Goal: Task Accomplishment & Management: Complete application form

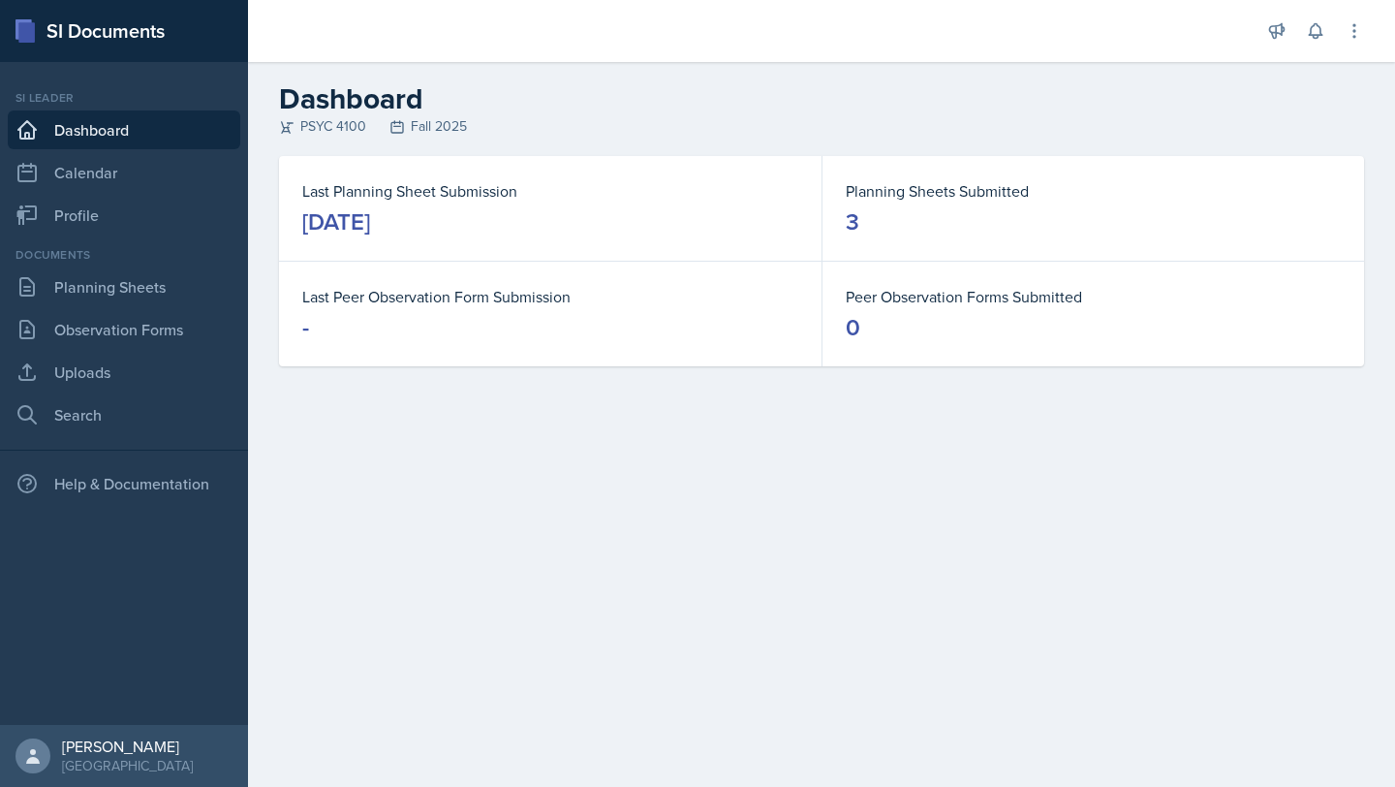
click at [660, 496] on main "Dashboard PSYC 4100 Fall 2025 Last Planning Sheet Submission [DATE] Planning Sh…" at bounding box center [821, 424] width 1147 height 725
click at [129, 295] on link "Planning Sheets" at bounding box center [124, 286] width 233 height 39
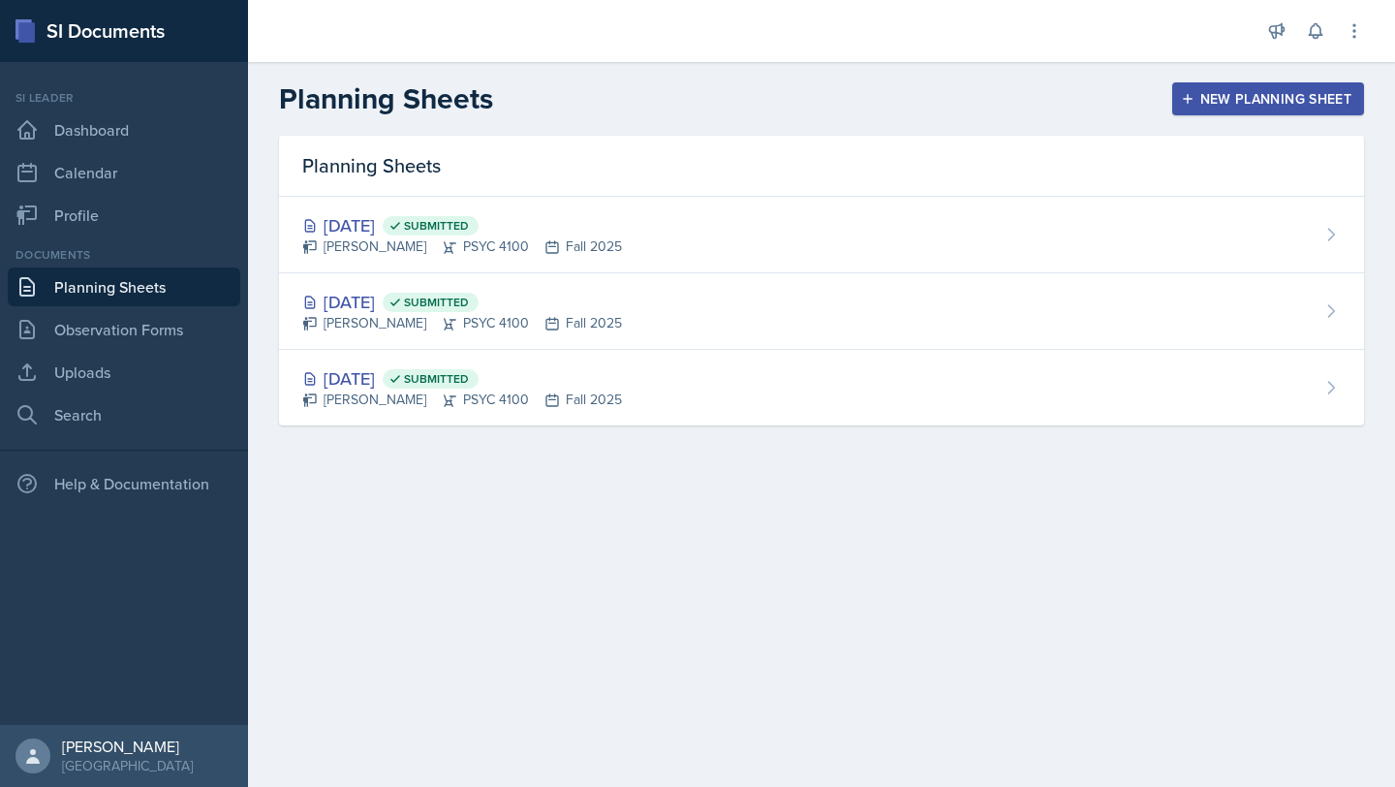
click at [1212, 87] on button "New Planning Sheet" at bounding box center [1268, 98] width 192 height 33
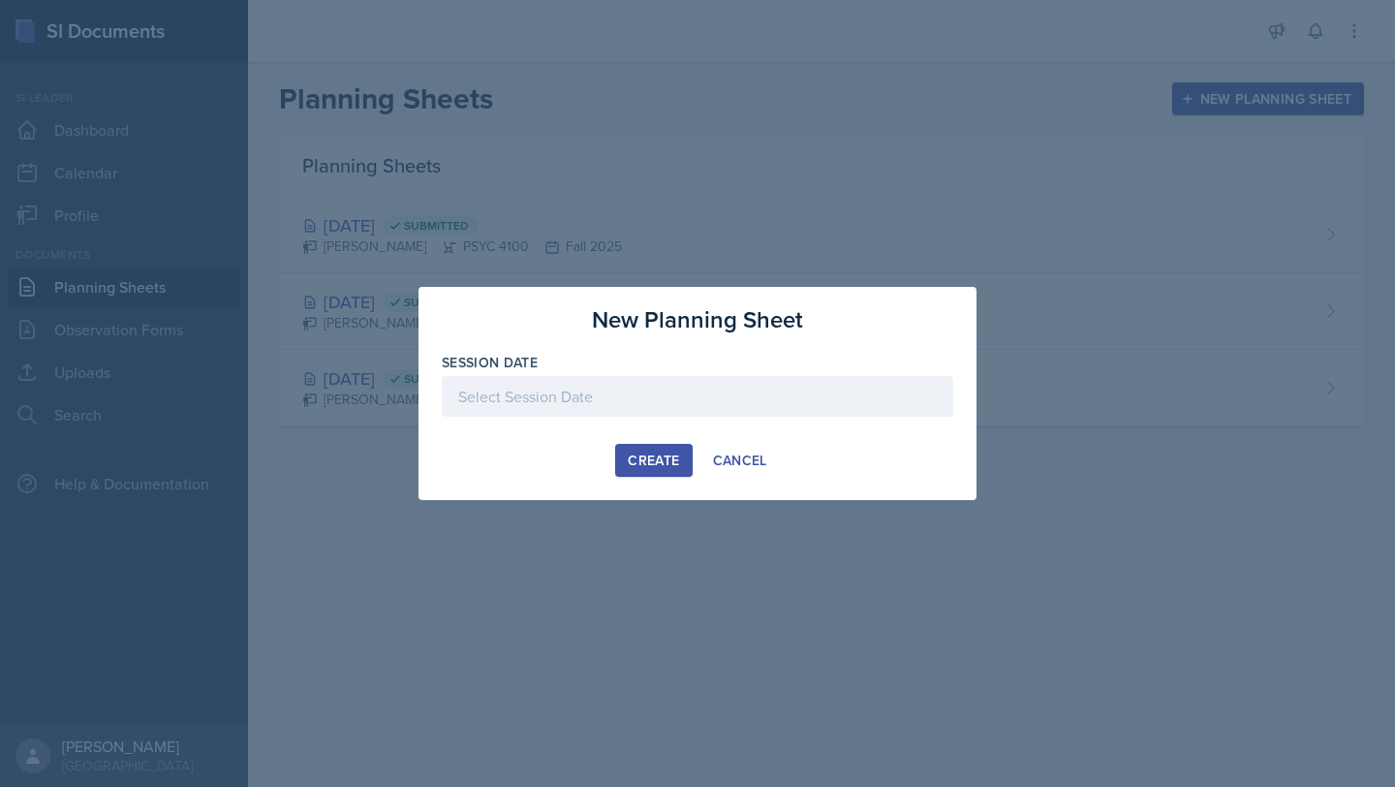
click at [855, 406] on div at bounding box center [698, 396] width 512 height 41
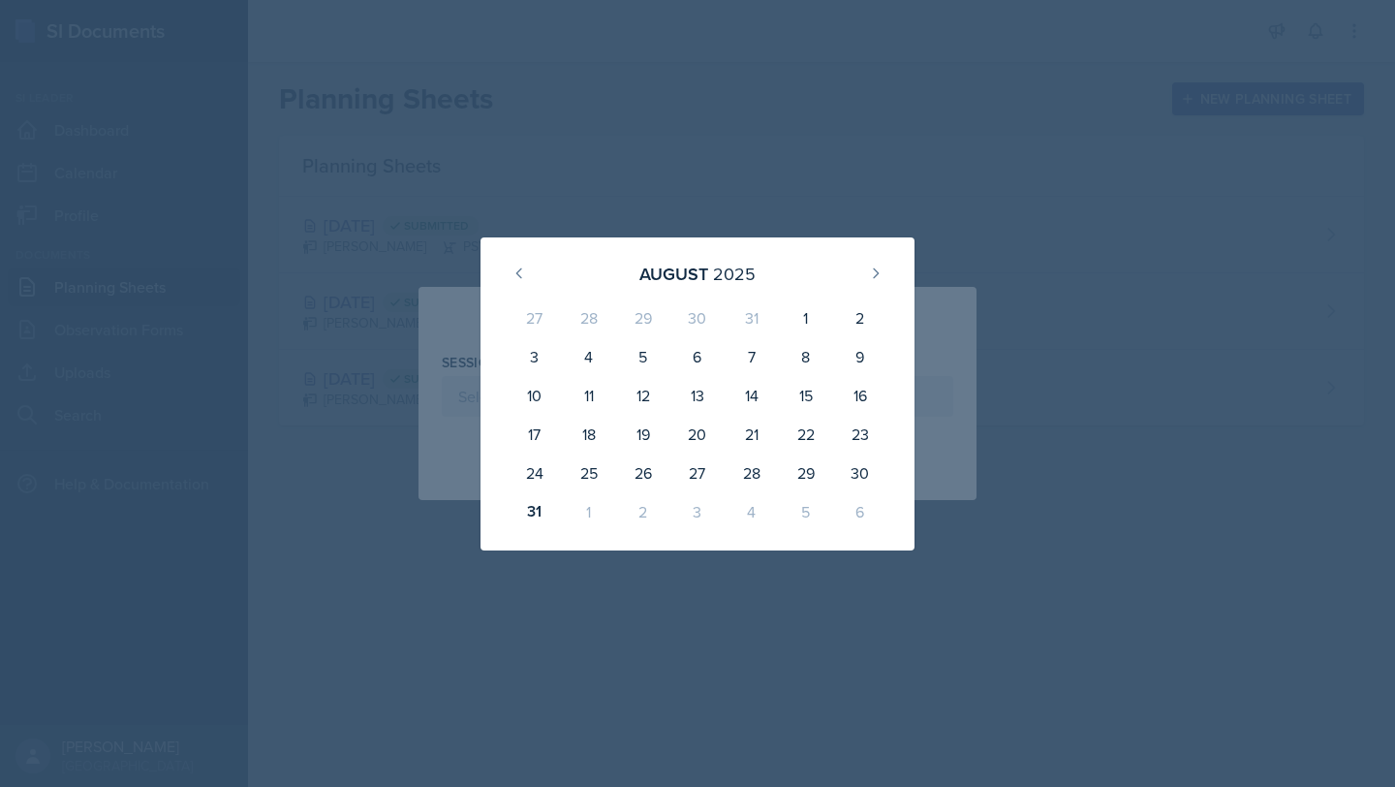
click at [693, 512] on div "3" at bounding box center [698, 511] width 54 height 39
click at [879, 265] on icon at bounding box center [876, 273] width 16 height 16
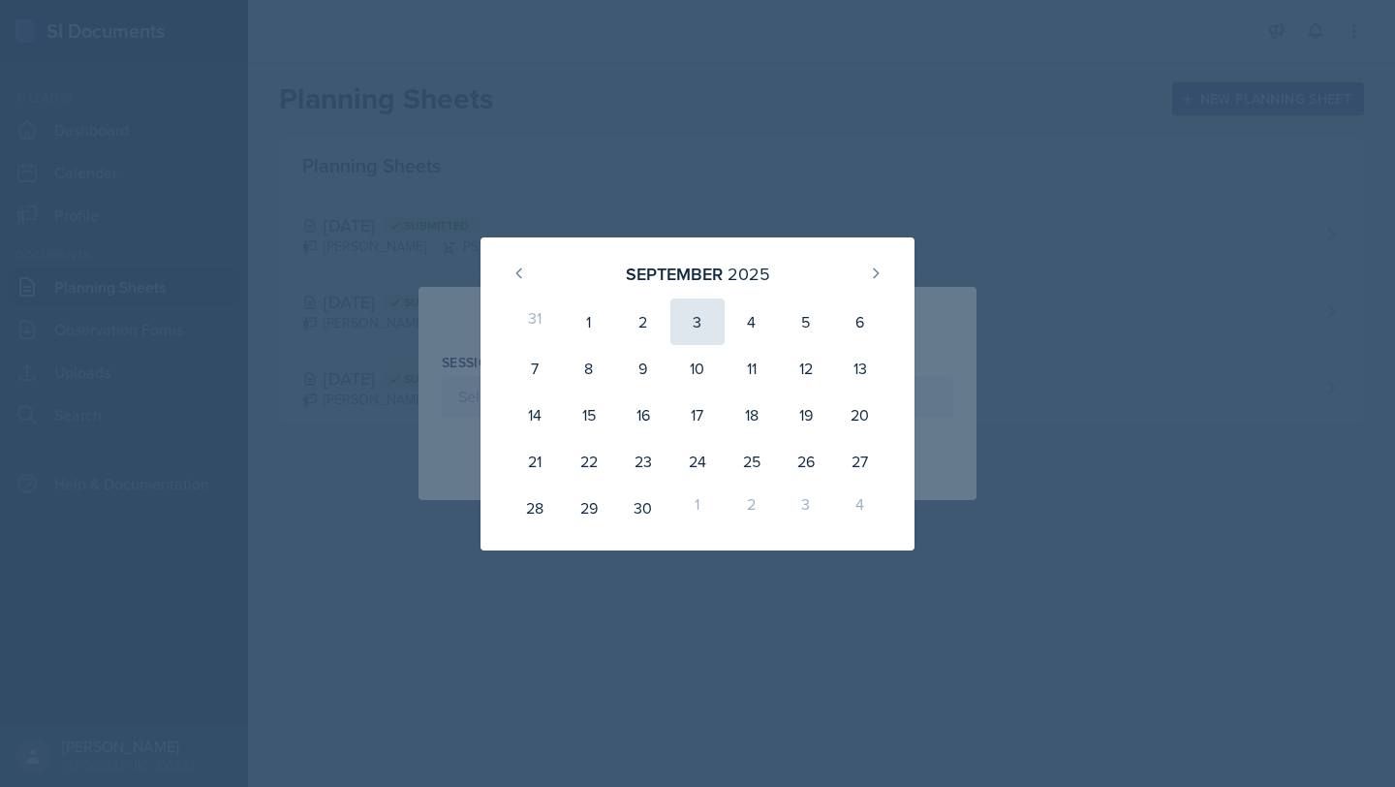
click at [700, 318] on div "3" at bounding box center [698, 321] width 54 height 47
type input "[DATE]"
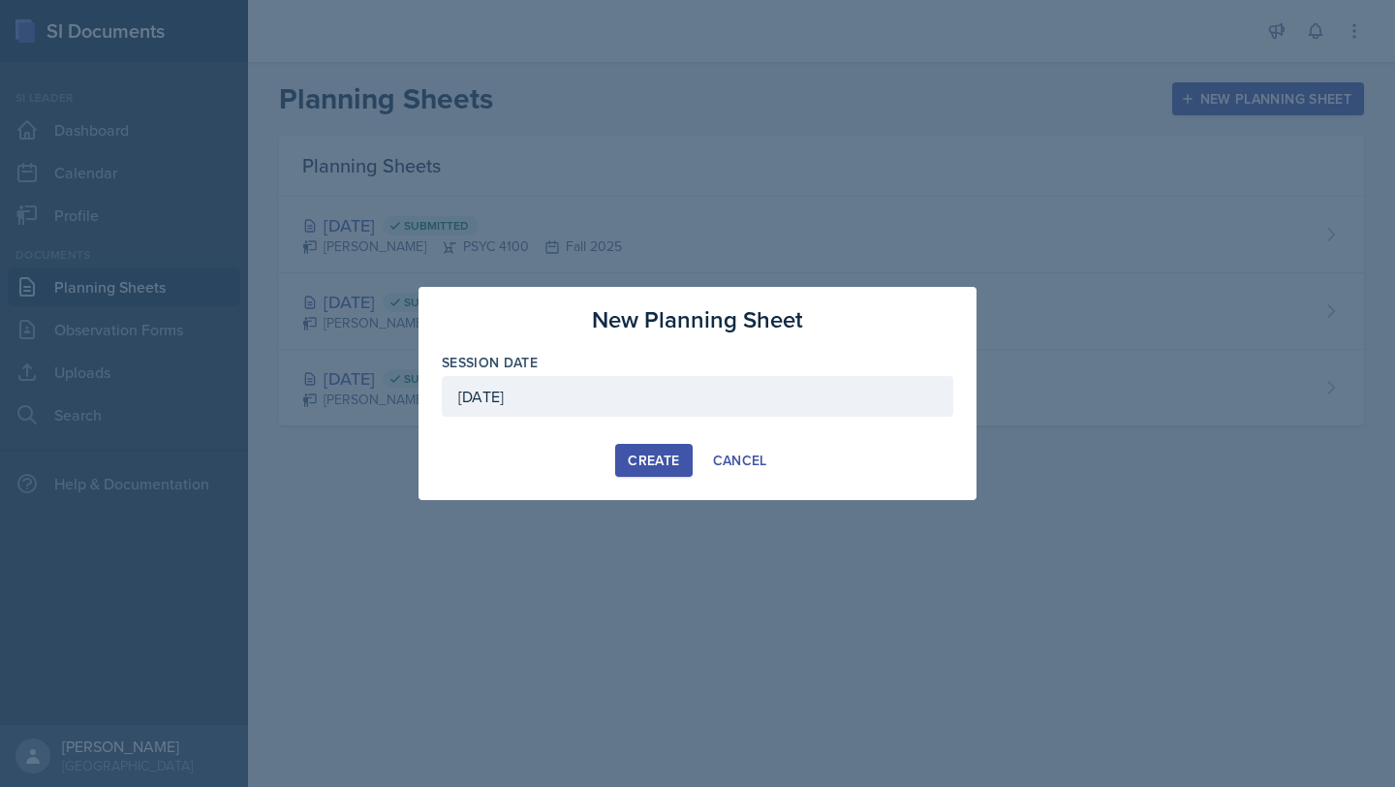
click at [651, 453] on div "Create" at bounding box center [653, 461] width 51 height 16
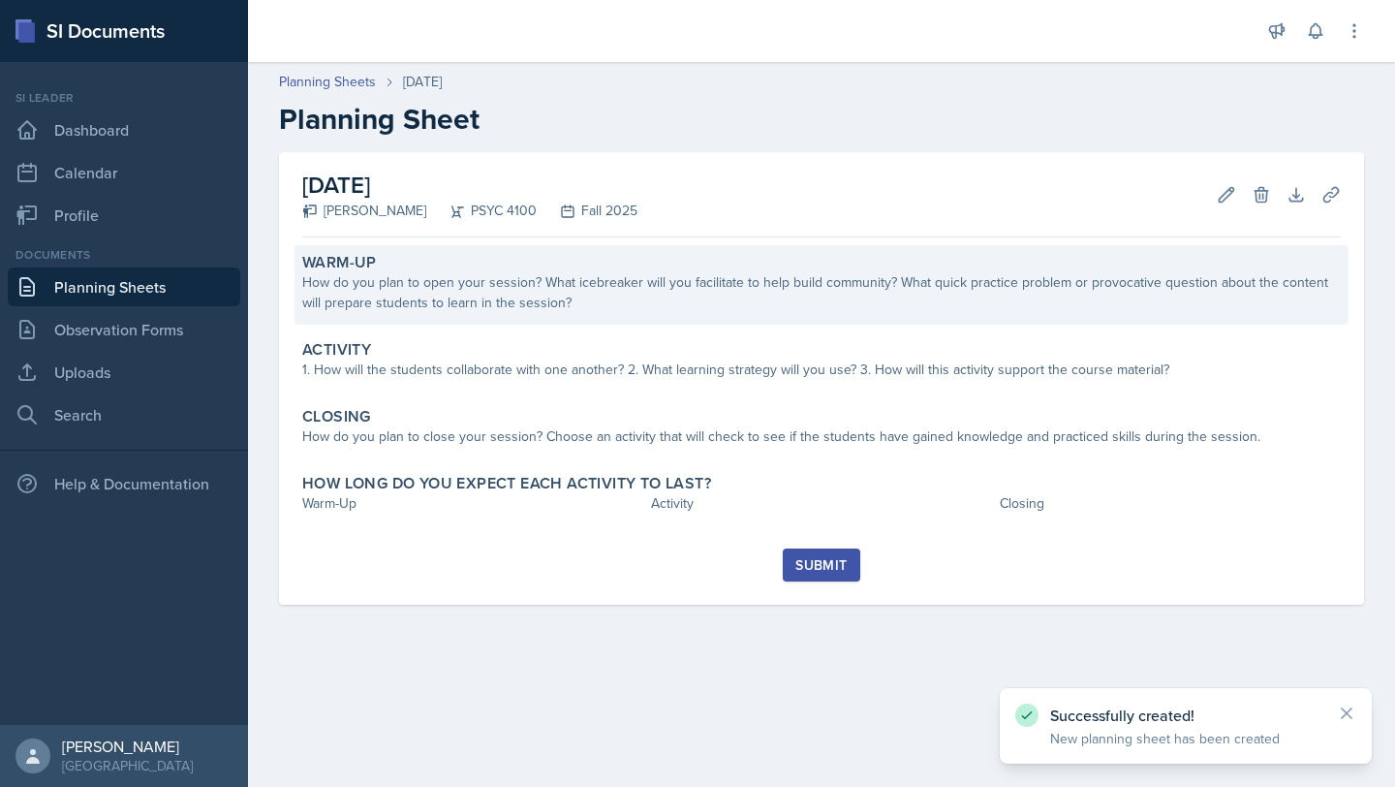
click at [586, 283] on div "How do you plan to open your session? What icebreaker will you facilitate to he…" at bounding box center [821, 292] width 1039 height 41
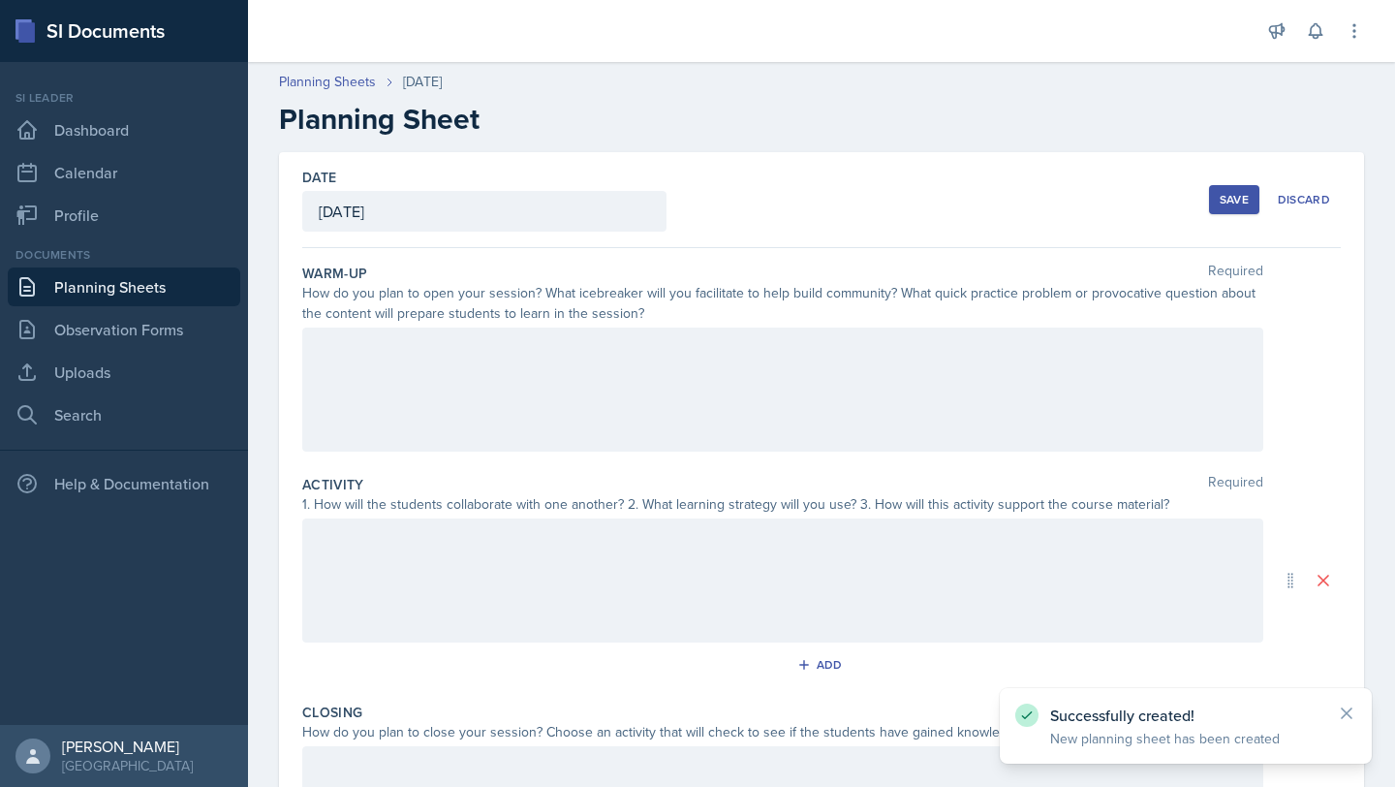
click at [586, 367] on div at bounding box center [782, 390] width 961 height 124
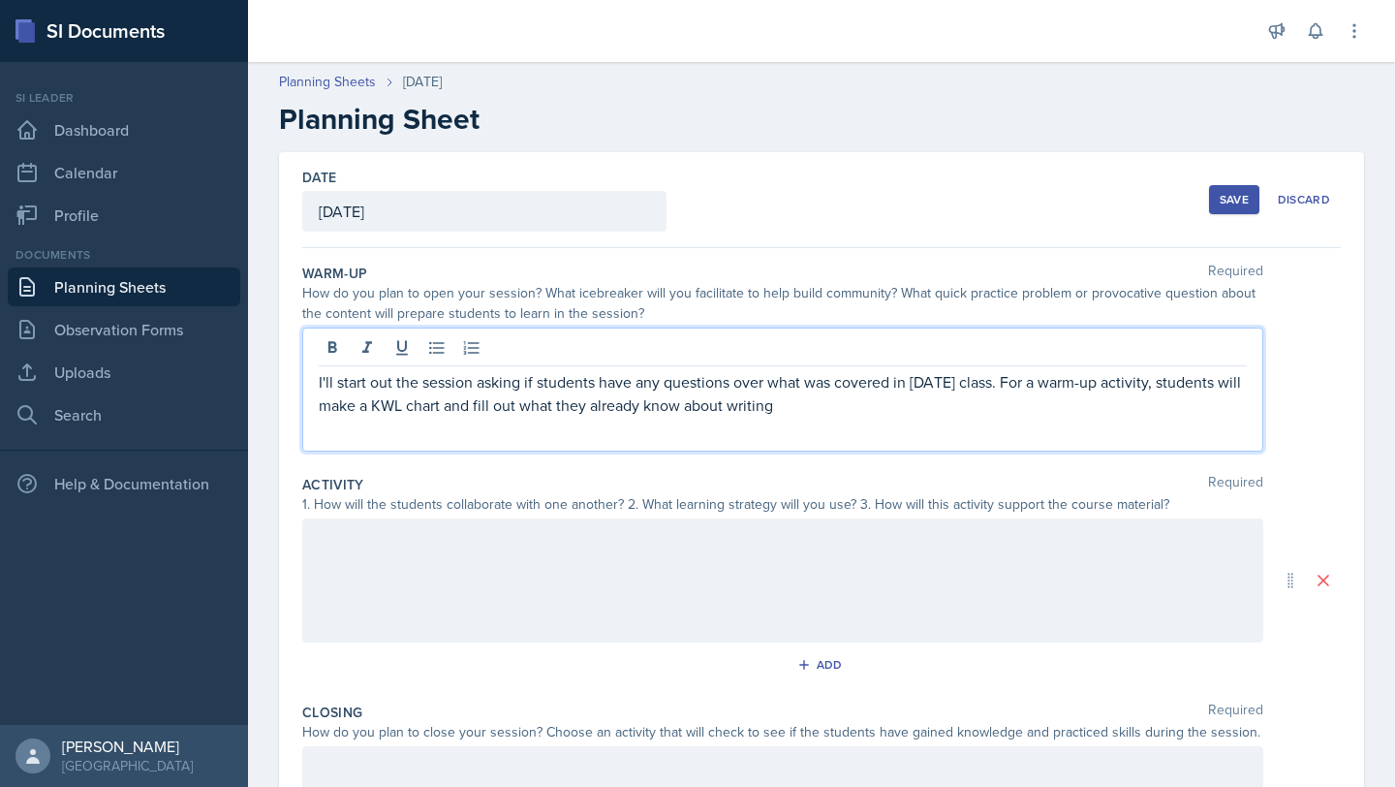
click at [1032, 384] on p "I'll start out the session asking if students have any questions over what was …" at bounding box center [783, 393] width 928 height 47
click at [461, 451] on div "I'll start out the session asking if students have any questions over what was …" at bounding box center [782, 390] width 961 height 124
click at [461, 431] on p "I'll start out the session asking if students have any questions over what was …" at bounding box center [783, 405] width 928 height 70
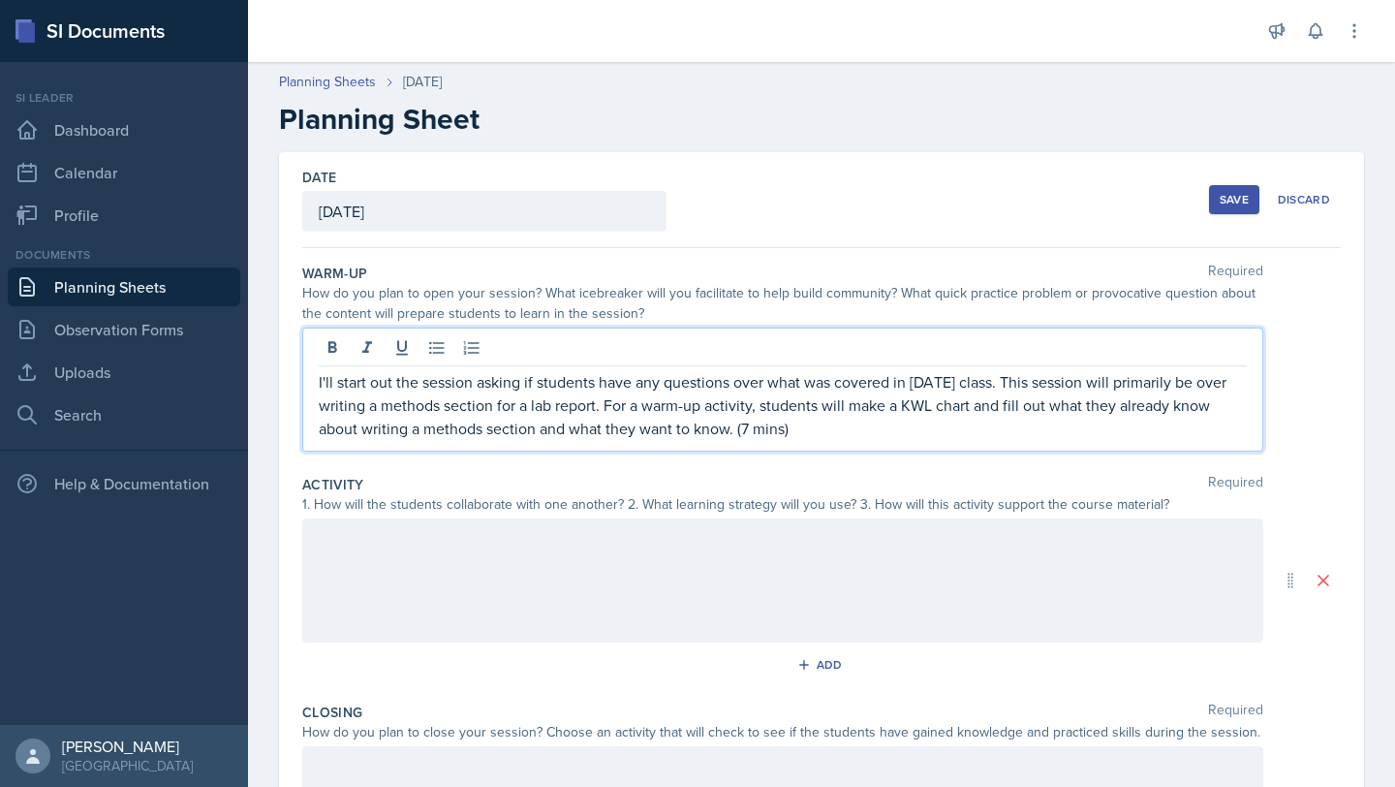
click at [421, 542] on div at bounding box center [782, 580] width 961 height 124
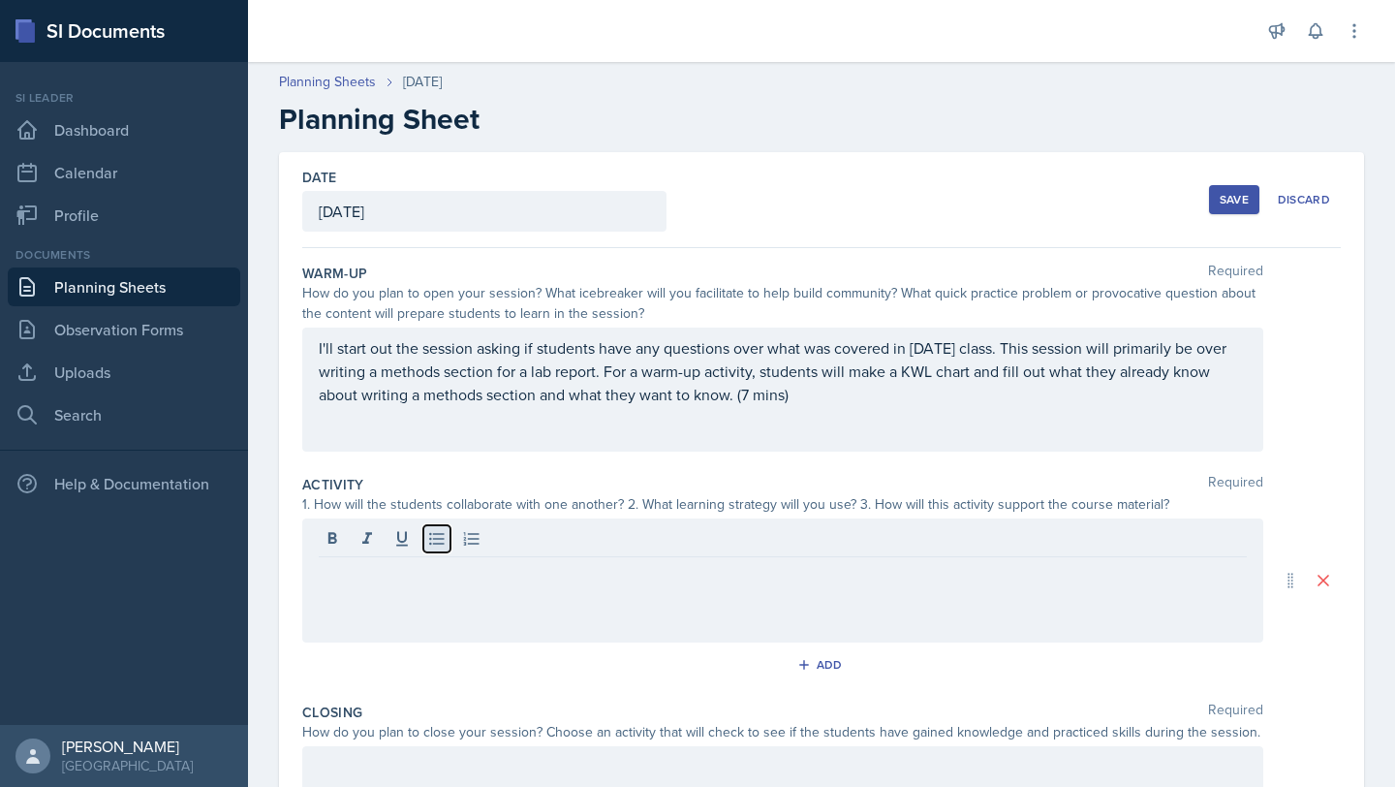
click at [428, 543] on icon at bounding box center [436, 538] width 19 height 19
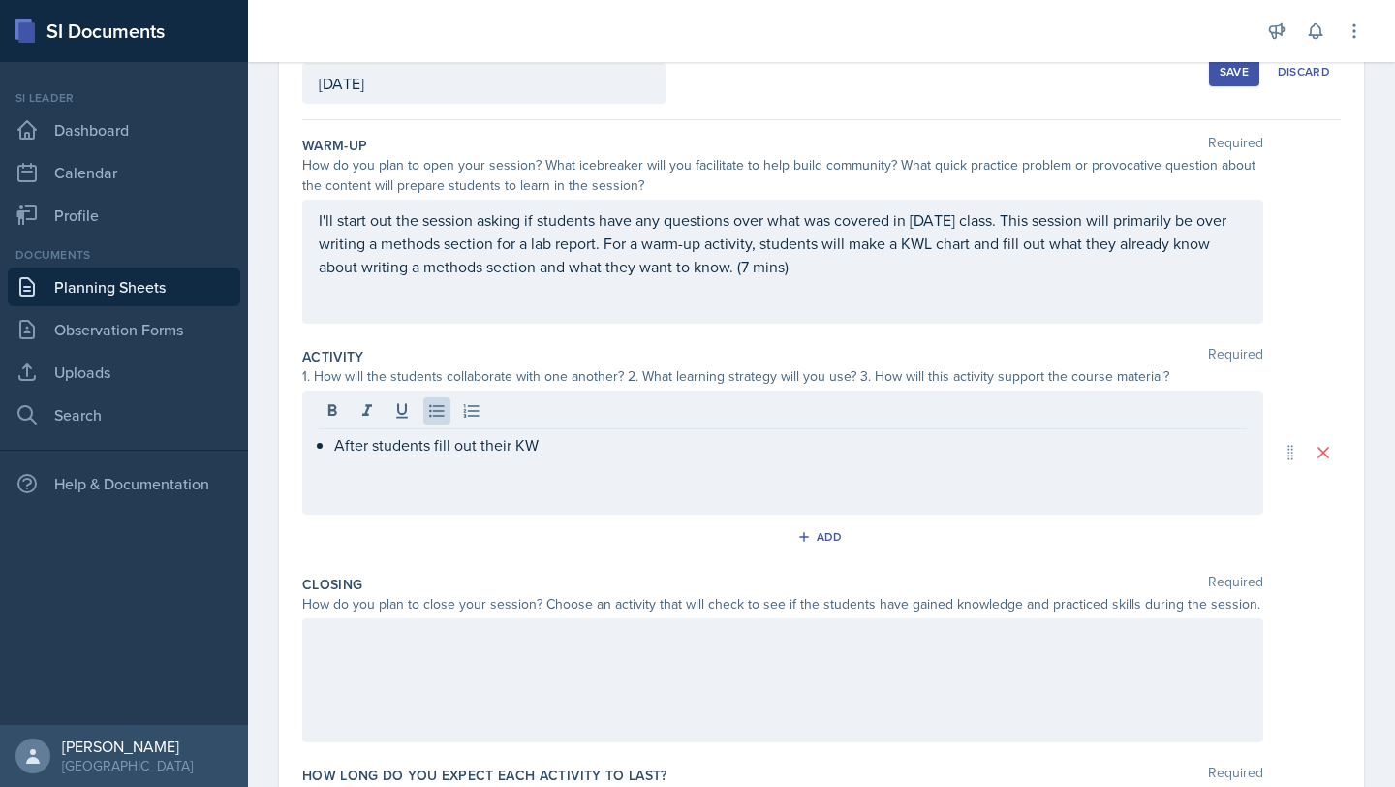
click at [467, 672] on div at bounding box center [782, 680] width 961 height 124
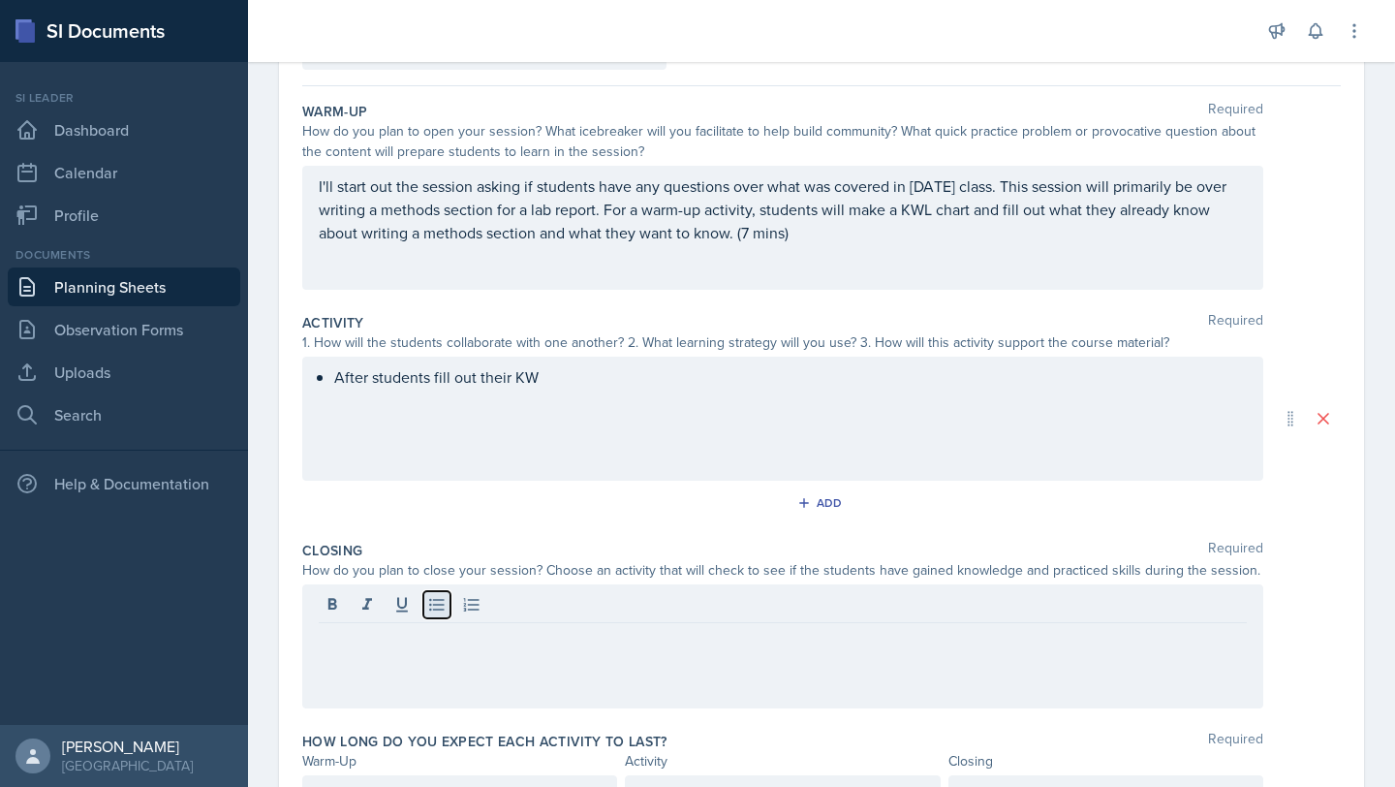
click at [436, 603] on icon at bounding box center [436, 604] width 19 height 19
click at [439, 608] on icon at bounding box center [436, 604] width 19 height 19
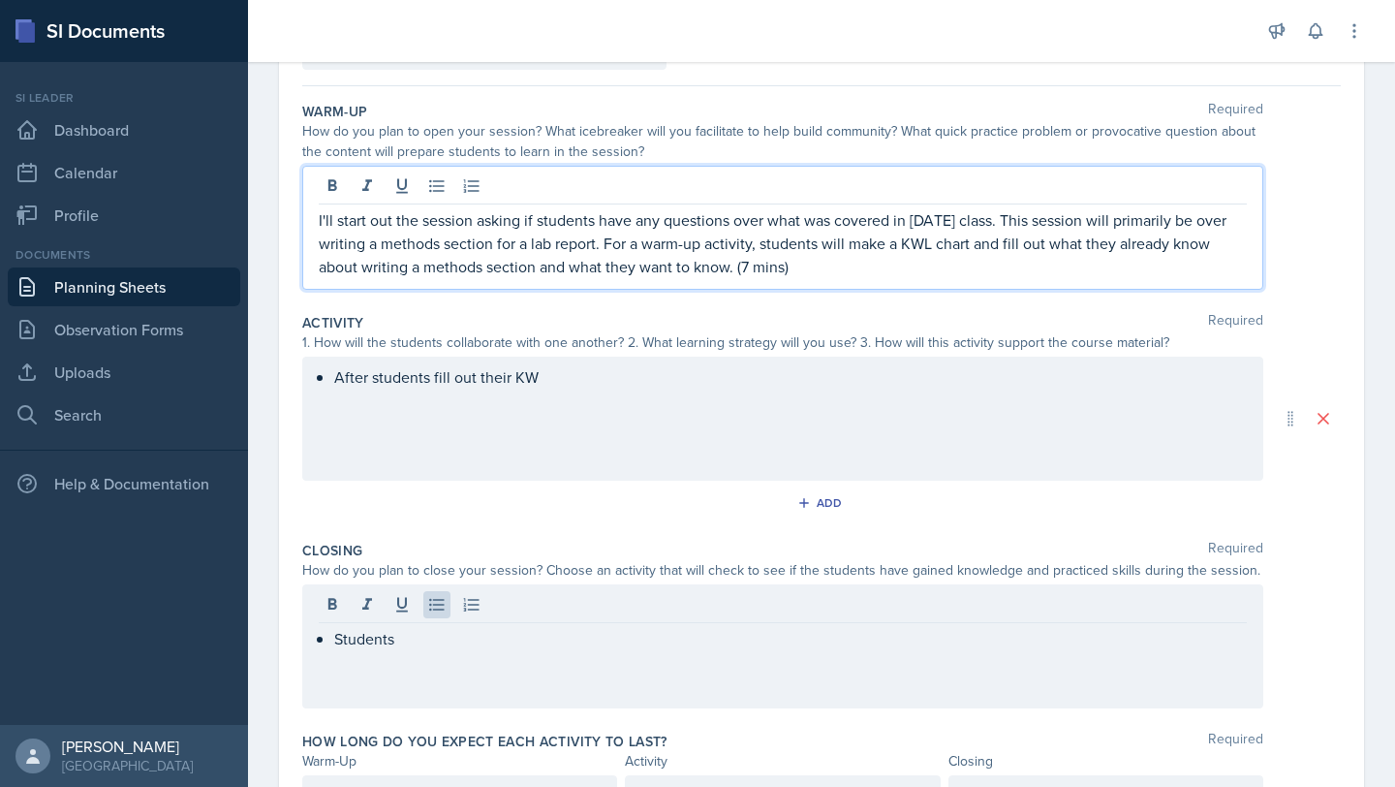
click at [470, 184] on div "I'll start out the session asking if students have any questions over what was …" at bounding box center [782, 228] width 961 height 124
click at [959, 245] on p "I'll start out the session by showing the agenda for this session and asking if…" at bounding box center [783, 243] width 928 height 70
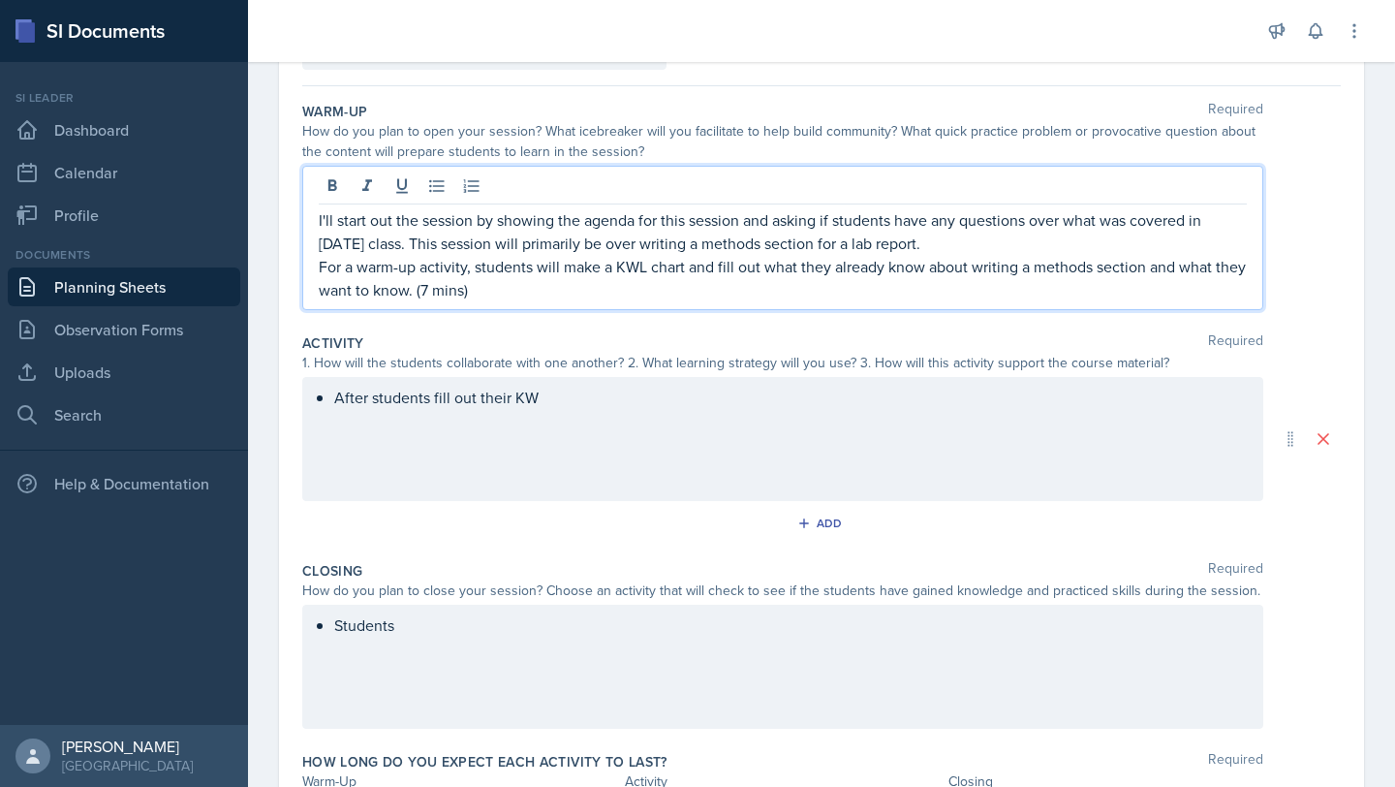
click at [591, 392] on div "After students fill out their KW" at bounding box center [782, 439] width 961 height 124
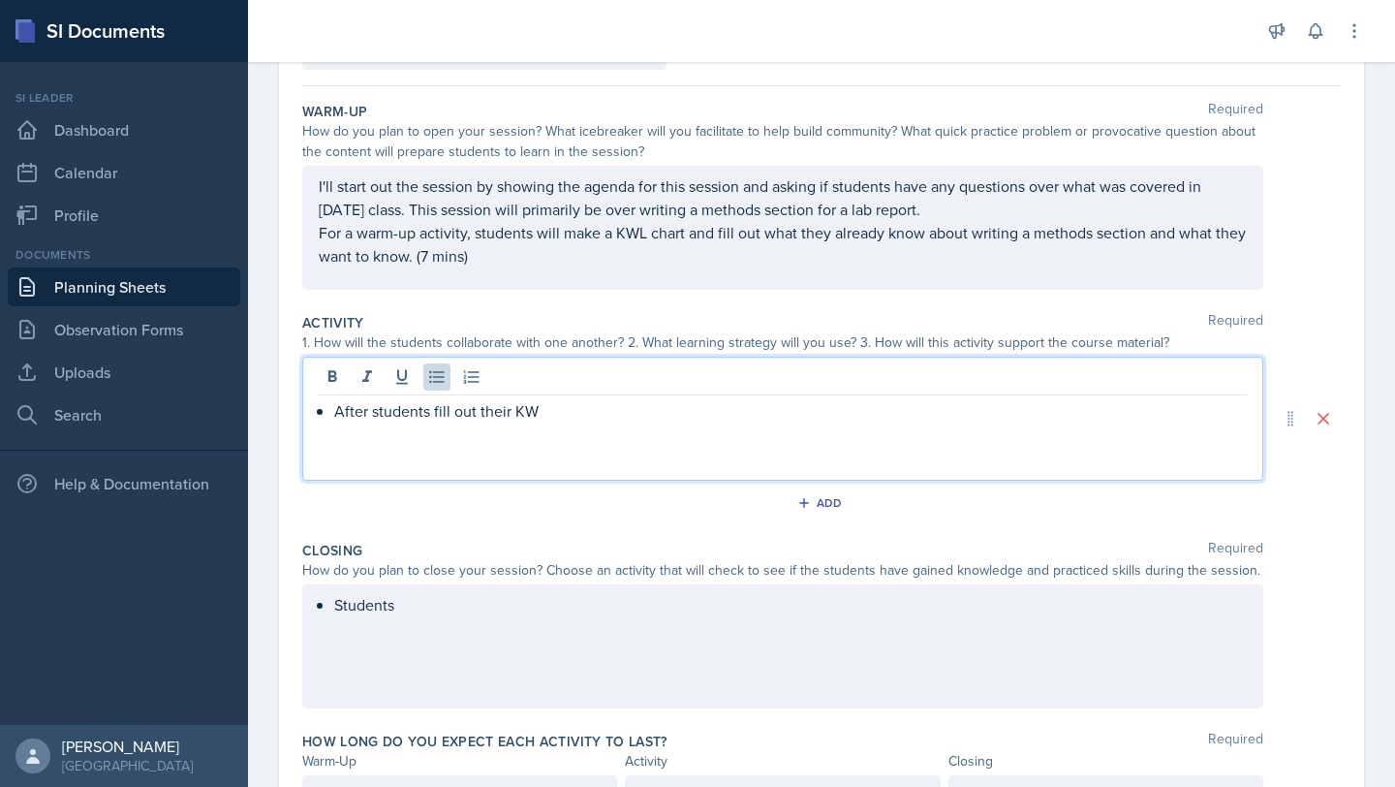
scroll to position [141, 0]
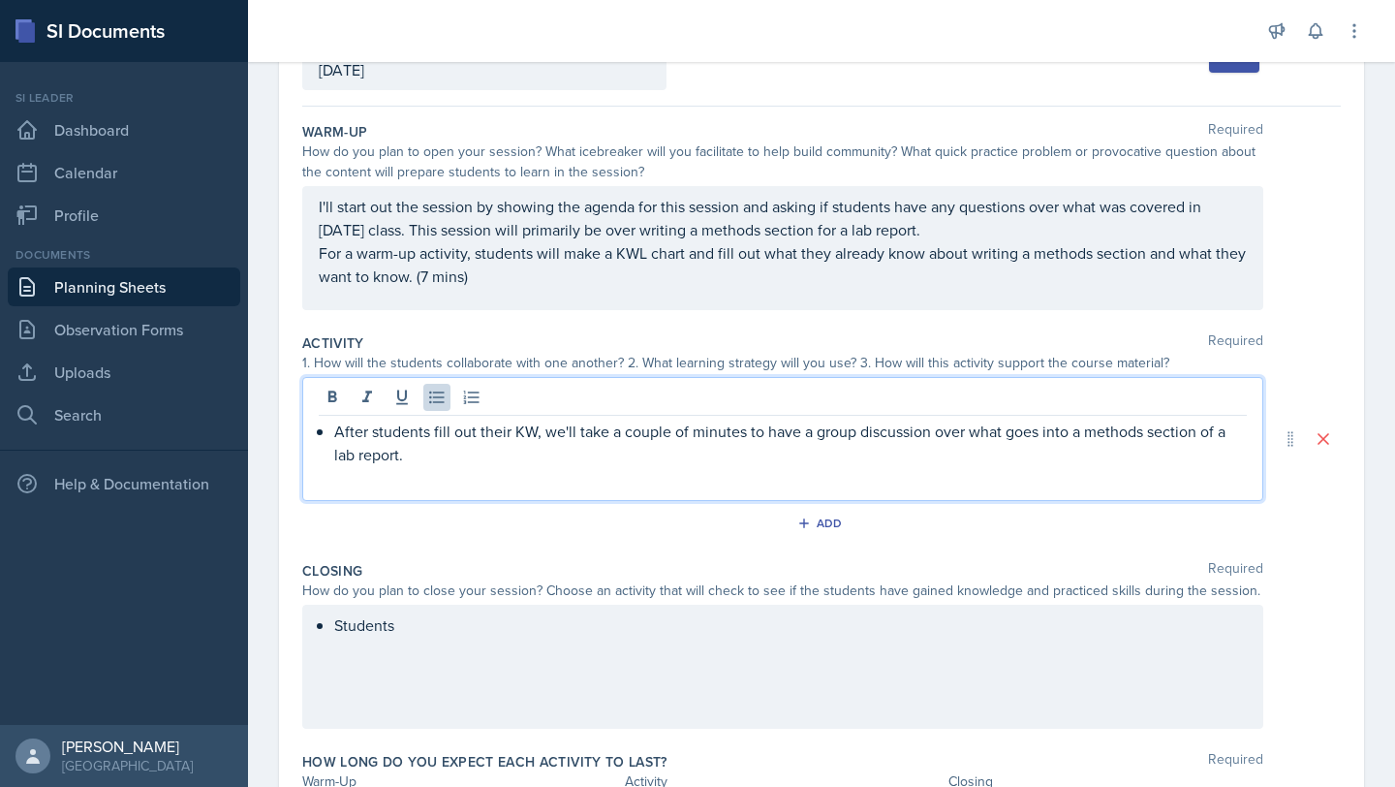
click at [546, 436] on p "After students fill out their KW, we'll take a couple of minutes to have a grou…" at bounding box center [790, 443] width 913 height 47
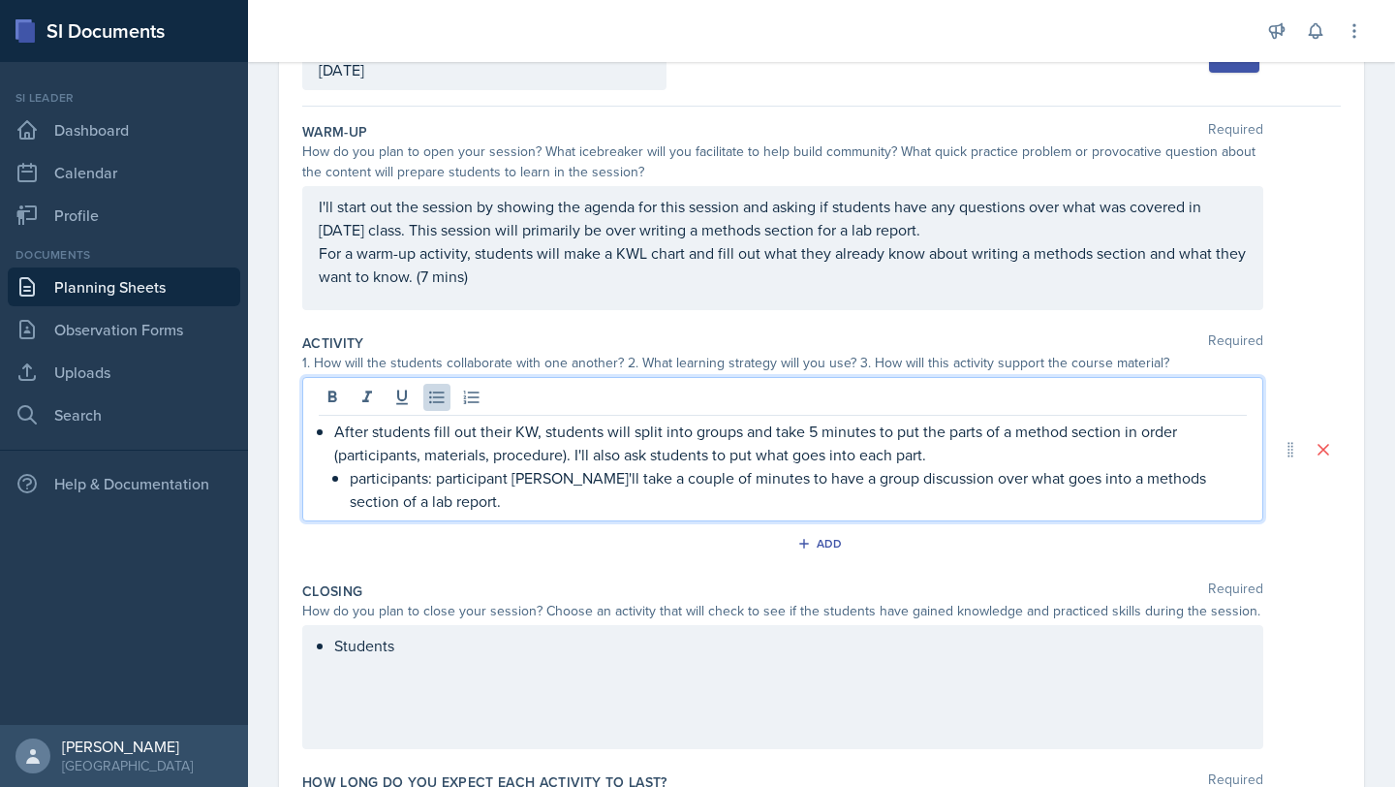
click at [438, 481] on p "participants: participant [PERSON_NAME]'ll take a couple of minutes to have a g…" at bounding box center [798, 489] width 897 height 47
click at [697, 482] on p "participants: sample size, participant demographicswe'll take a couple of minut…" at bounding box center [798, 489] width 897 height 47
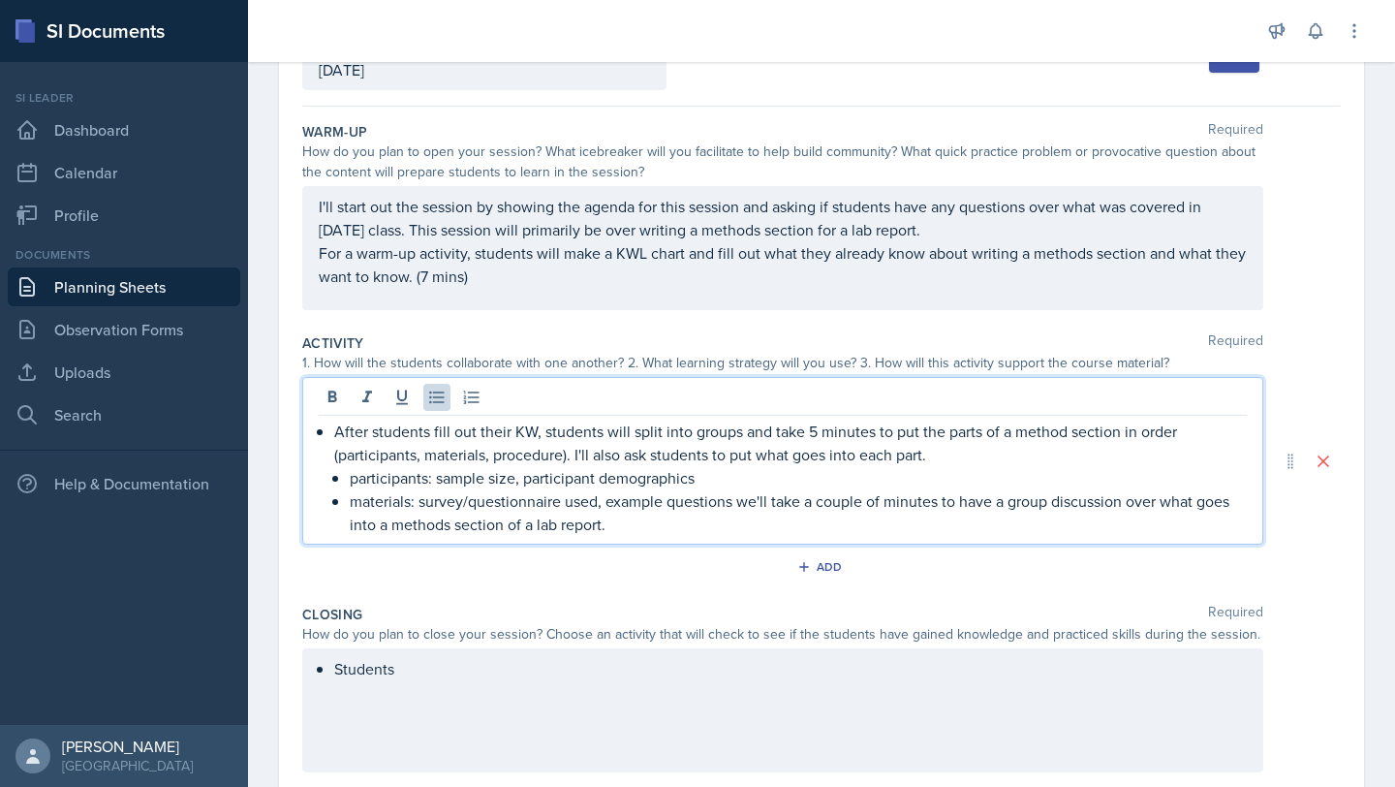
click at [736, 479] on p "participants: sample size, participant demographics" at bounding box center [798, 477] width 897 height 23
click at [519, 481] on p "participants: sample size, participant demographics" at bounding box center [798, 477] width 897 height 23
click at [732, 501] on p "materials: survey/questionnaire used, example questions we'll take a couple of …" at bounding box center [798, 512] width 897 height 47
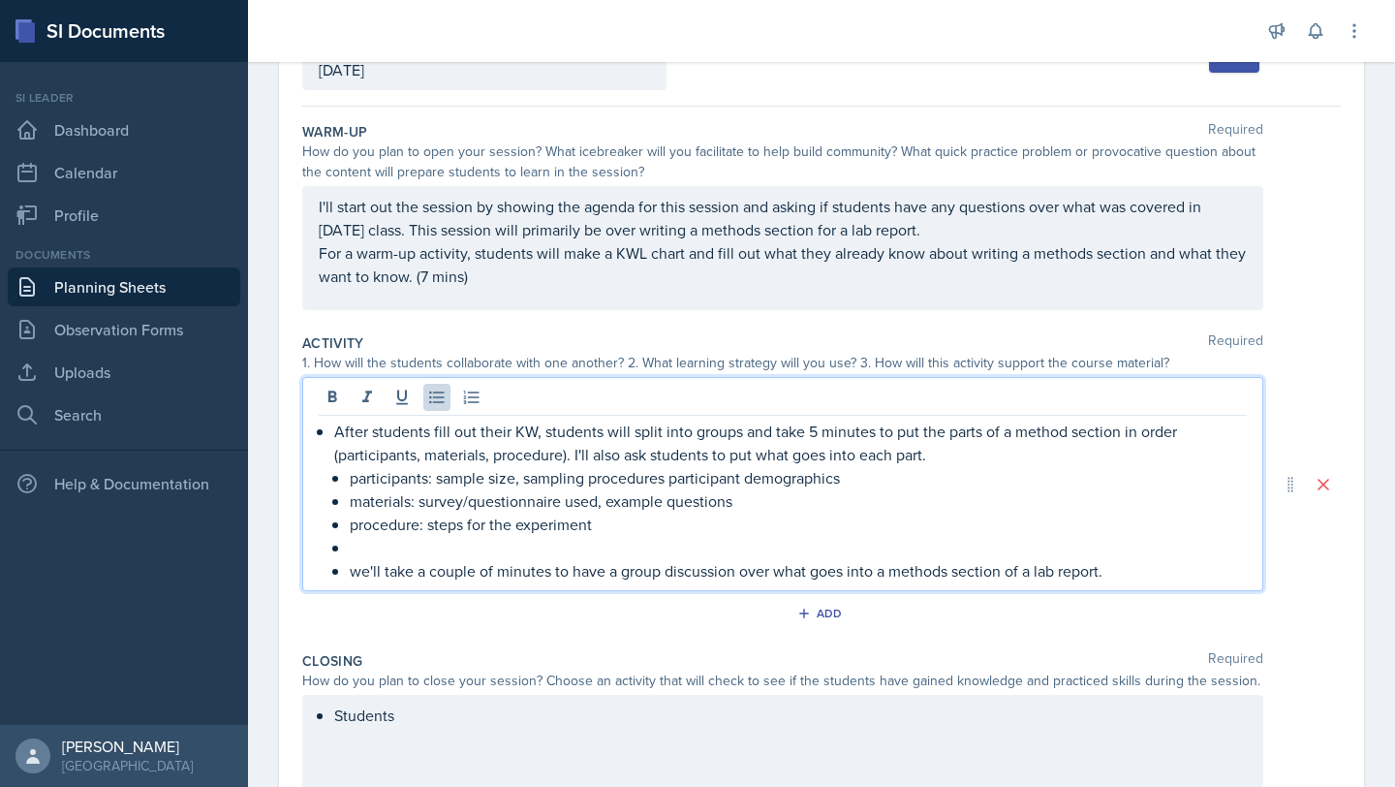
drag, startPoint x: 1178, startPoint y: 572, endPoint x: 258, endPoint y: 585, distance: 920.6
click at [258, 585] on div "Date [DATE] [DATE] 27 28 29 30 31 1 2 3 4 5 6 7 8 9 10 11 12 13 14 15 16 17 18 …" at bounding box center [821, 507] width 1147 height 993
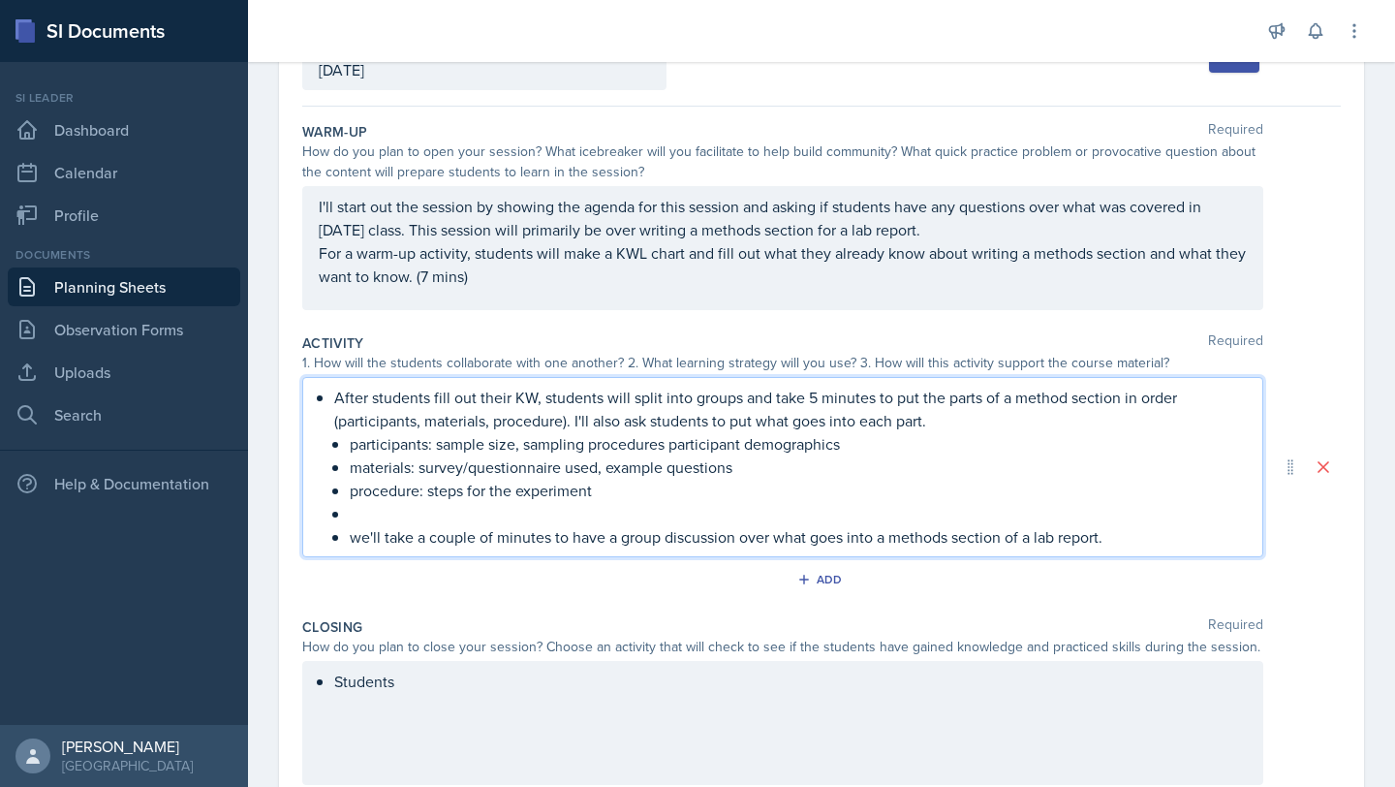
scroll to position [108, 0]
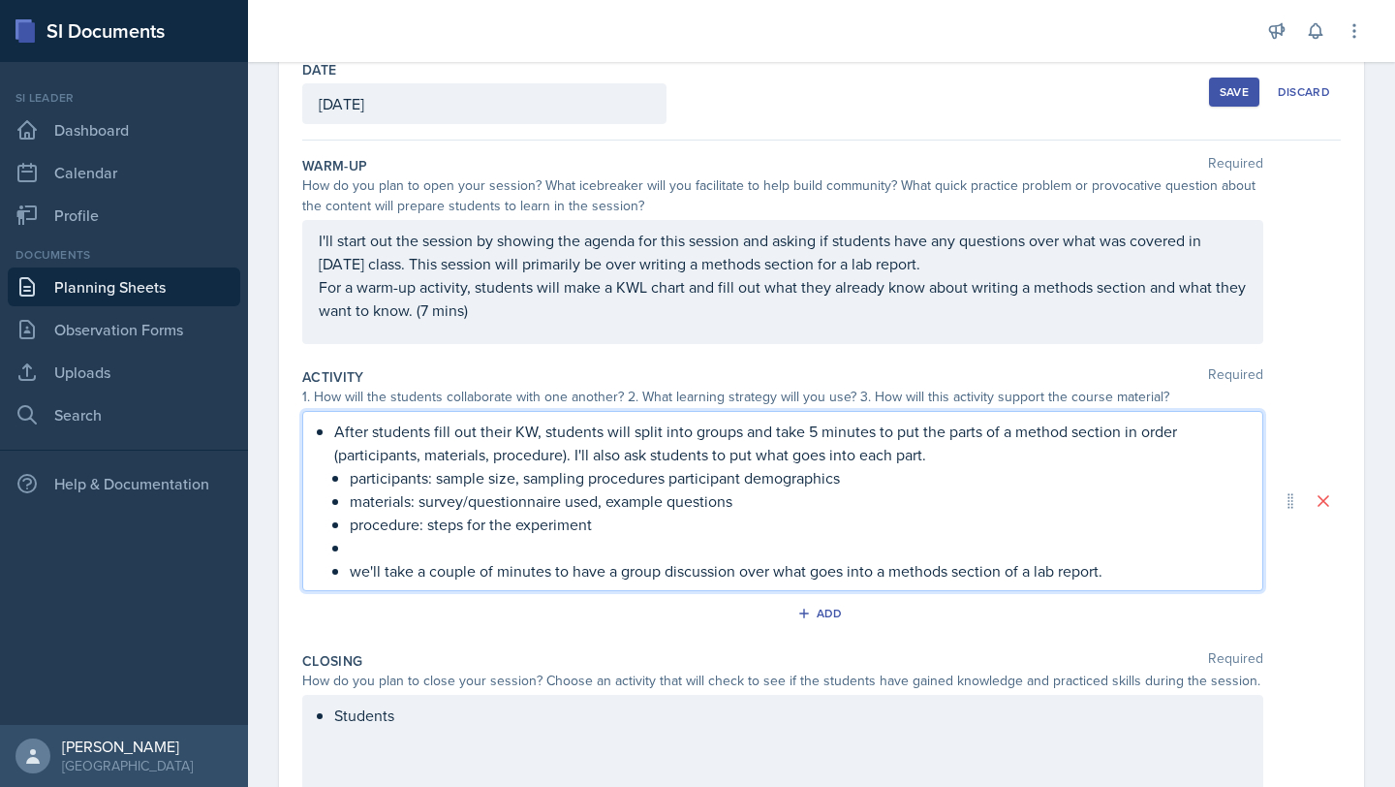
drag, startPoint x: 1134, startPoint y: 571, endPoint x: 352, endPoint y: 548, distance: 782.3
click at [352, 548] on ul "participants: sample size, sampling procedures participant demographics materia…" at bounding box center [798, 524] width 897 height 116
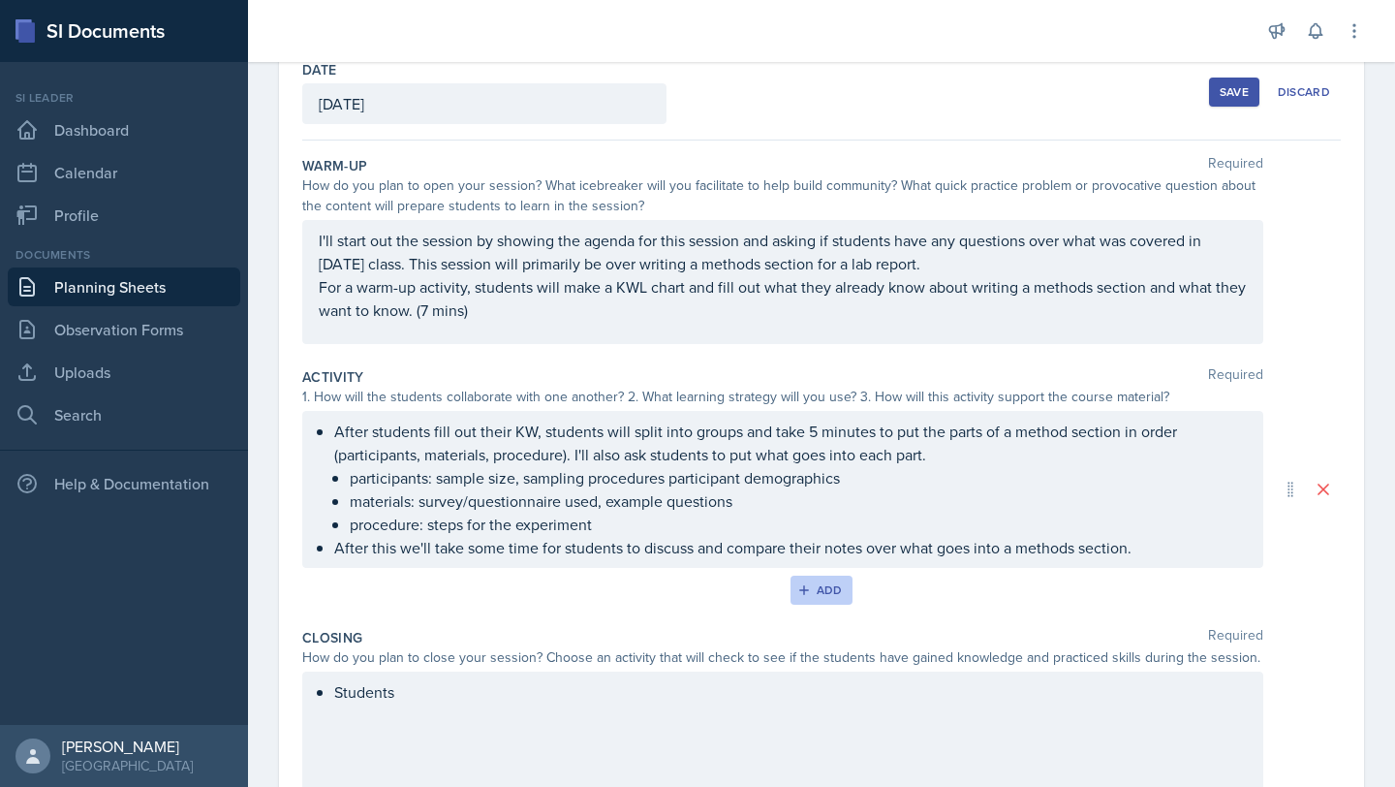
click at [827, 586] on div "Add" at bounding box center [822, 590] width 42 height 16
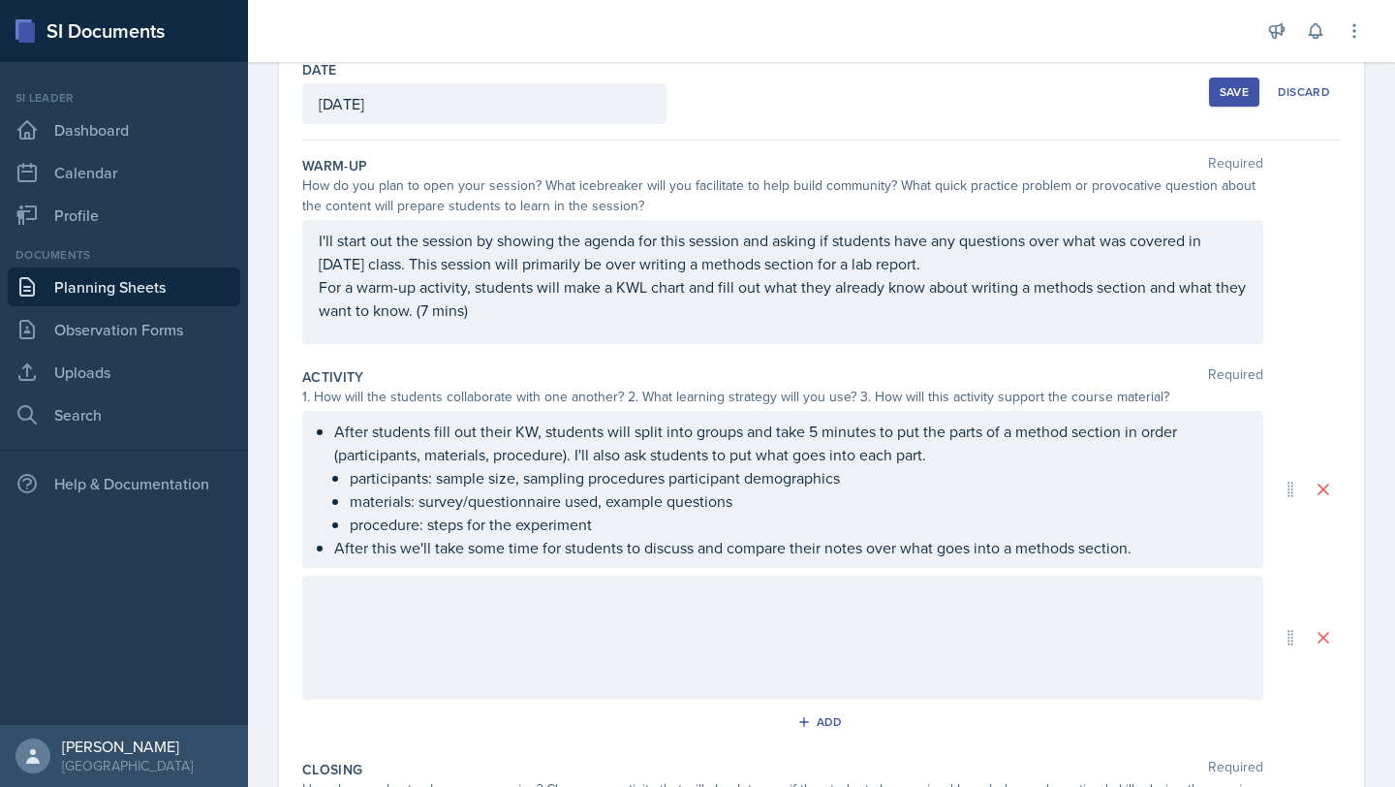
click at [491, 607] on div at bounding box center [782, 638] width 961 height 124
click at [436, 591] on icon at bounding box center [436, 596] width 15 height 13
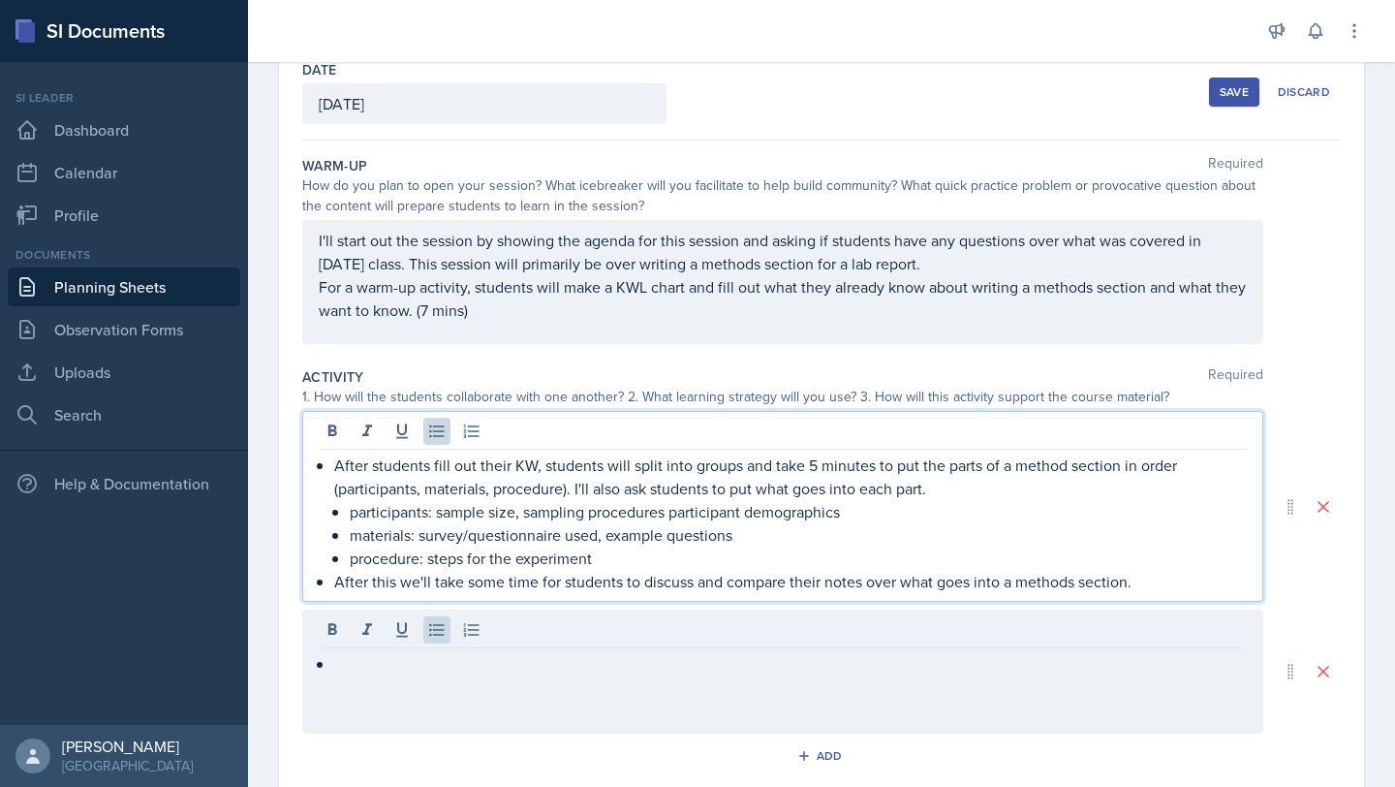
scroll to position [141, 0]
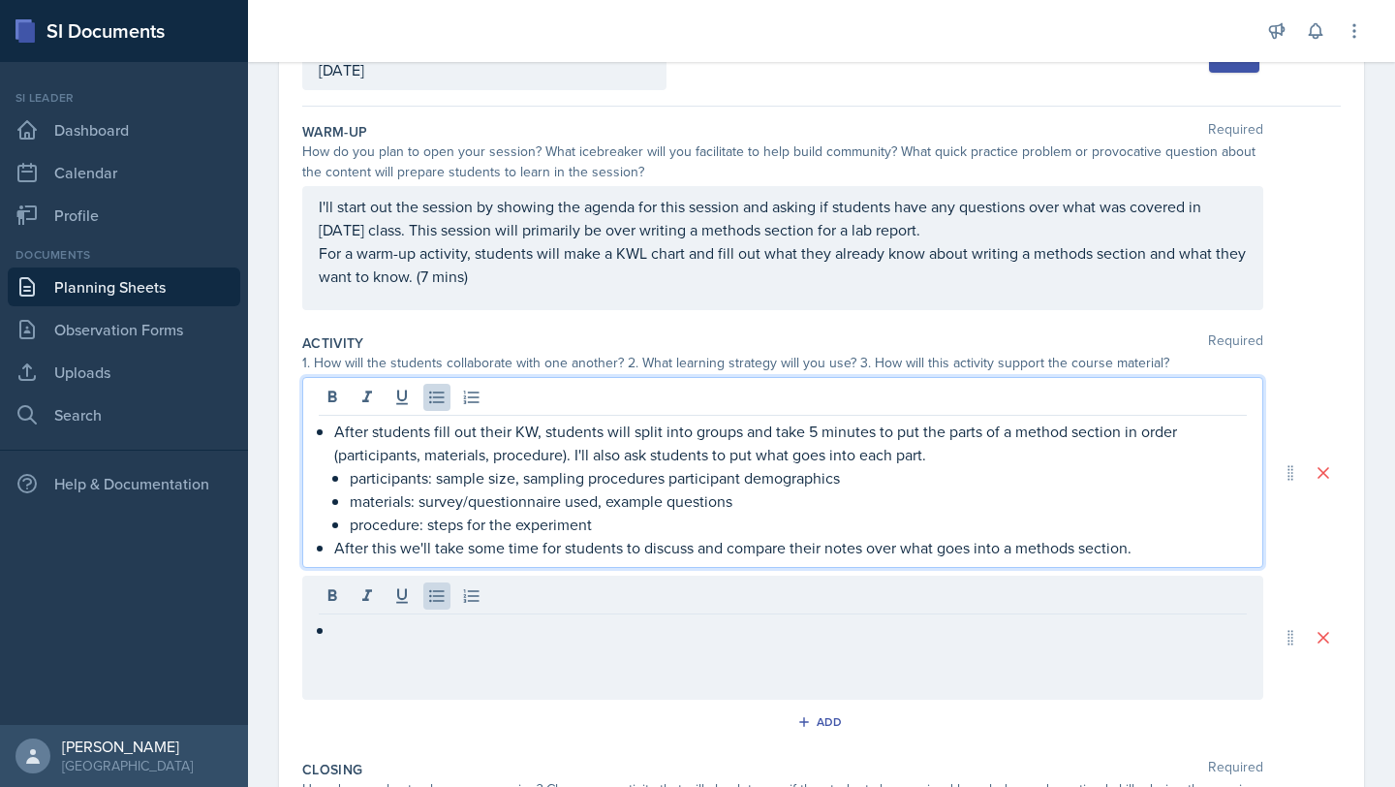
click at [1192, 556] on p "After this we'll take some time for students to discuss and compare their notes…" at bounding box center [790, 547] width 913 height 23
click at [1130, 467] on p "participants: sample size, sampling procedures participant demographics" at bounding box center [798, 477] width 897 height 23
click at [1111, 454] on p "After students fill out their KW, students will split into groups and take 5 mi…" at bounding box center [790, 443] width 913 height 47
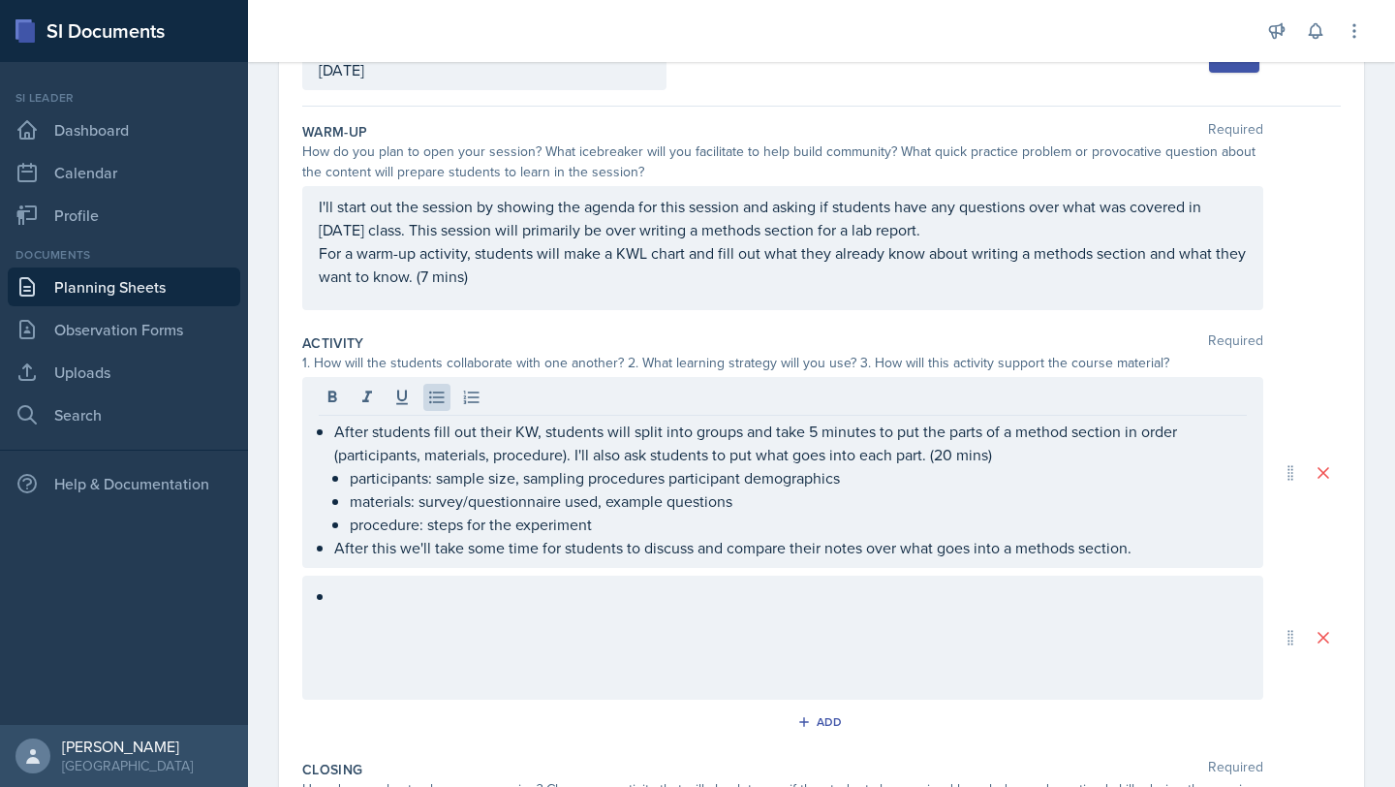
click at [568, 634] on div at bounding box center [782, 638] width 961 height 124
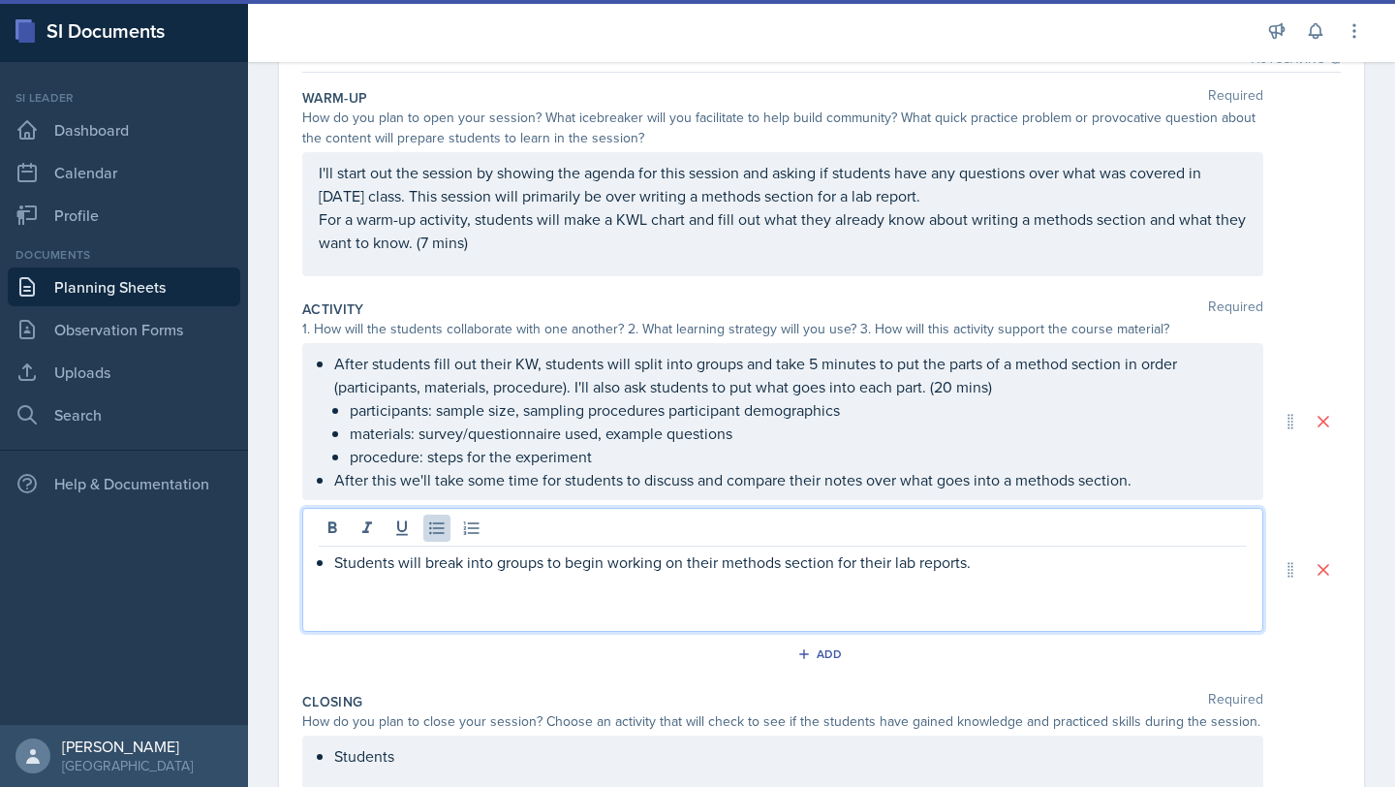
scroll to position [209, 0]
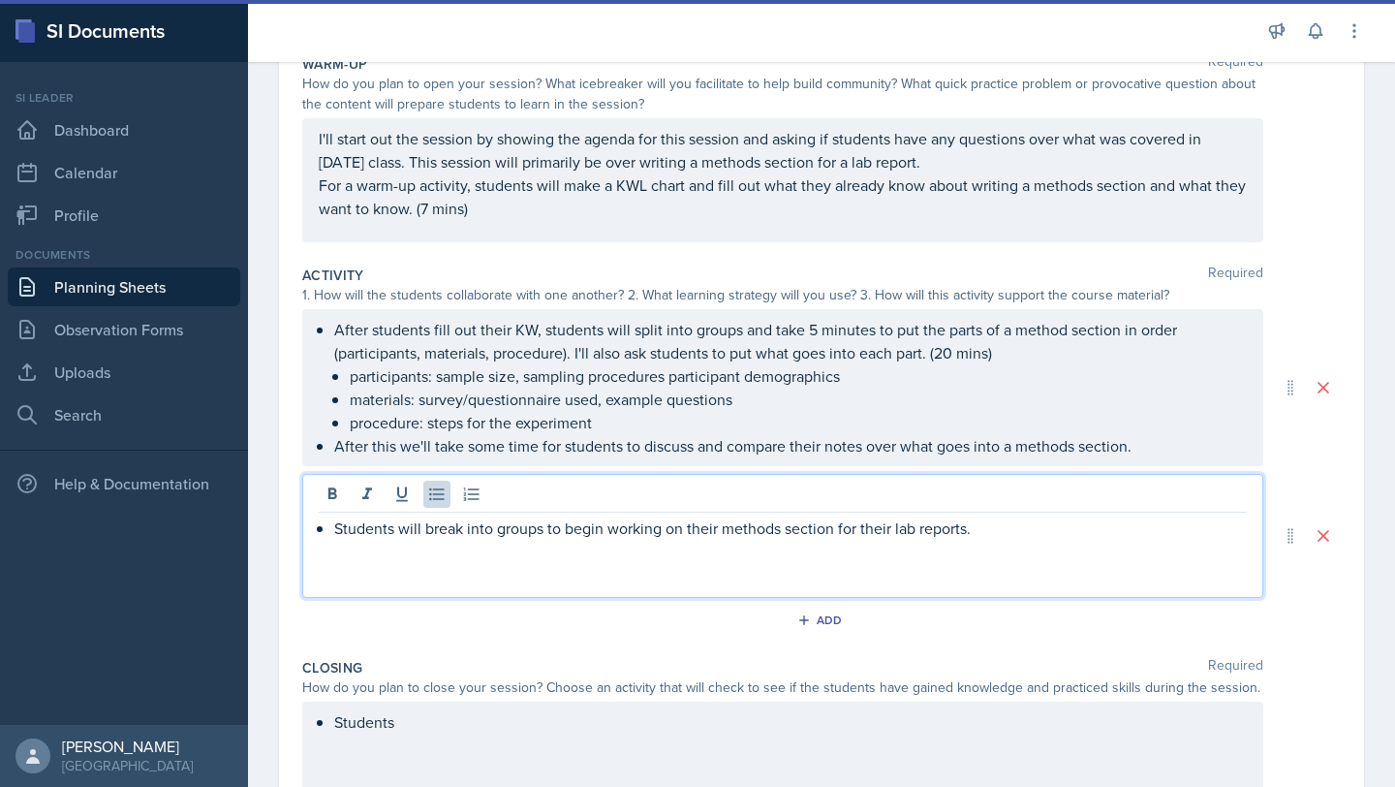
click at [666, 388] on p "participants: sample size, sampling procedures participant demographics" at bounding box center [798, 375] width 897 height 23
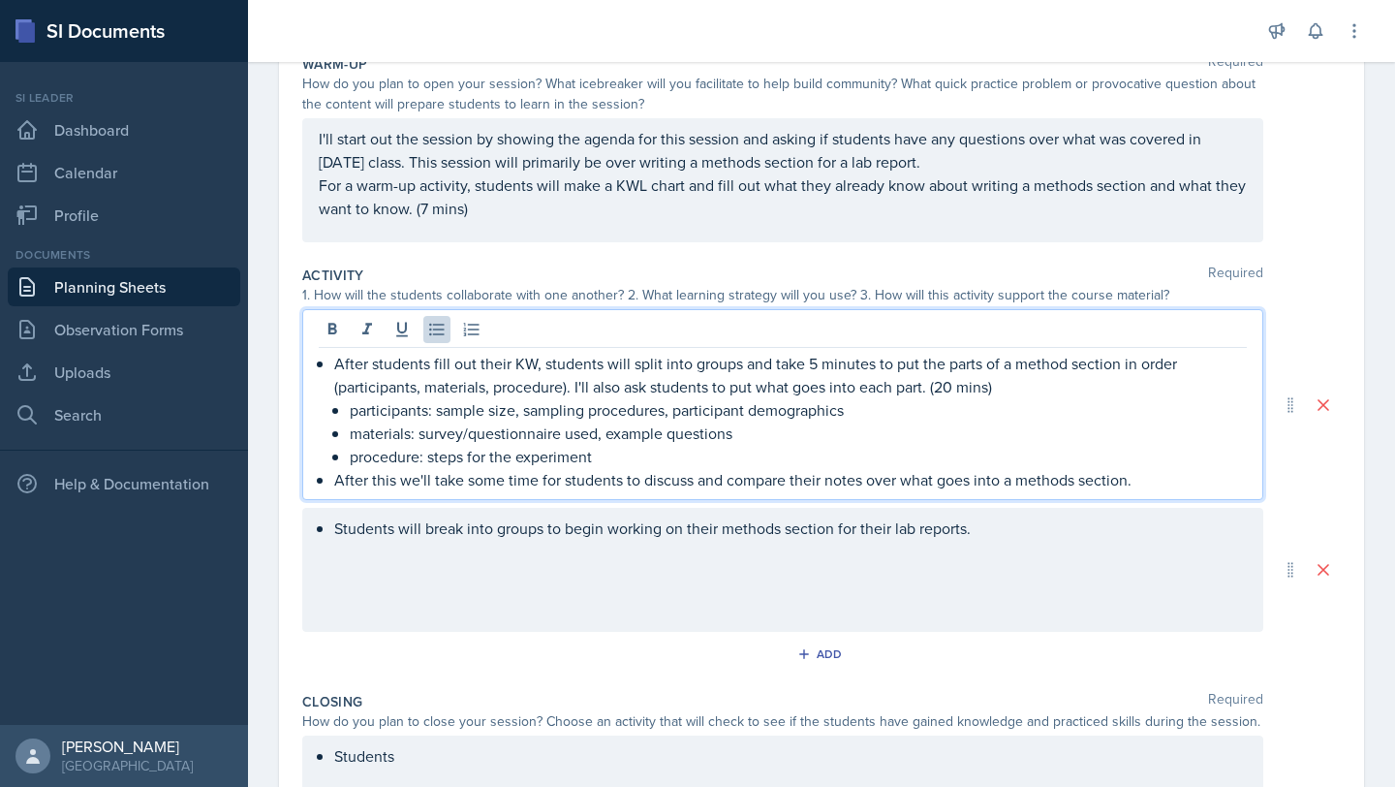
click at [859, 414] on p "participants: sample size, sampling procedures, participant demographics" at bounding box center [798, 409] width 897 height 23
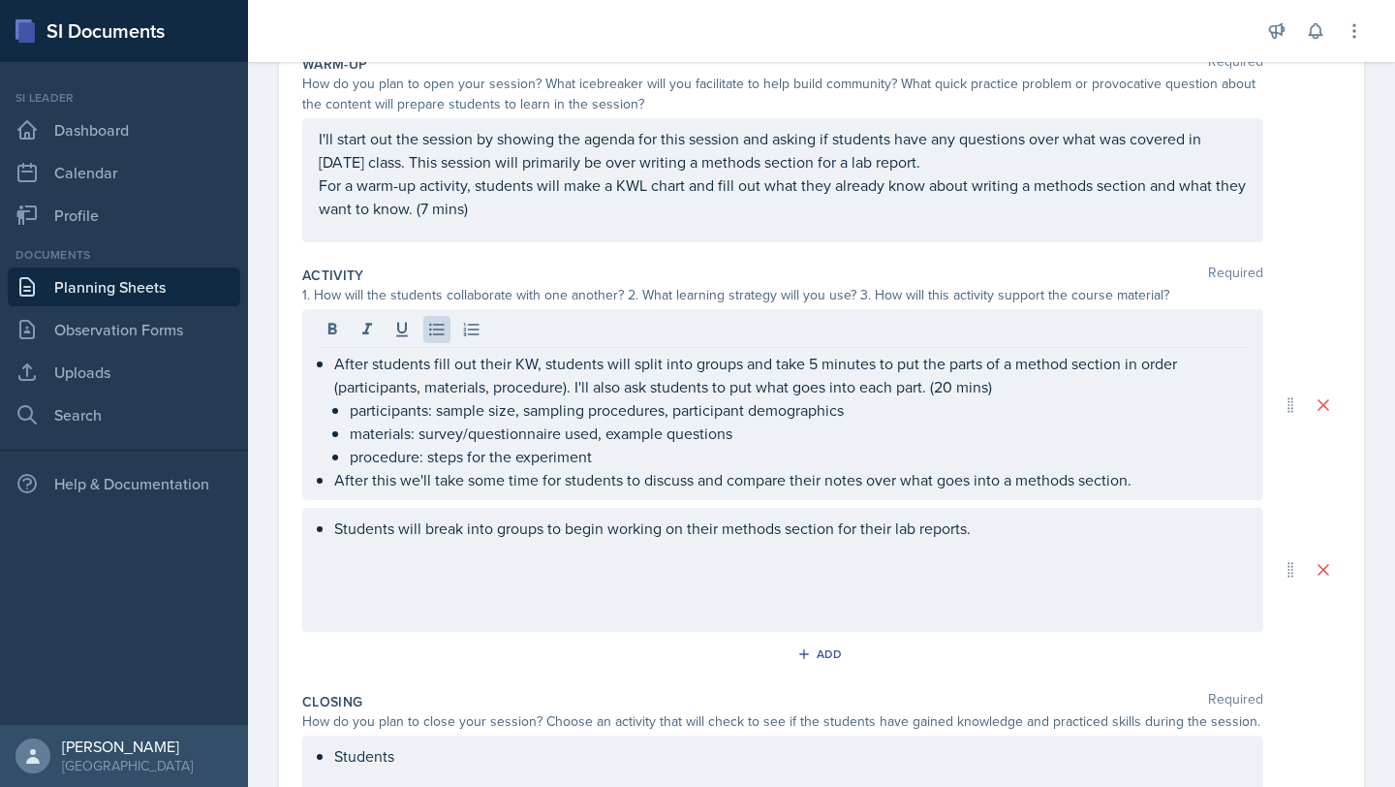
click at [991, 510] on div "Students will break into groups to begin working on their methods section for t…" at bounding box center [782, 570] width 961 height 124
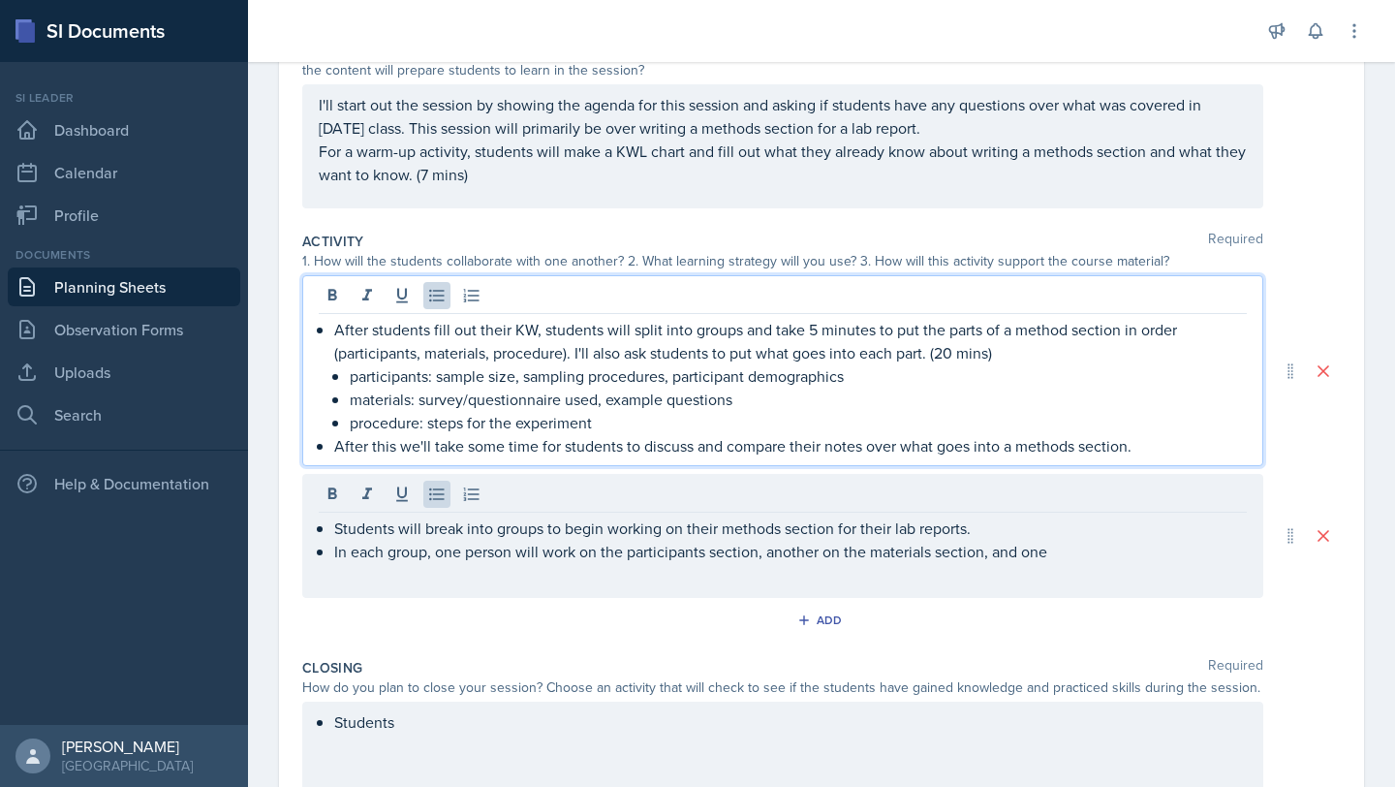
scroll to position [277, 0]
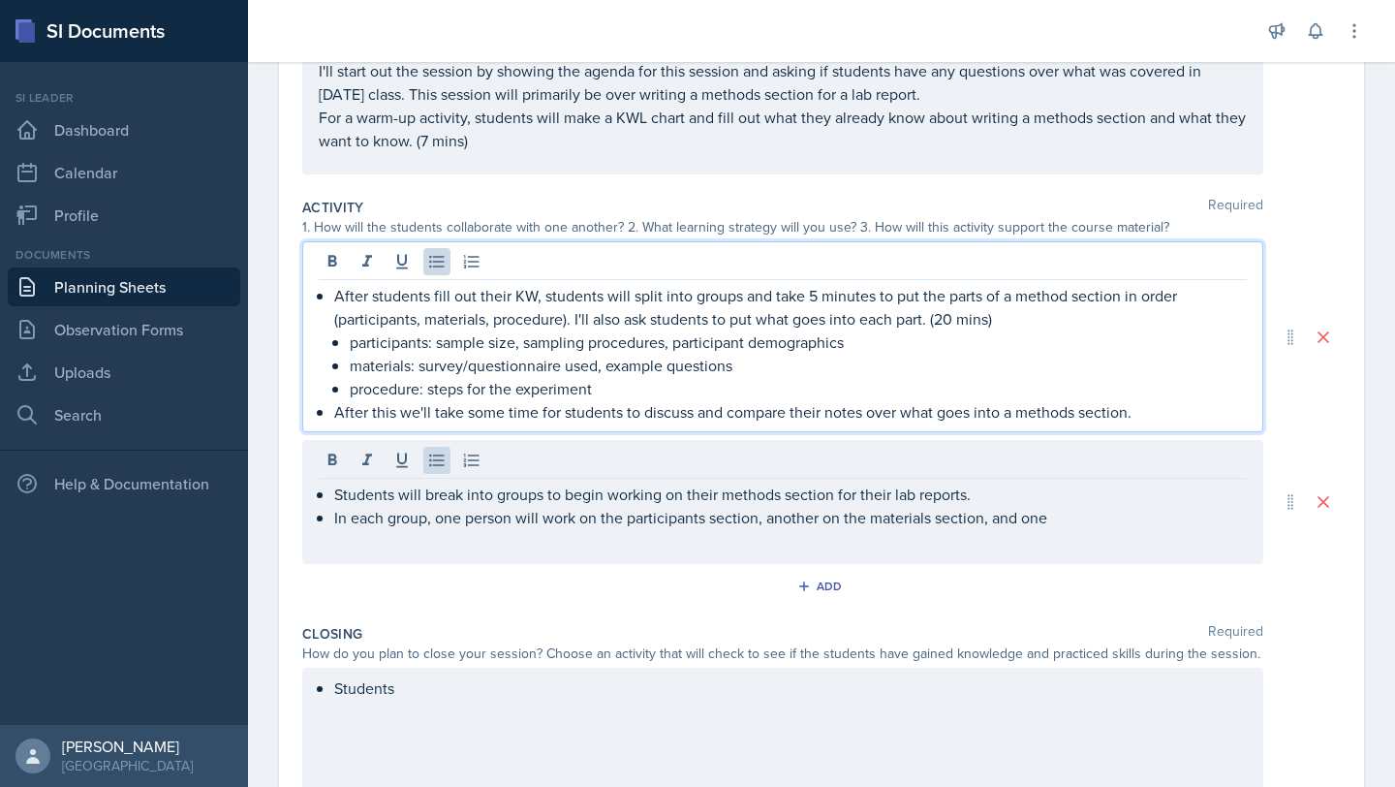
click at [953, 321] on p "After students fill out their KW, students will split into groups and take 5 mi…" at bounding box center [790, 307] width 913 height 47
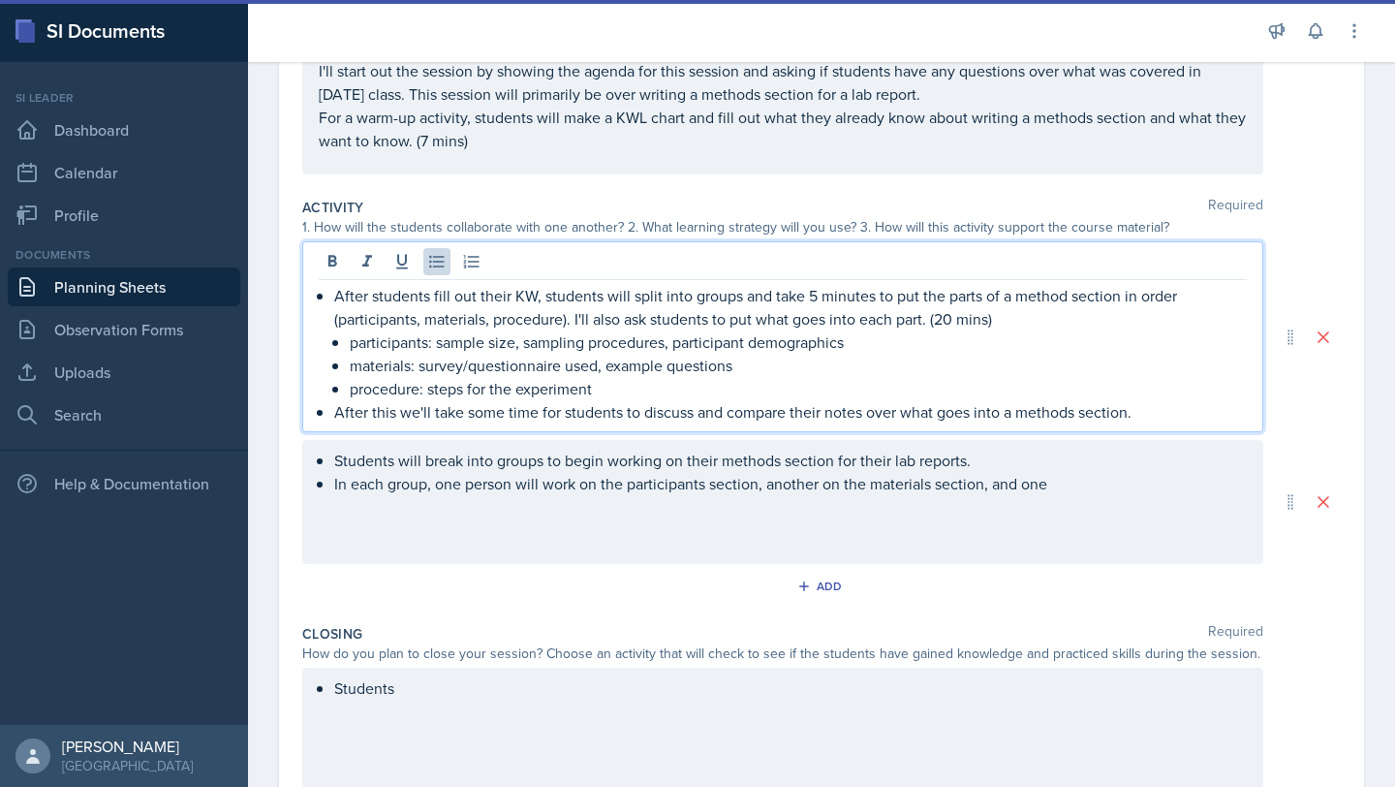
click at [816, 293] on p "After students fill out their KW, students will split into groups and take 5 mi…" at bounding box center [790, 307] width 913 height 47
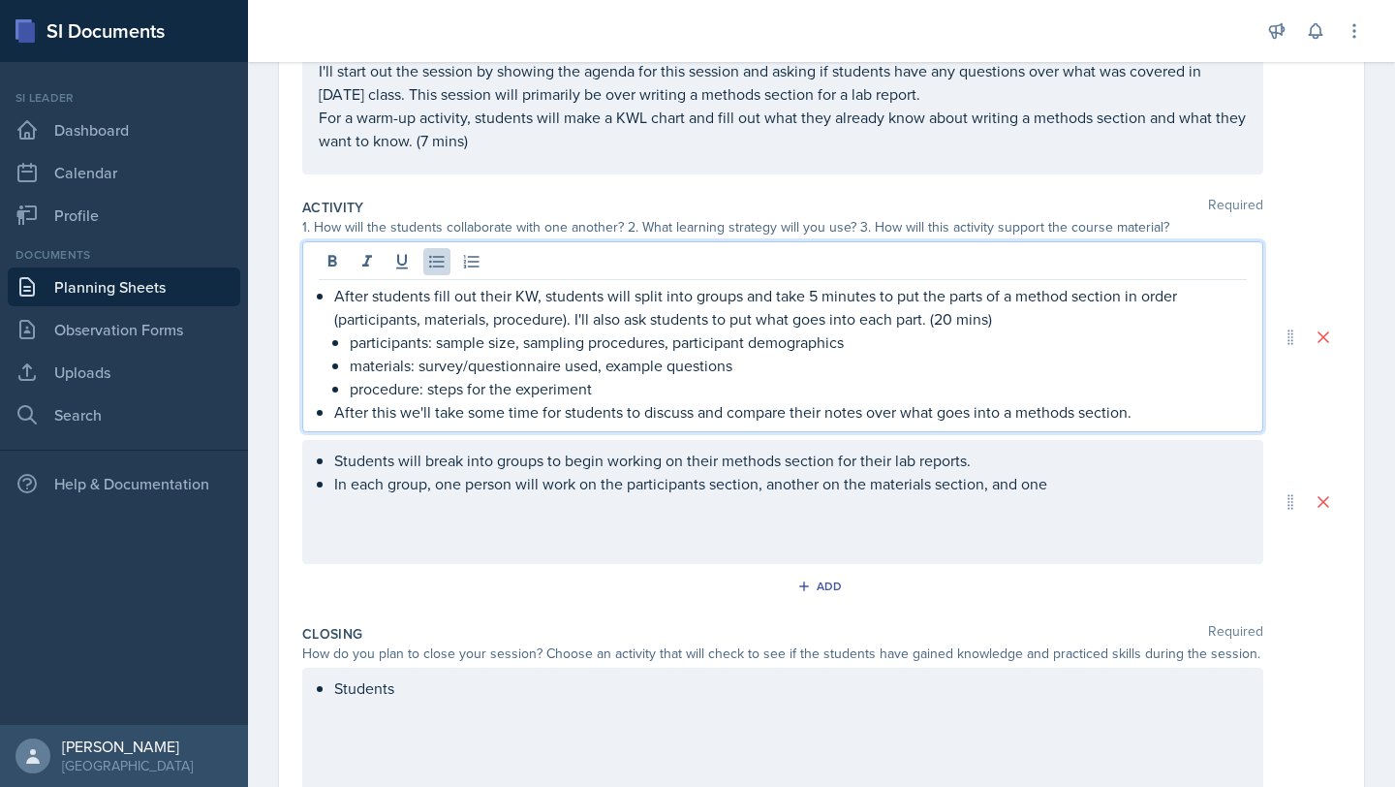
click at [870, 297] on p "After students fill out their KW, students will split into groups and take 5 mi…" at bounding box center [790, 307] width 913 height 47
click at [1057, 484] on ul "Students will break into groups to begin working on their methods section for t…" at bounding box center [790, 472] width 913 height 47
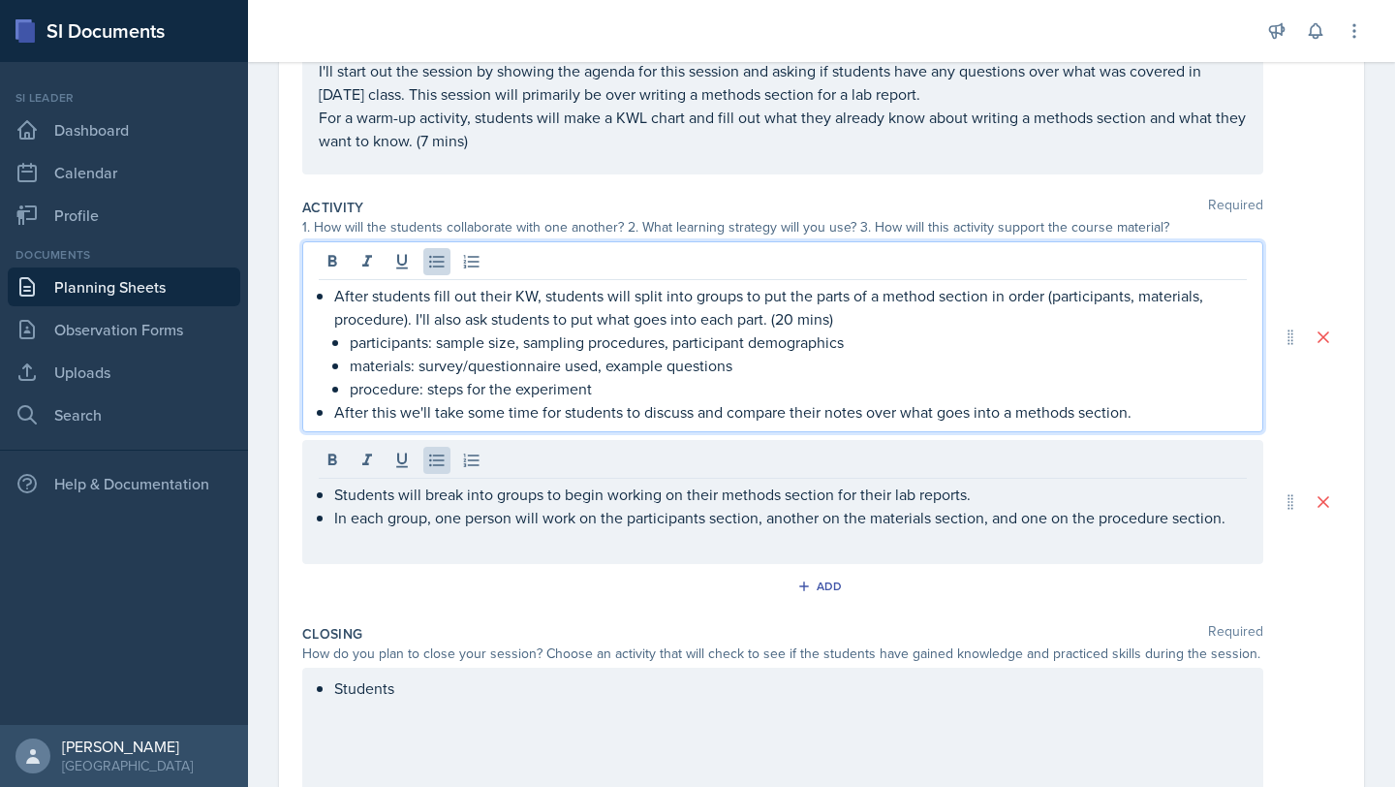
click at [794, 319] on p "After students fill out their KW, students will split into groups to put the pa…" at bounding box center [790, 307] width 913 height 47
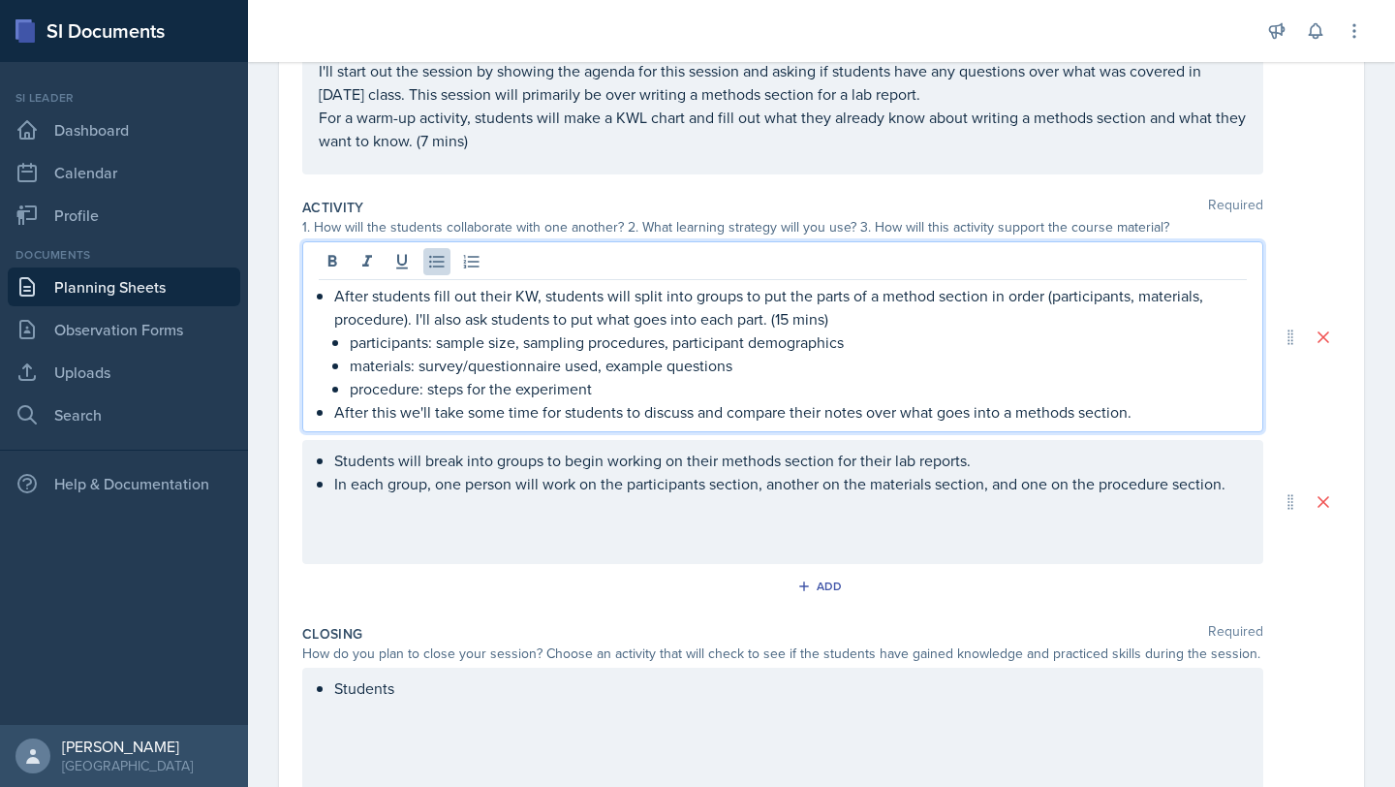
click at [1232, 487] on ul "Students will break into groups to begin working on their methods section for t…" at bounding box center [790, 472] width 913 height 47
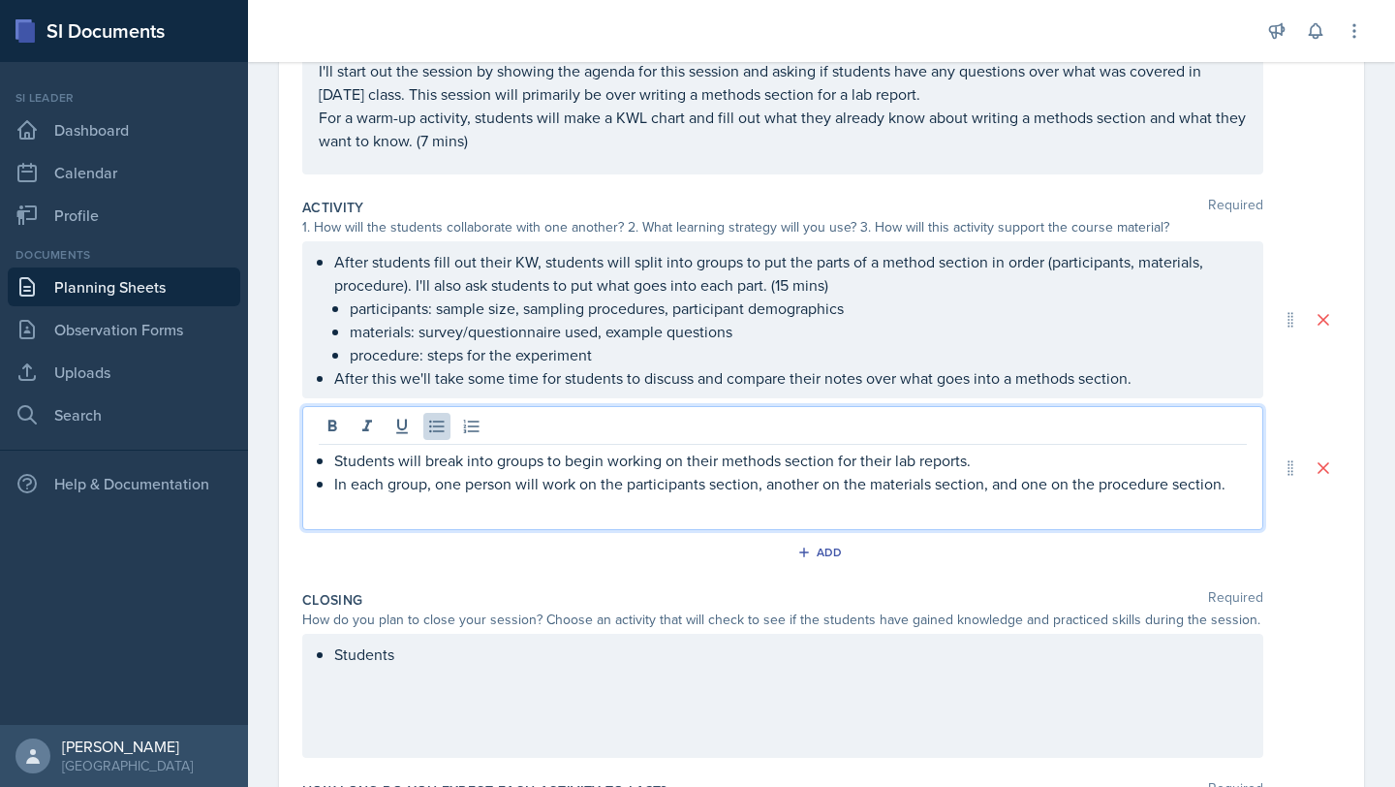
scroll to position [243, 0]
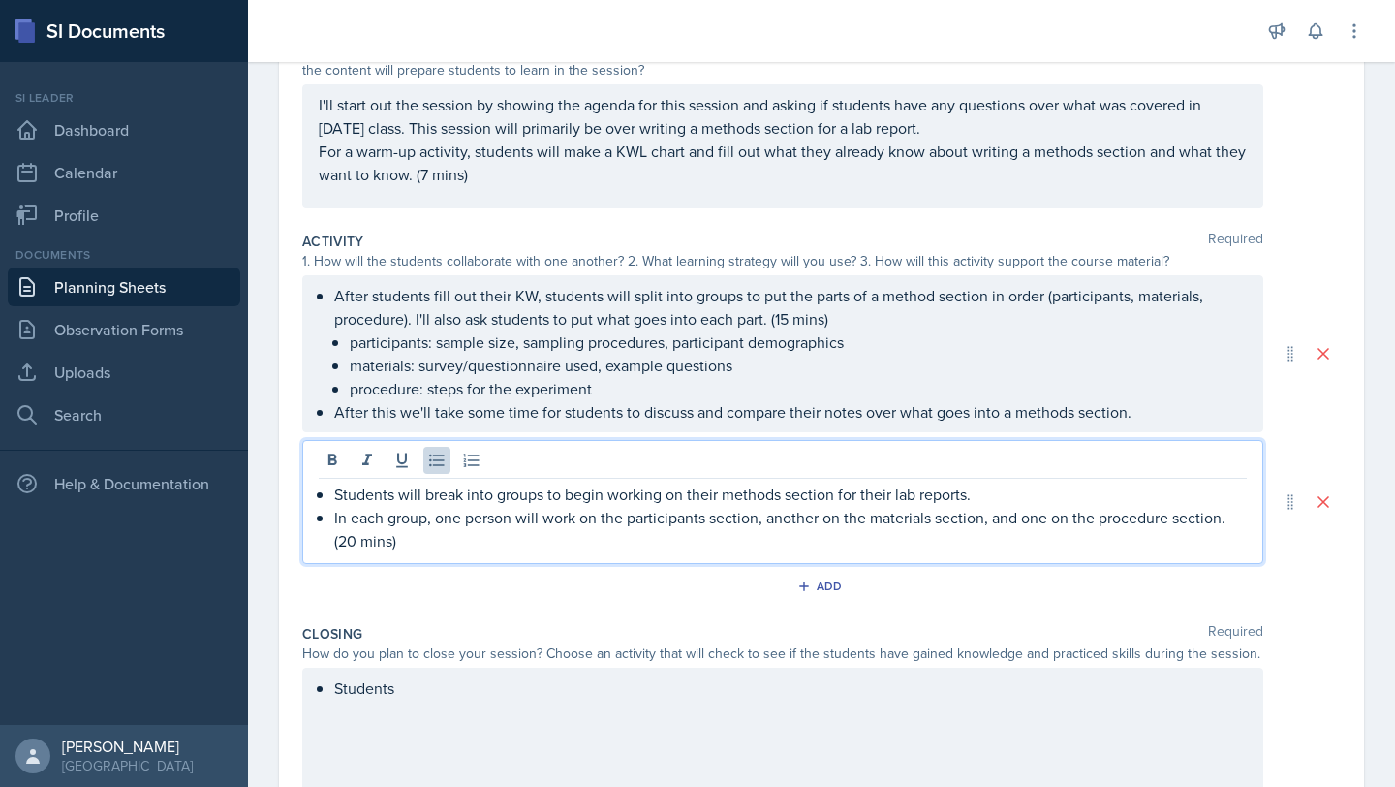
click at [908, 695] on div "Students" at bounding box center [782, 730] width 961 height 124
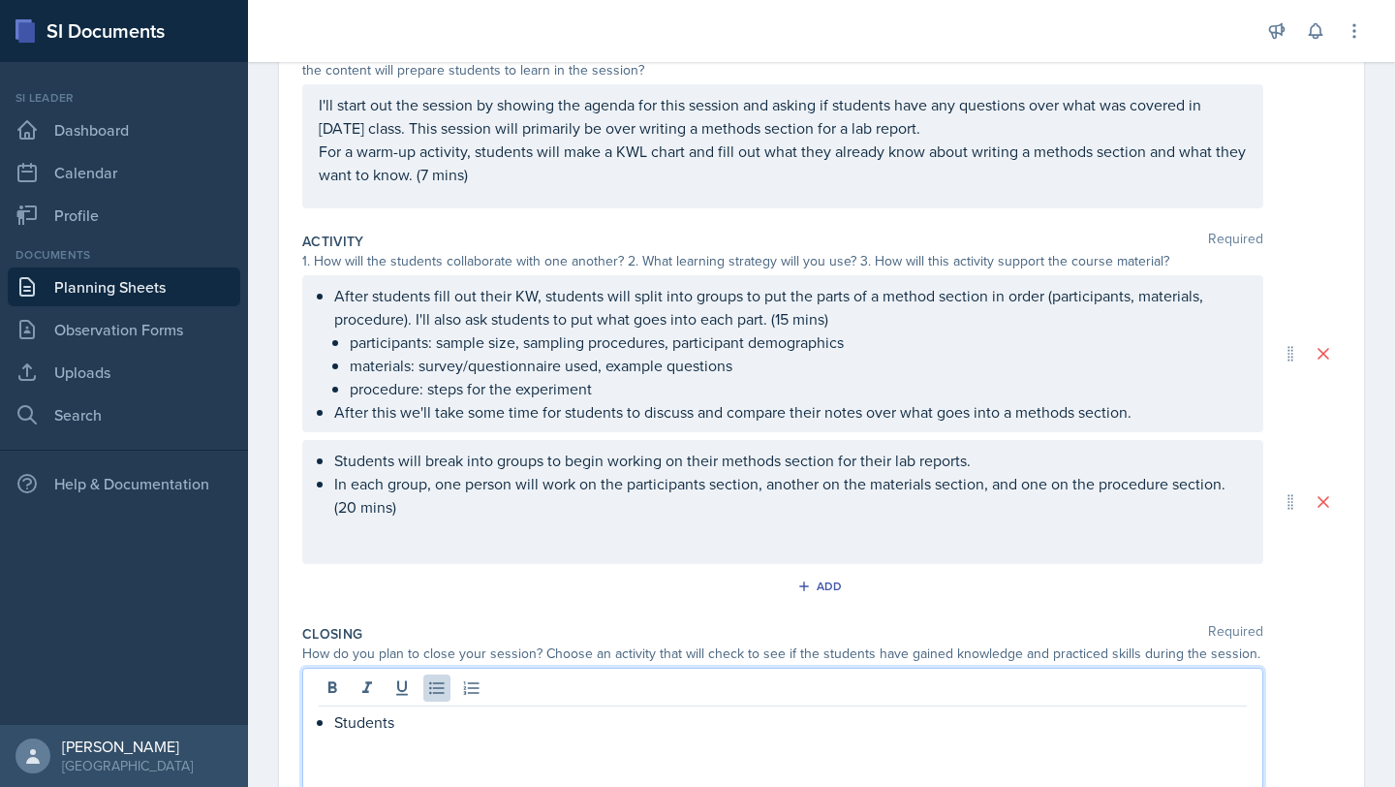
click at [737, 731] on p "Students" at bounding box center [790, 721] width 913 height 23
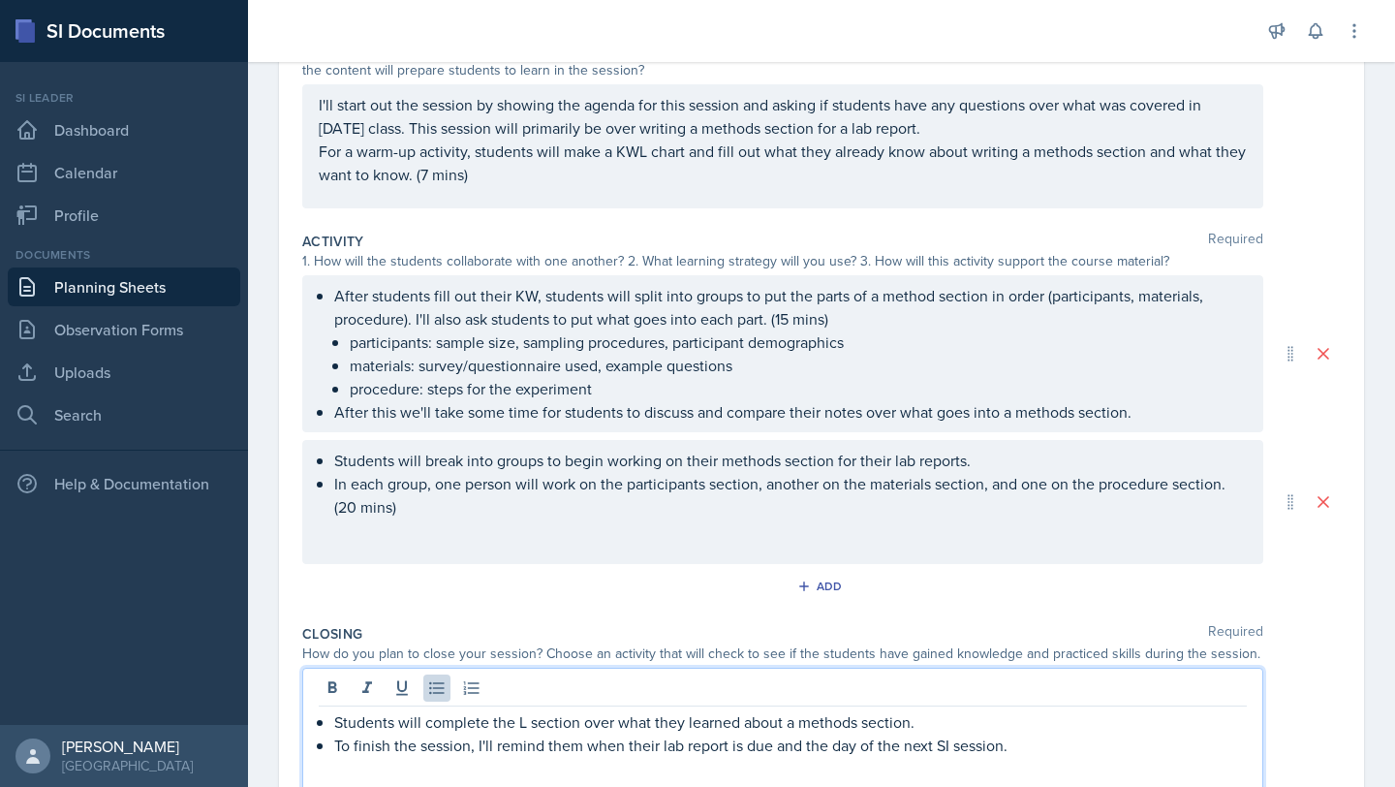
click at [460, 177] on p "For a warm-up activity, students will make a KWL chart and fill out what they a…" at bounding box center [783, 163] width 928 height 47
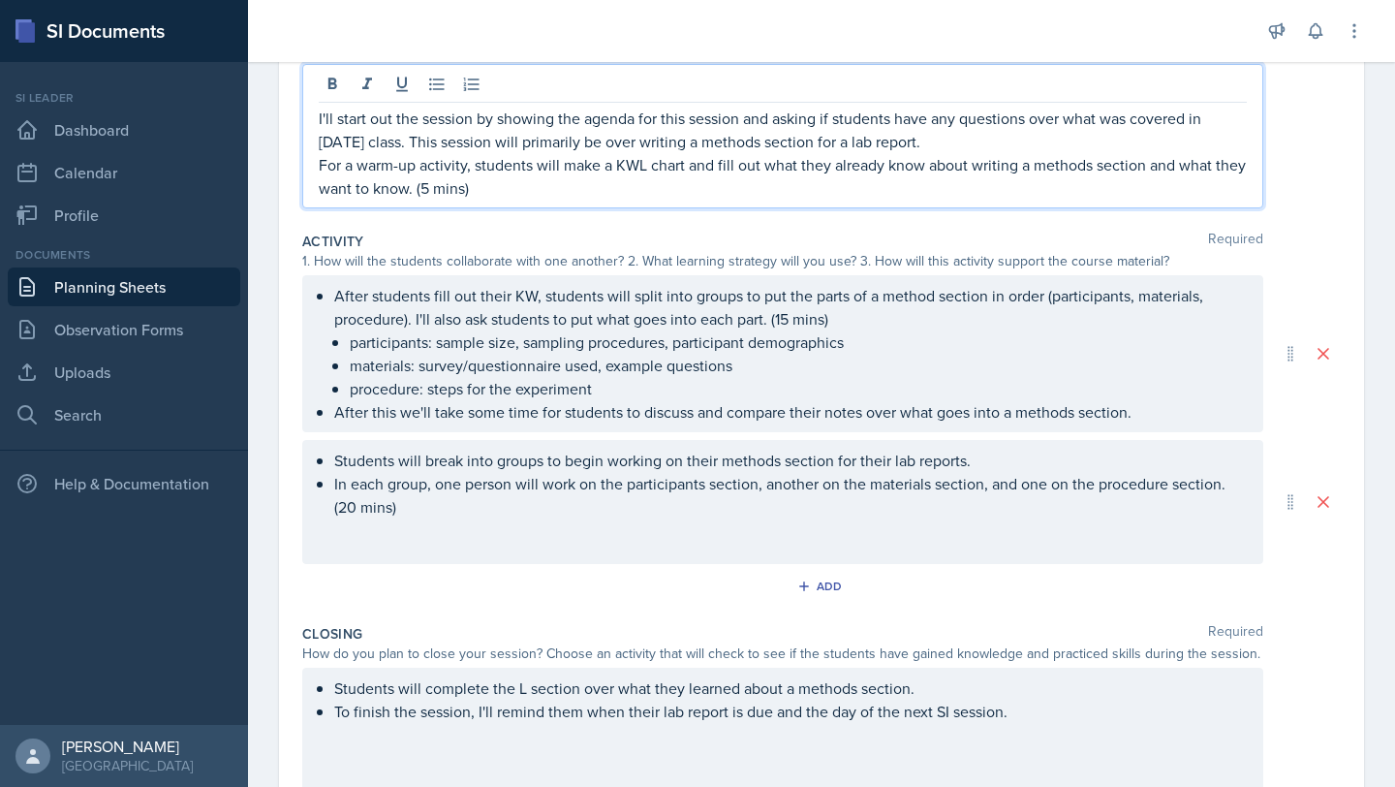
click at [924, 684] on div "Students will complete the L section over what they learned about a methods sec…" at bounding box center [782, 730] width 961 height 124
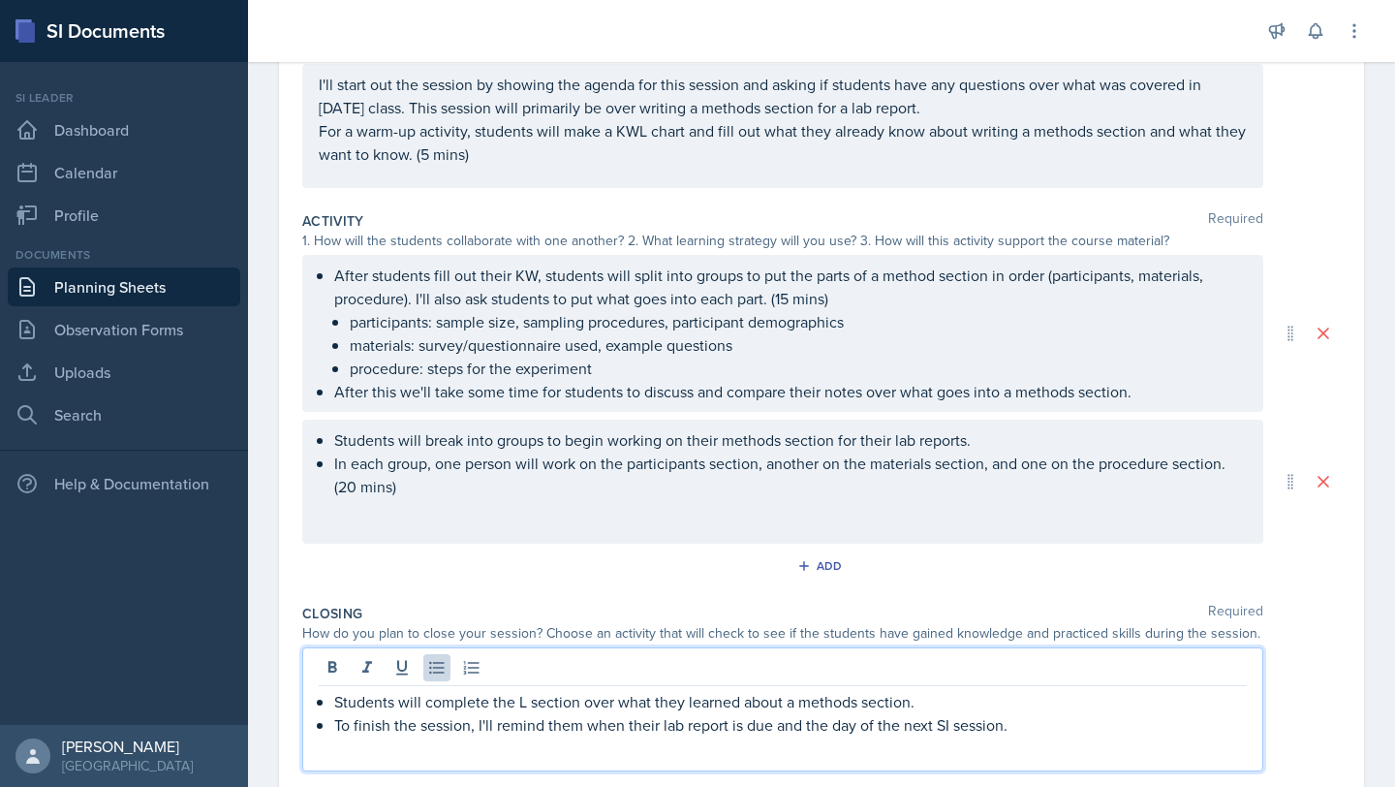
scroll to position [243, 0]
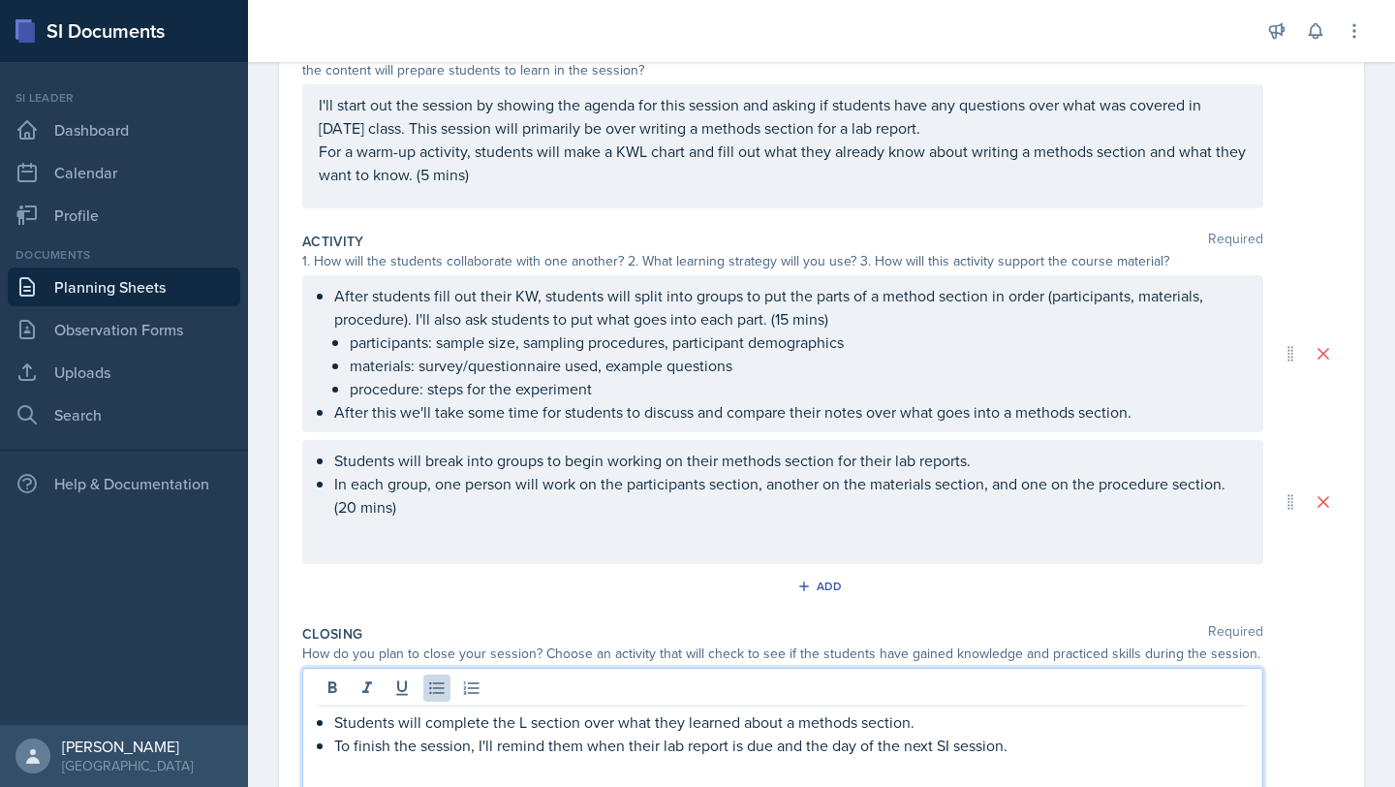
click at [792, 316] on p "After students fill out their KW, students will split into groups to put the pa…" at bounding box center [790, 307] width 913 height 47
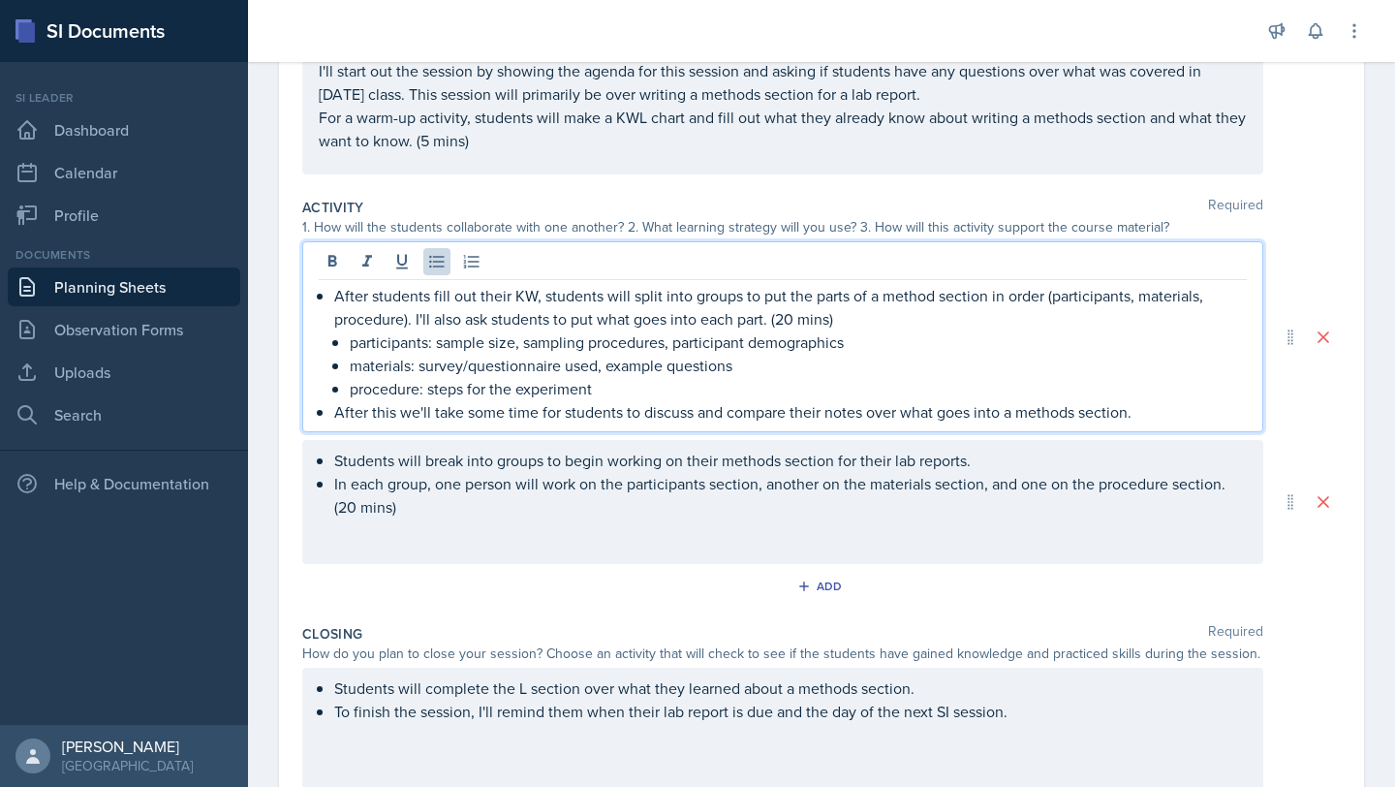
click at [932, 687] on div "Students will complete the L section over what they learned about a methods sec…" at bounding box center [782, 730] width 961 height 124
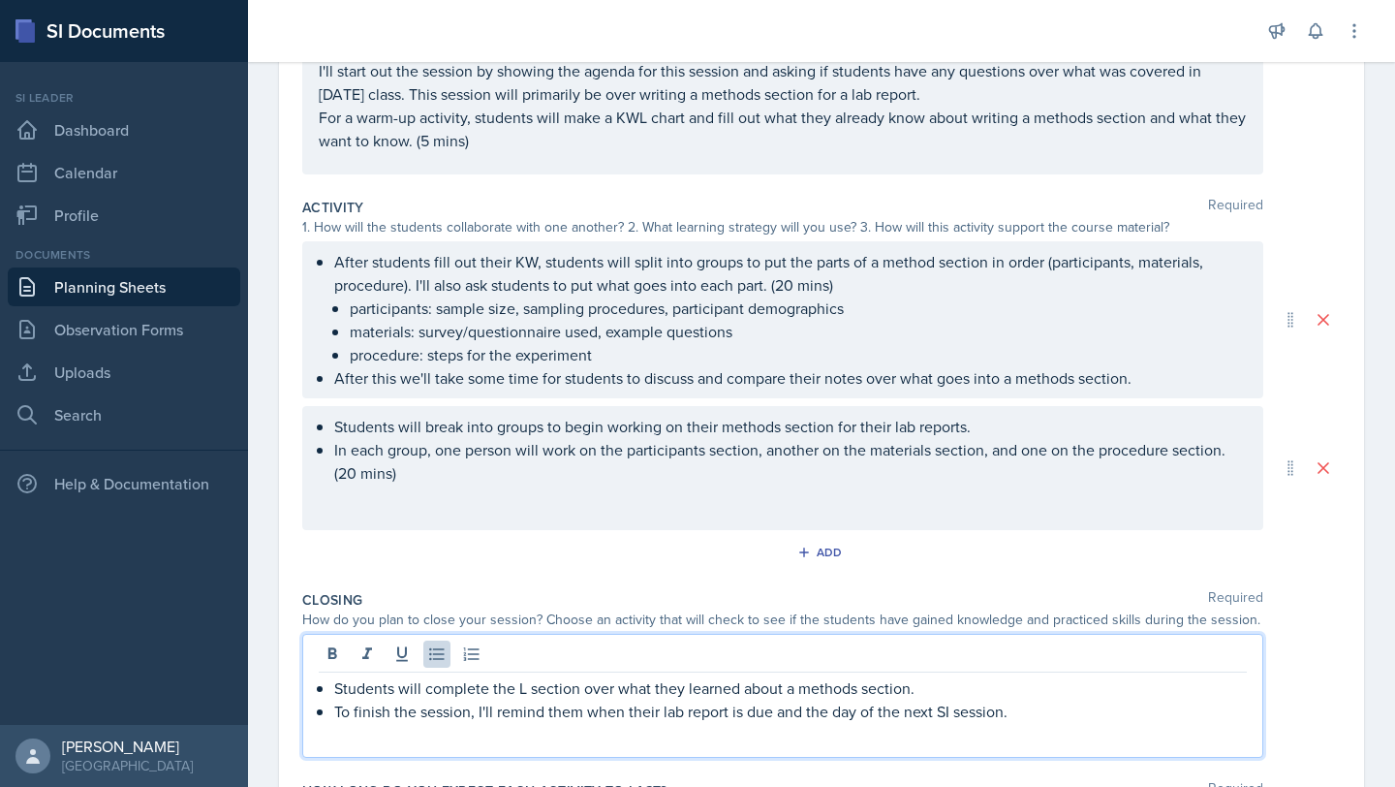
scroll to position [243, 0]
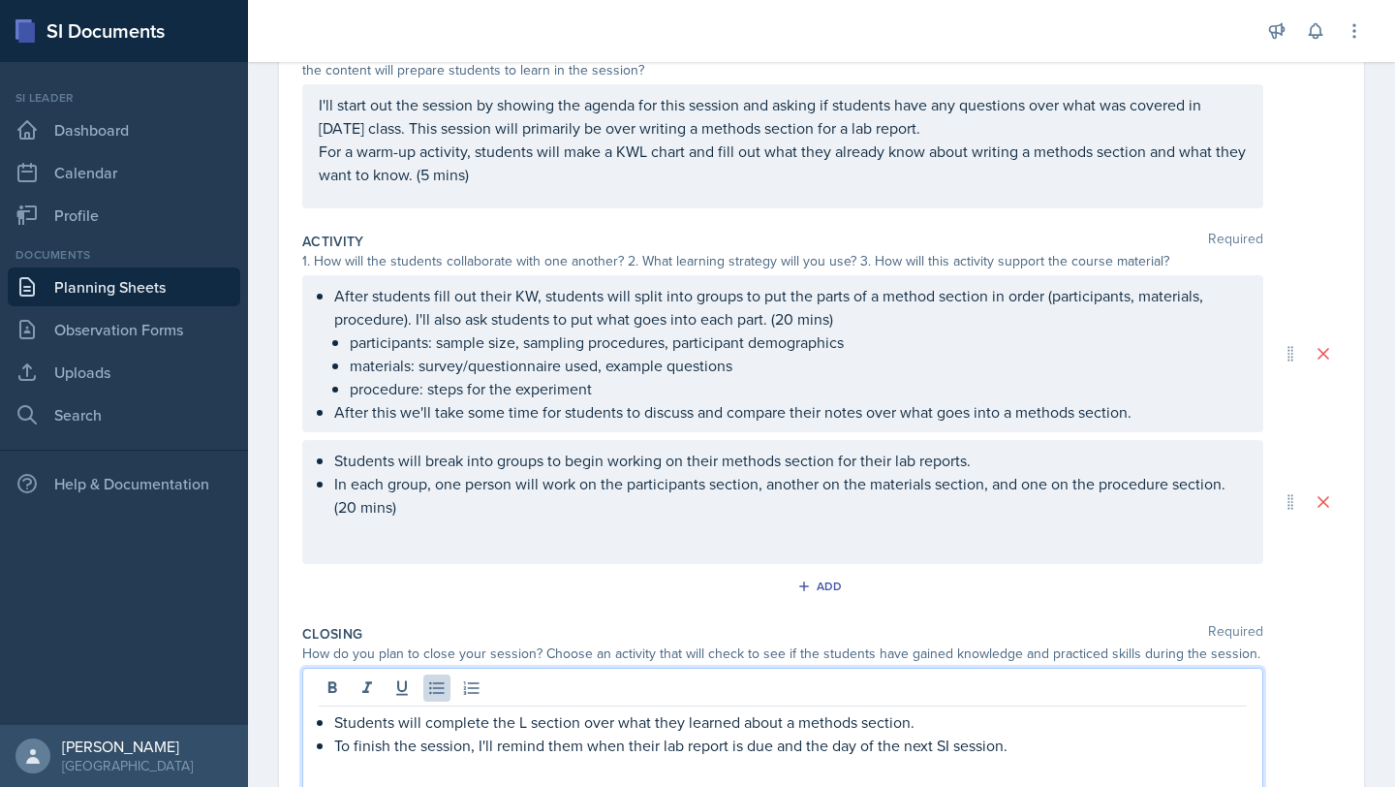
click at [918, 721] on p "Students will complete the L section over what they learned about a methods sec…" at bounding box center [790, 721] width 913 height 23
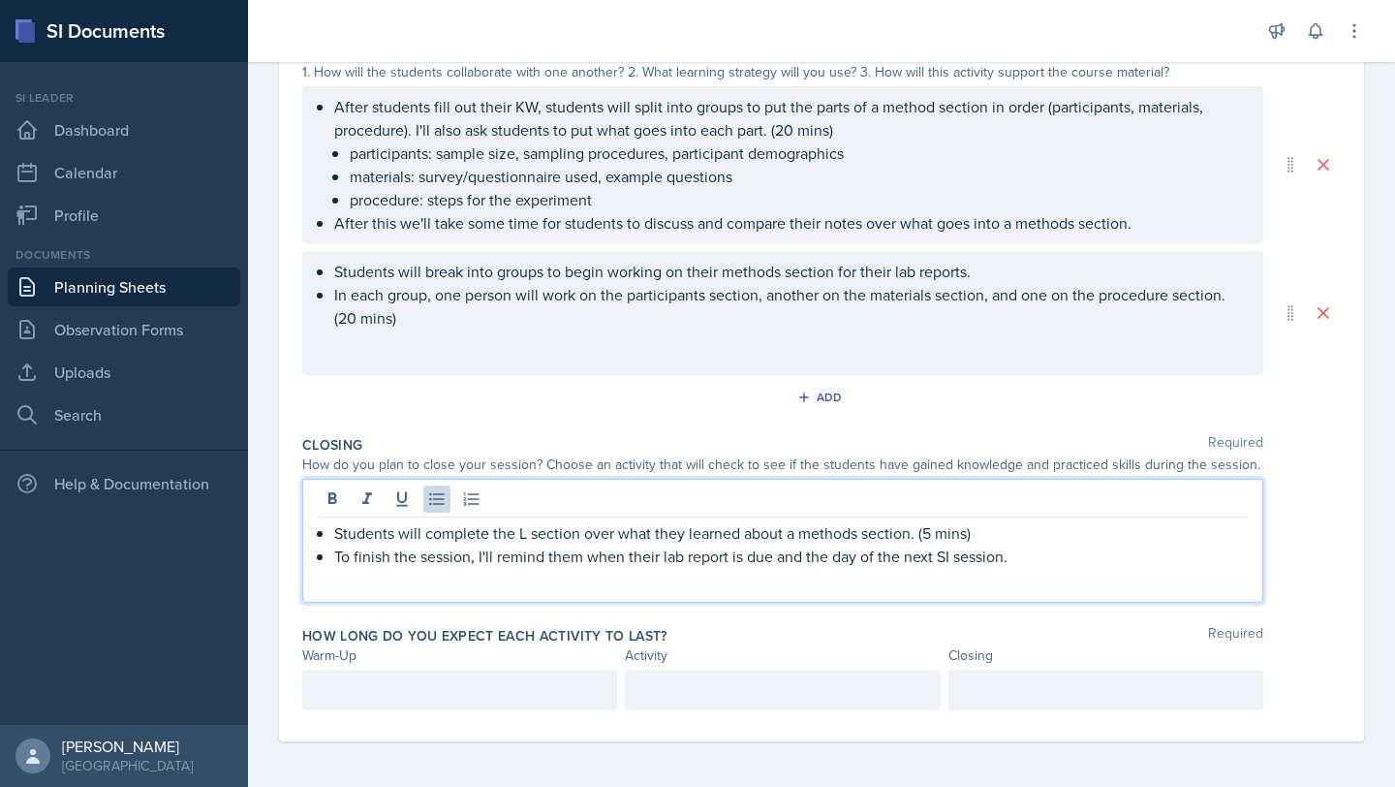
scroll to position [433, 0]
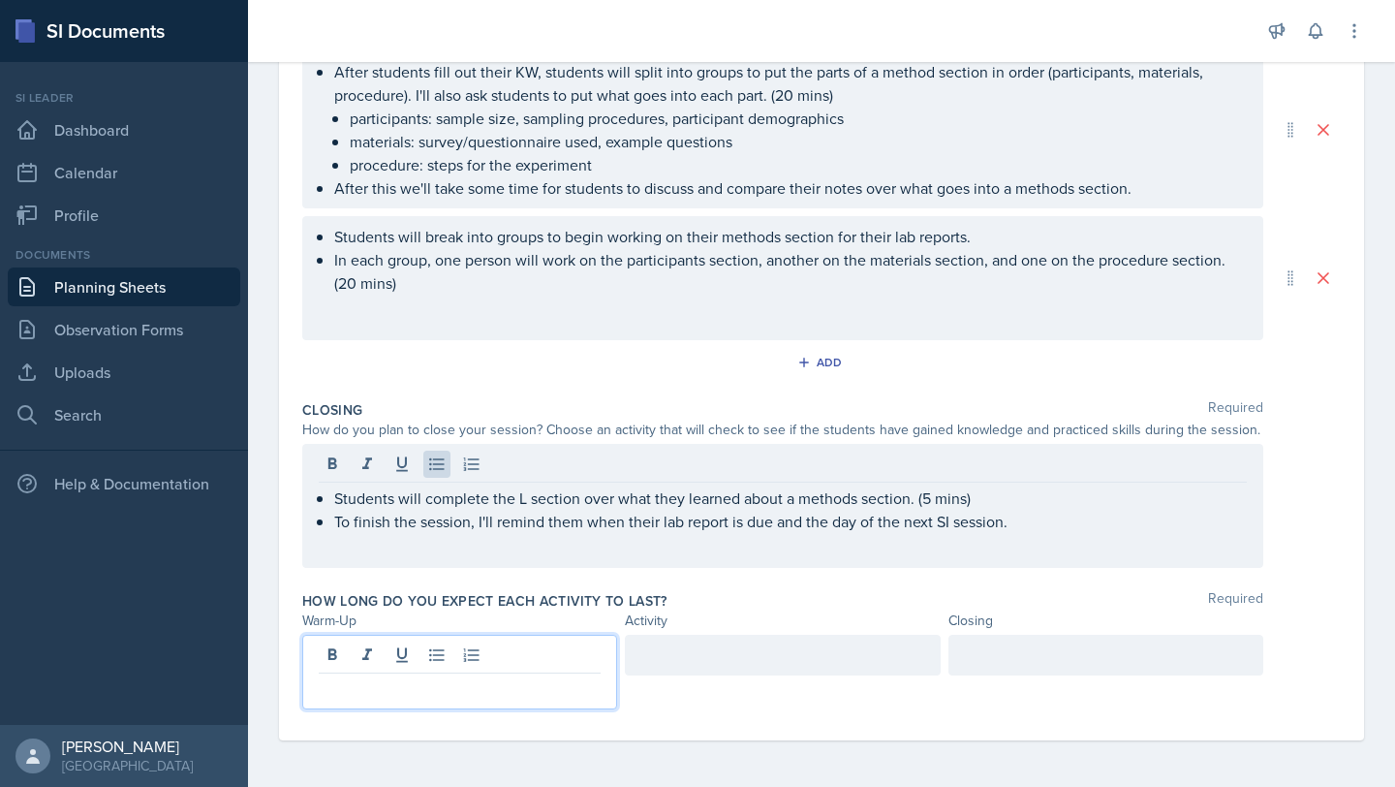
click at [364, 685] on p at bounding box center [460, 688] width 282 height 23
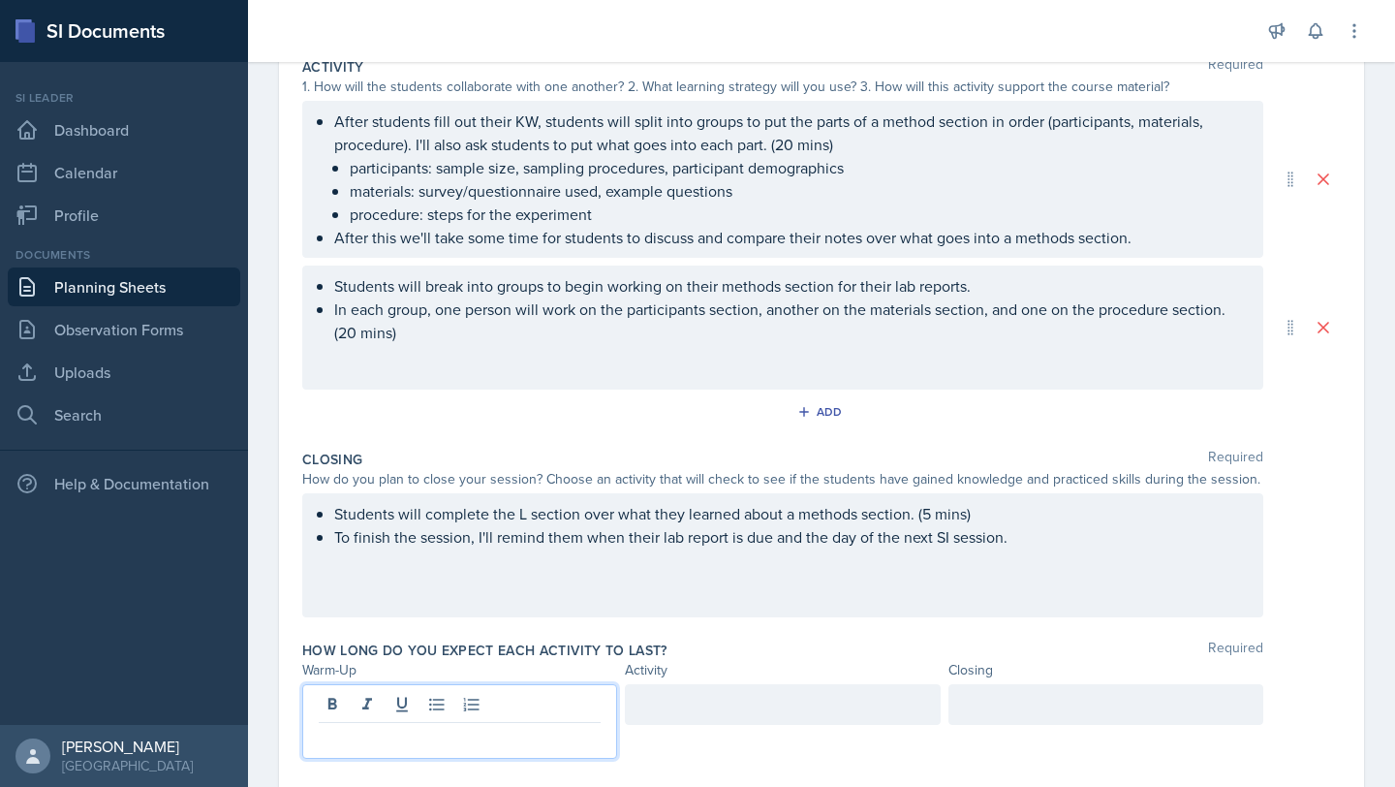
scroll to position [420, 0]
click at [721, 716] on div at bounding box center [782, 702] width 315 height 41
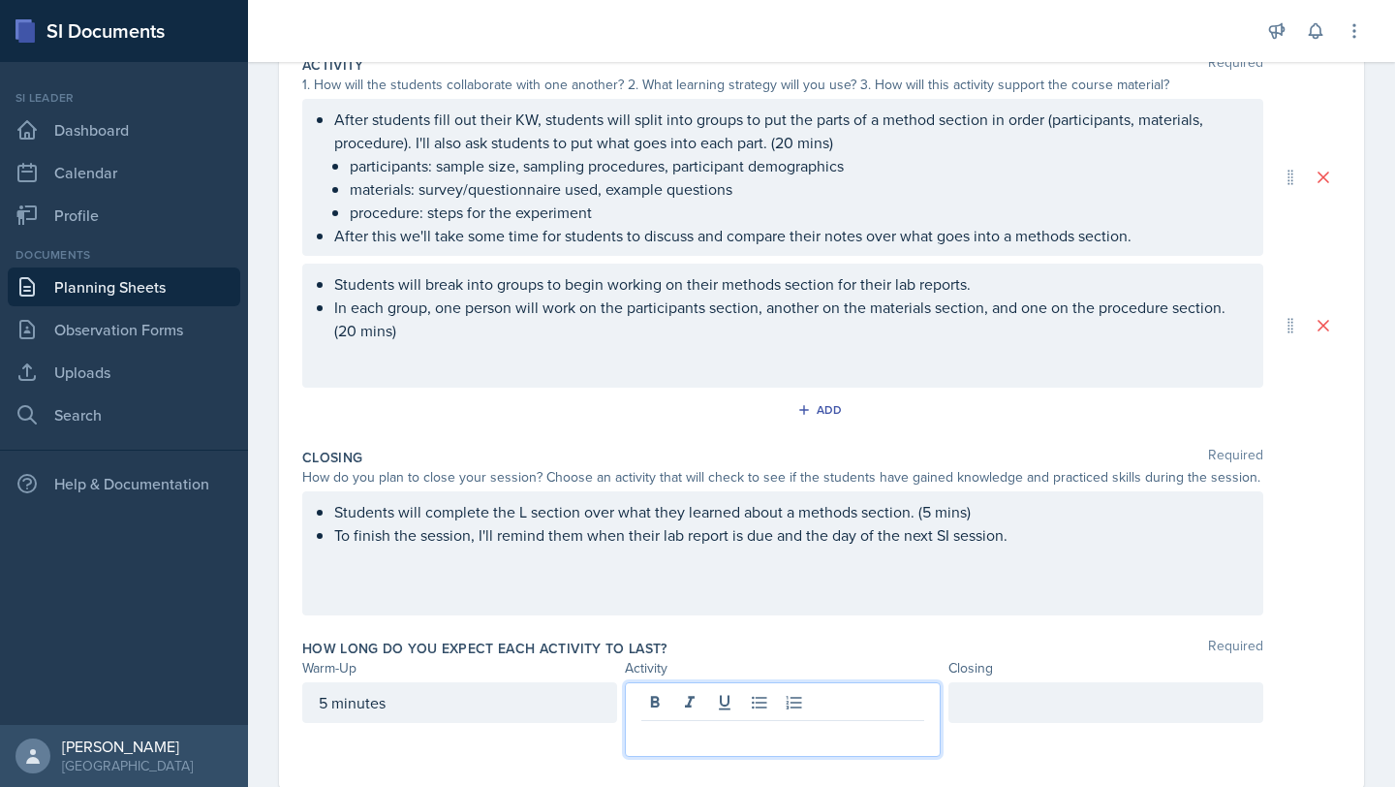
scroll to position [453, 0]
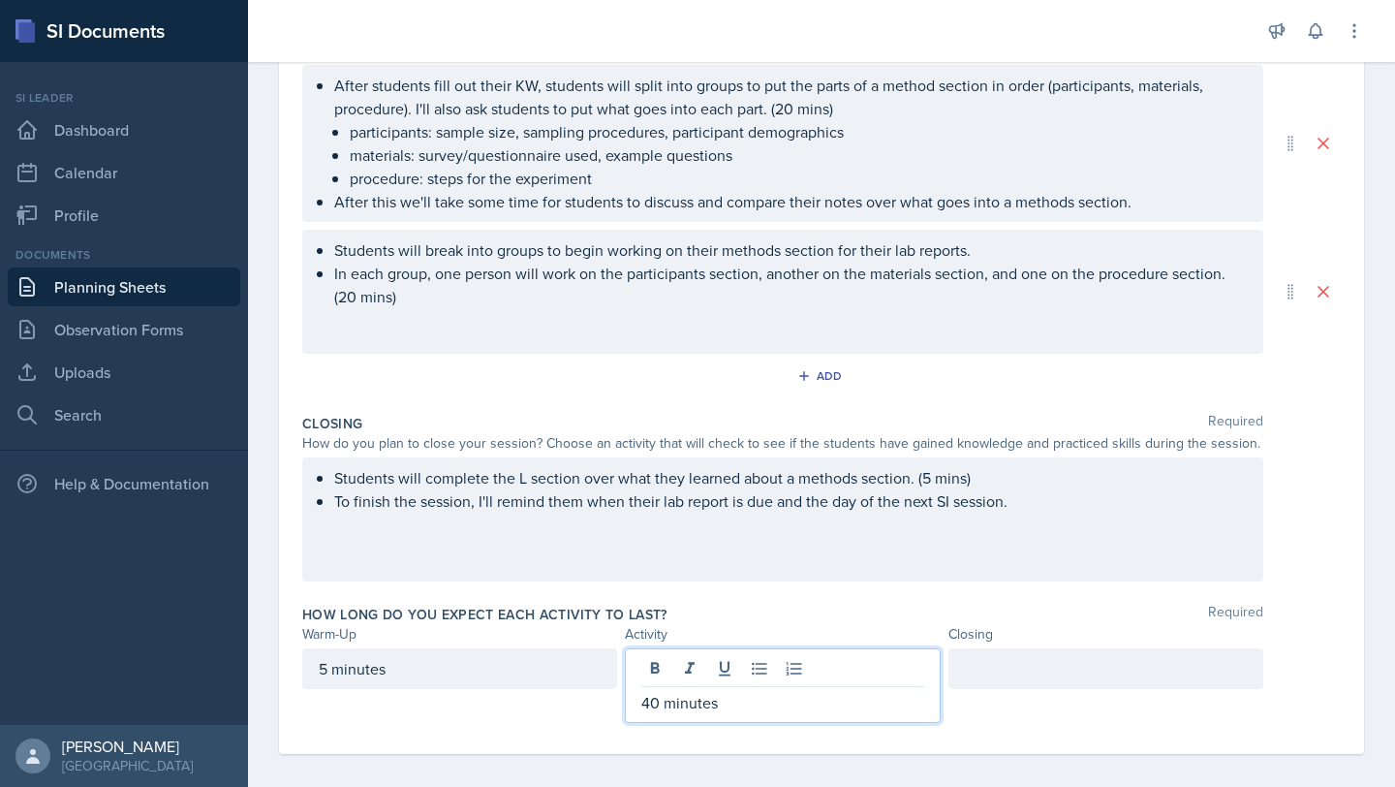
click at [998, 682] on div at bounding box center [1106, 668] width 315 height 41
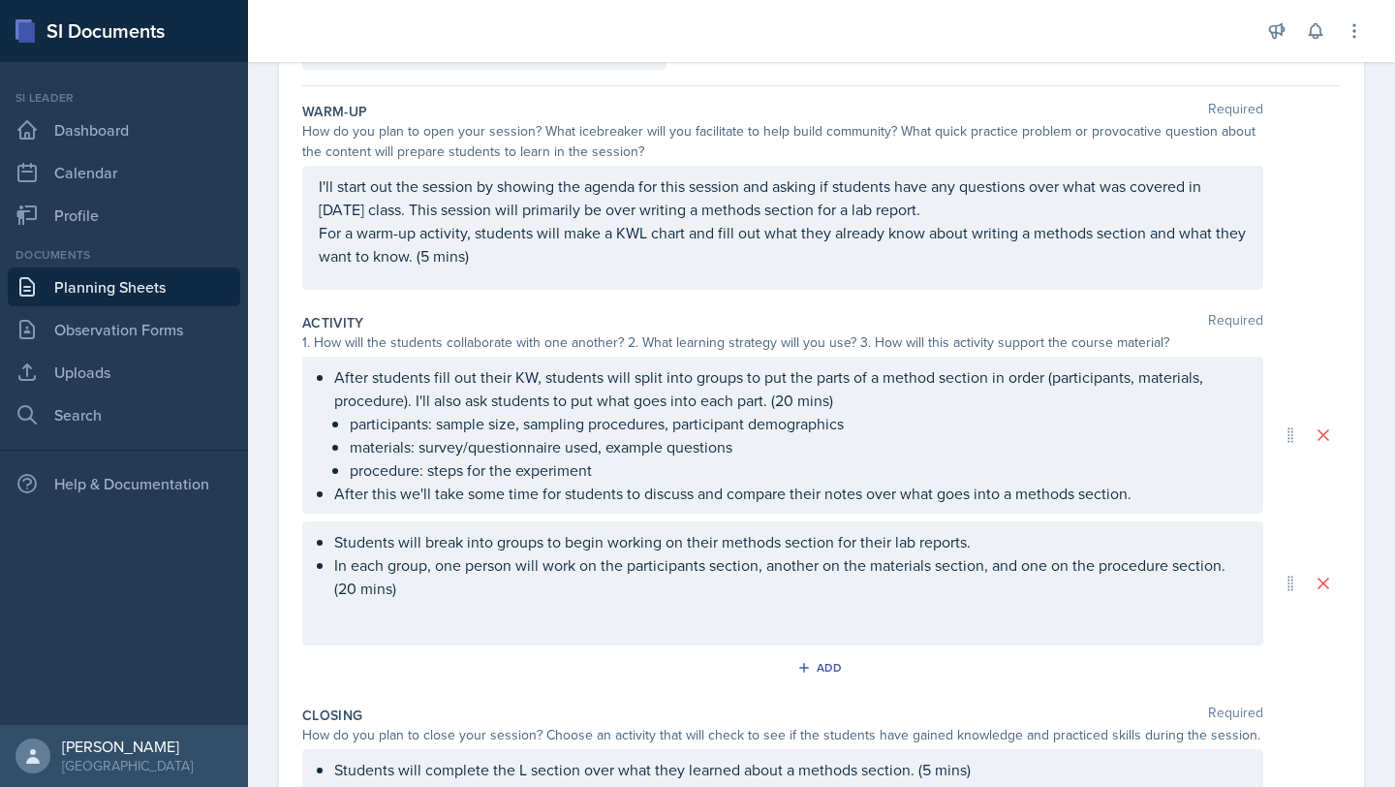
scroll to position [0, 0]
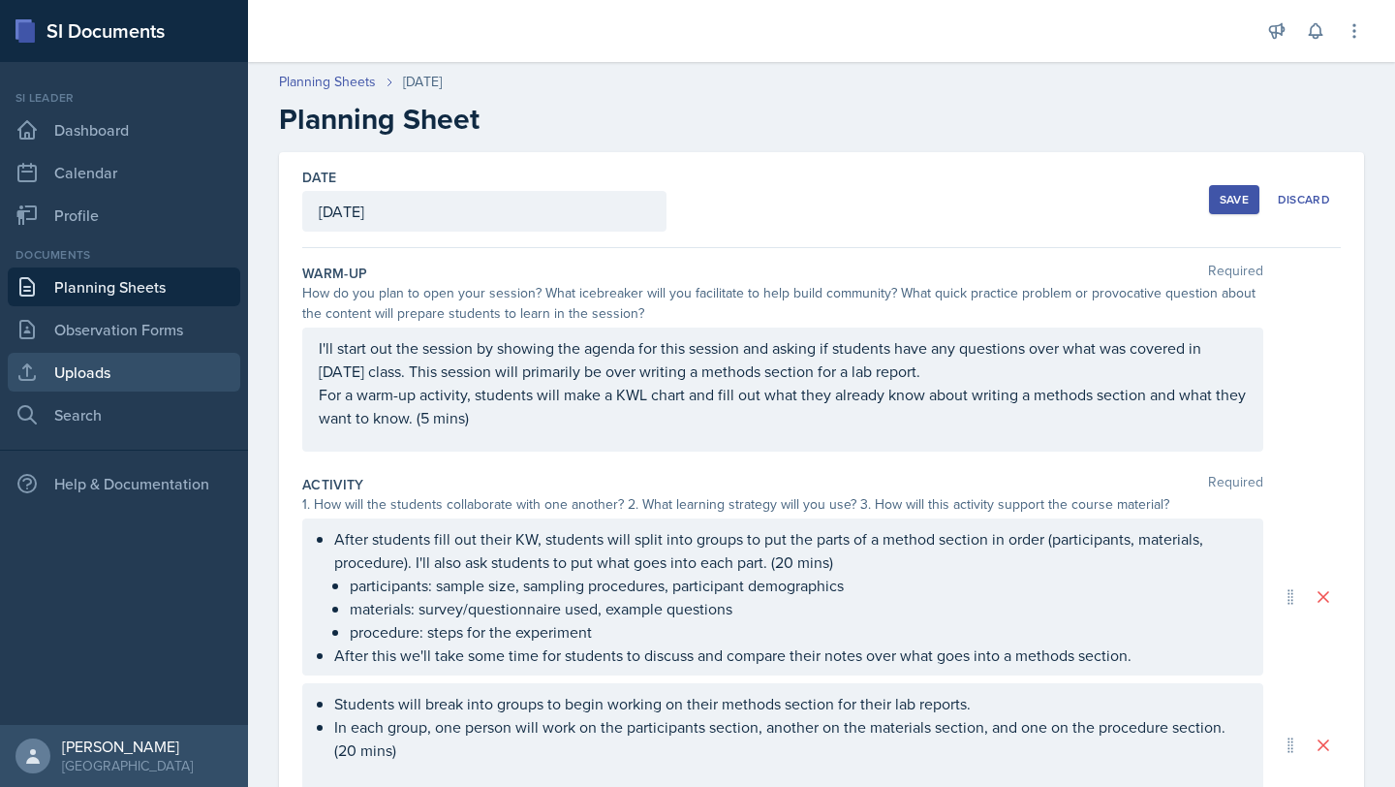
click at [138, 365] on link "Uploads" at bounding box center [124, 372] width 233 height 39
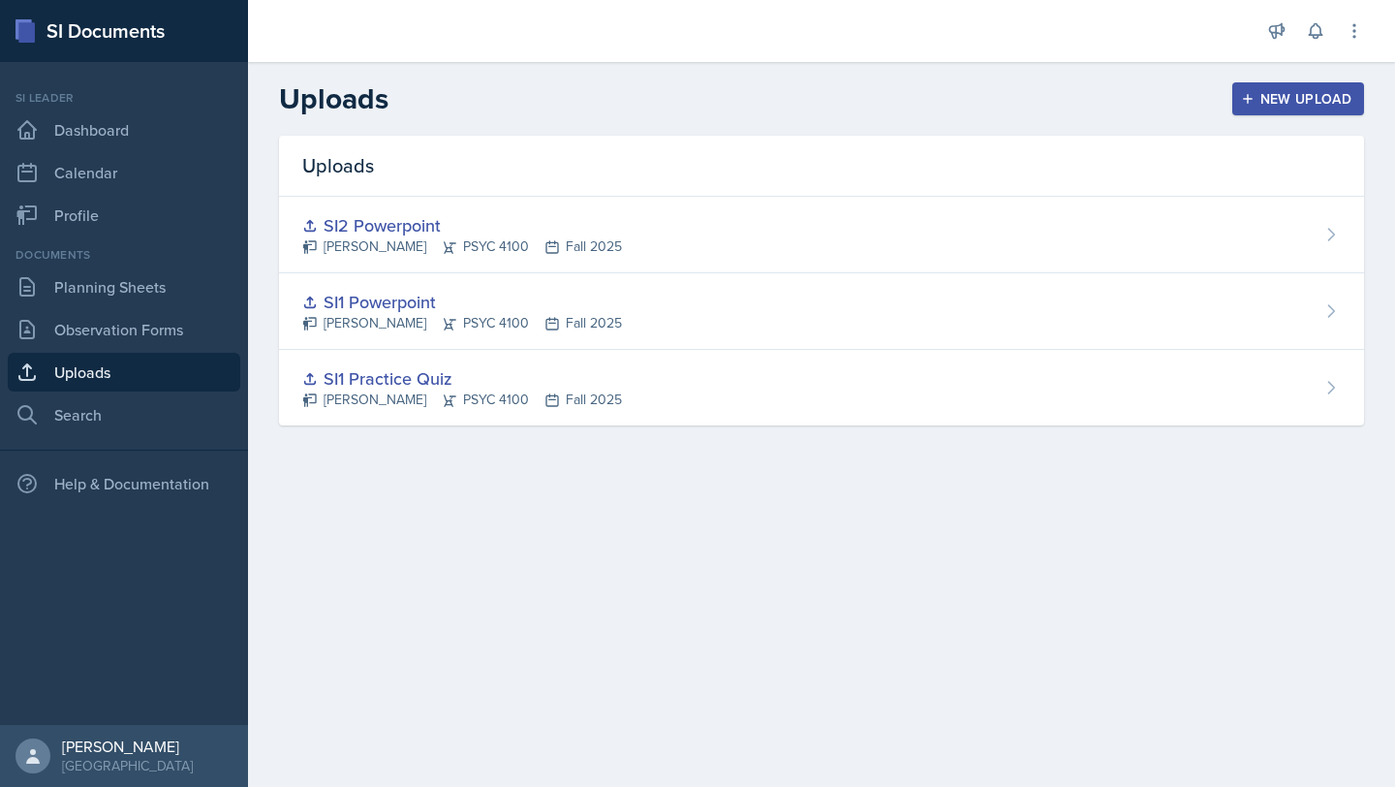
click at [1316, 105] on div "New Upload" at bounding box center [1299, 99] width 108 height 16
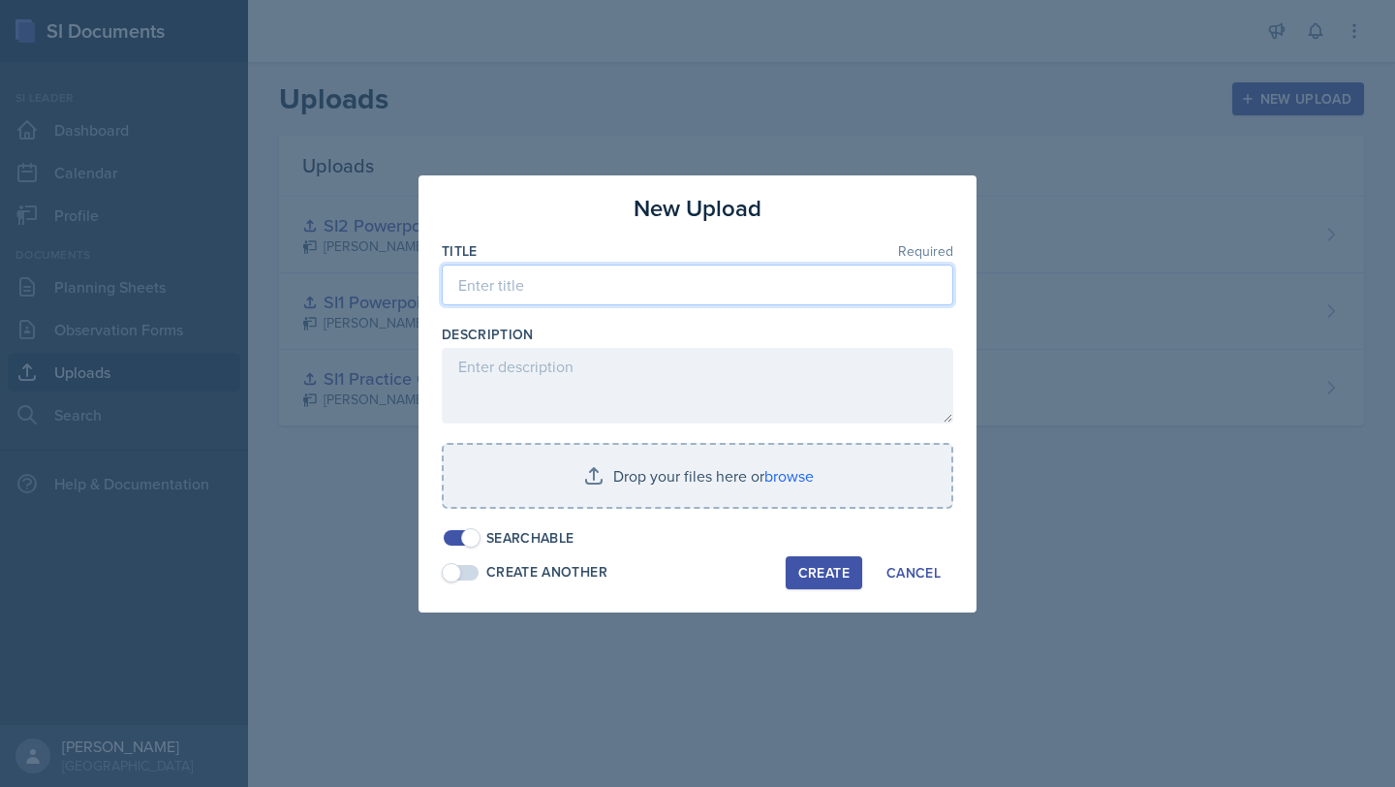
click at [668, 265] on input at bounding box center [698, 285] width 512 height 41
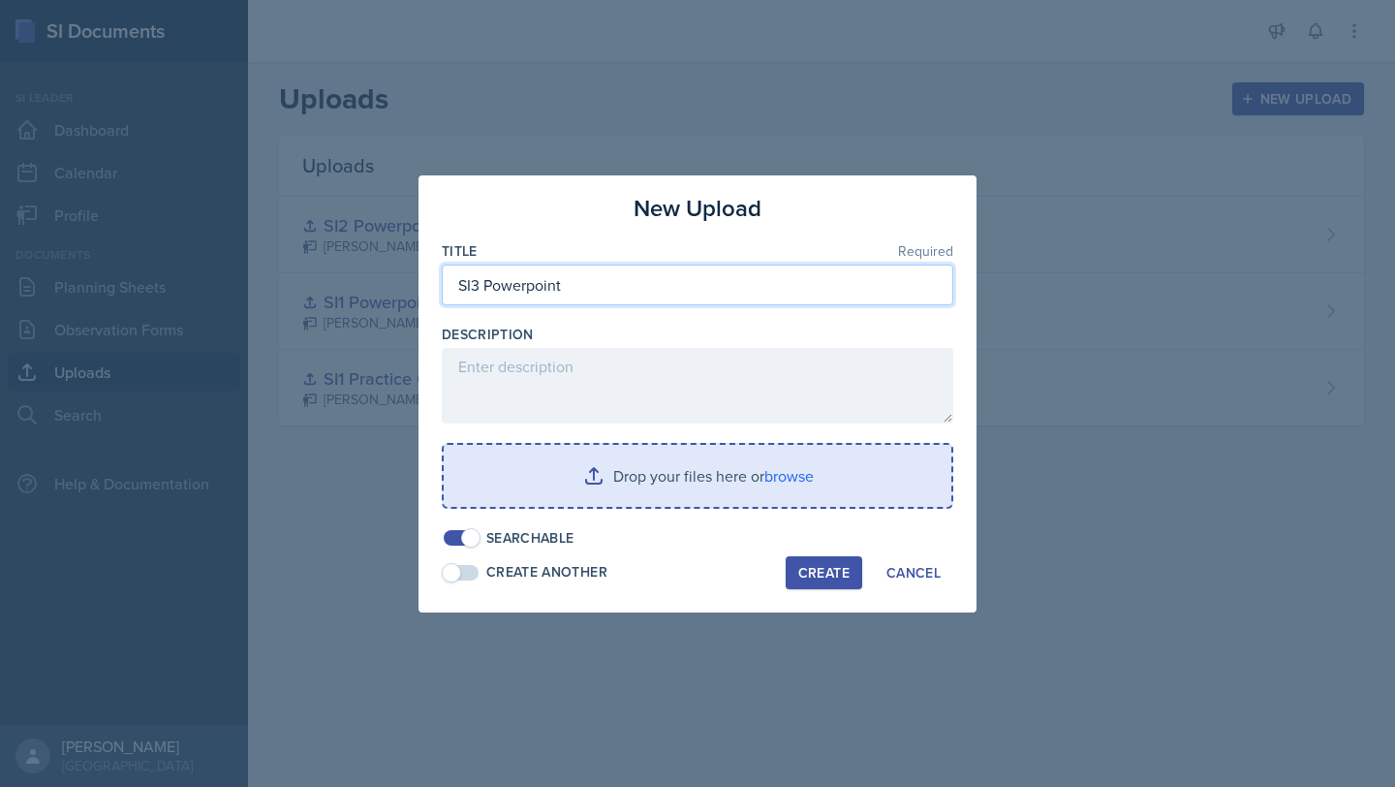
type input "SI3 Powerpoint"
click at [793, 489] on input "file" at bounding box center [698, 476] width 508 height 62
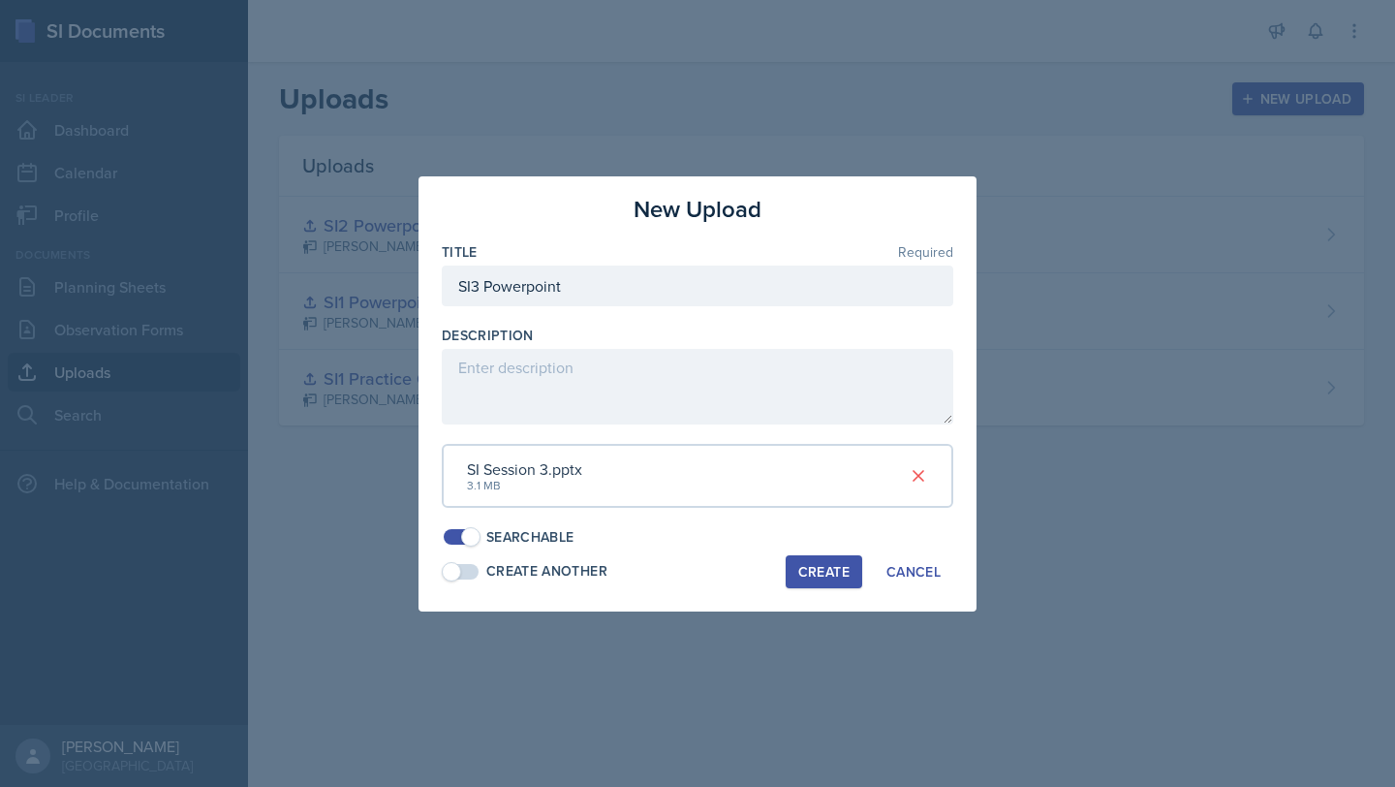
click at [816, 568] on div "Create" at bounding box center [823, 572] width 51 height 16
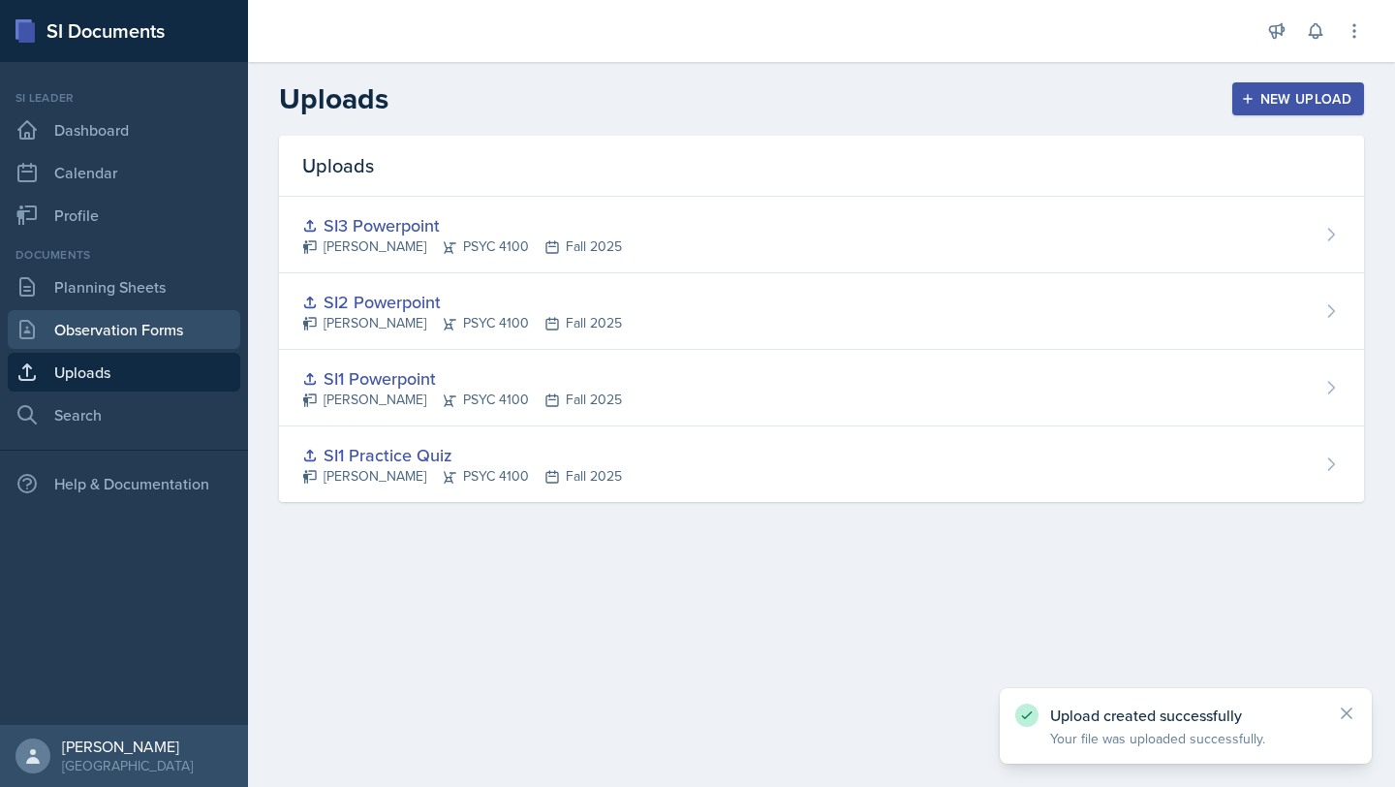
click at [150, 314] on link "Observation Forms" at bounding box center [124, 329] width 233 height 39
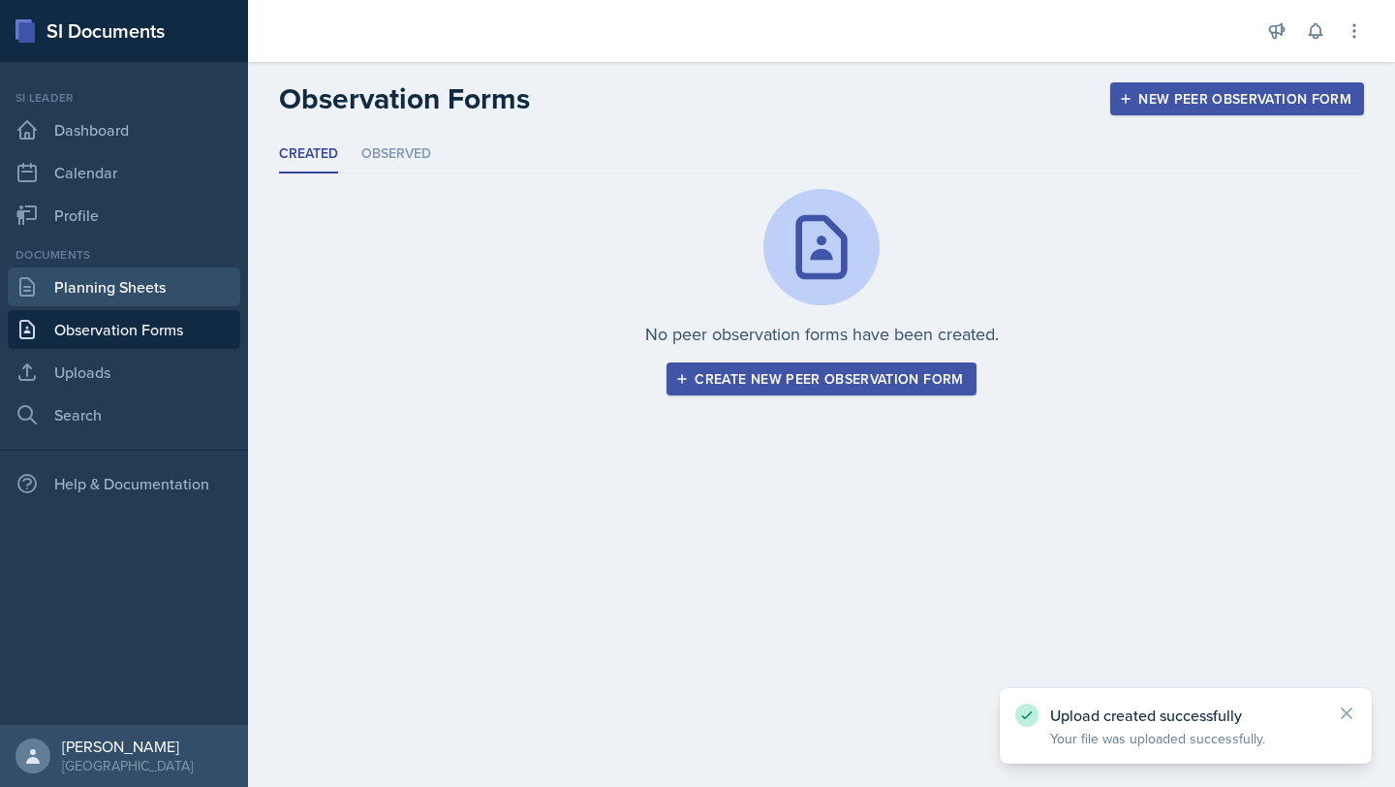
click at [134, 274] on link "Planning Sheets" at bounding box center [124, 286] width 233 height 39
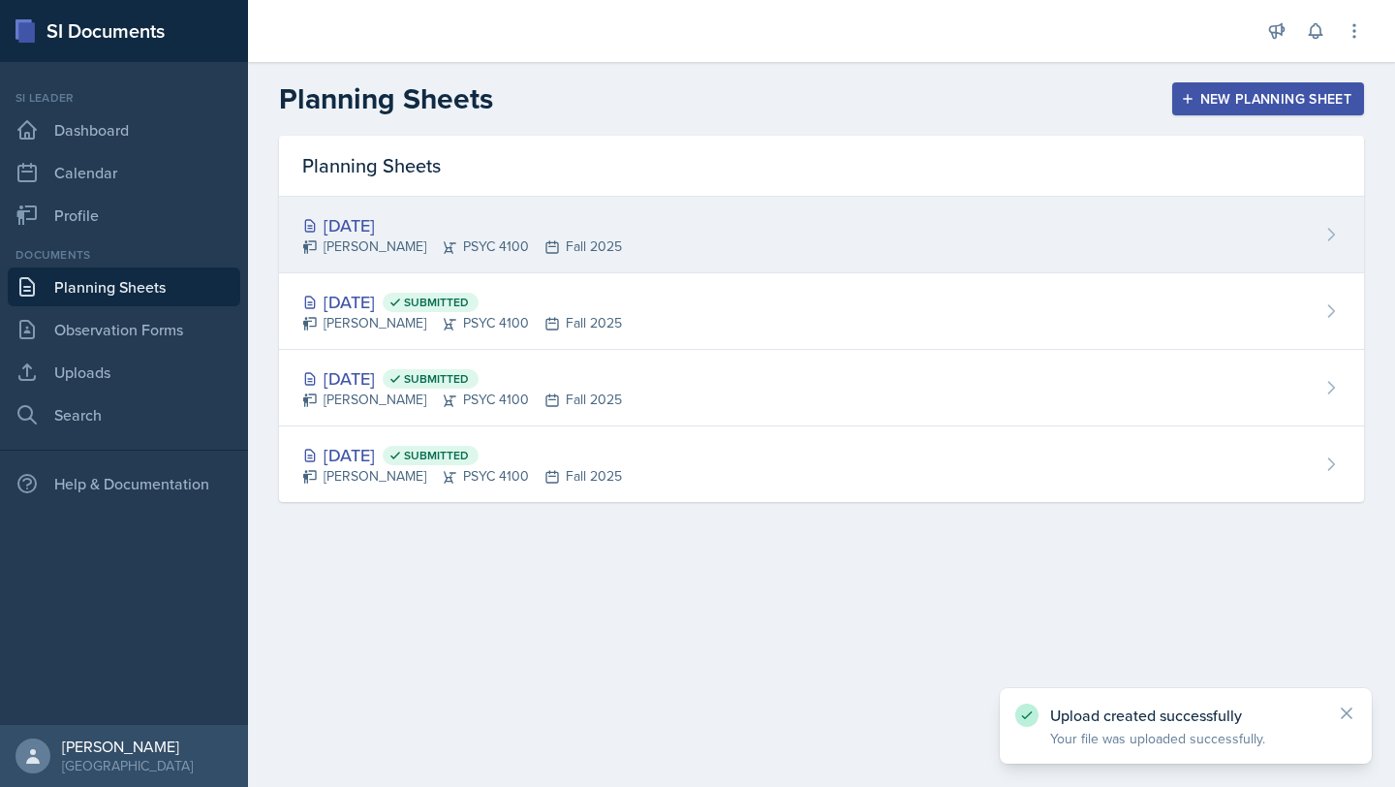
click at [770, 205] on div "[DATE] [PERSON_NAME] PSYC 4100 Fall 2025" at bounding box center [821, 235] width 1085 height 77
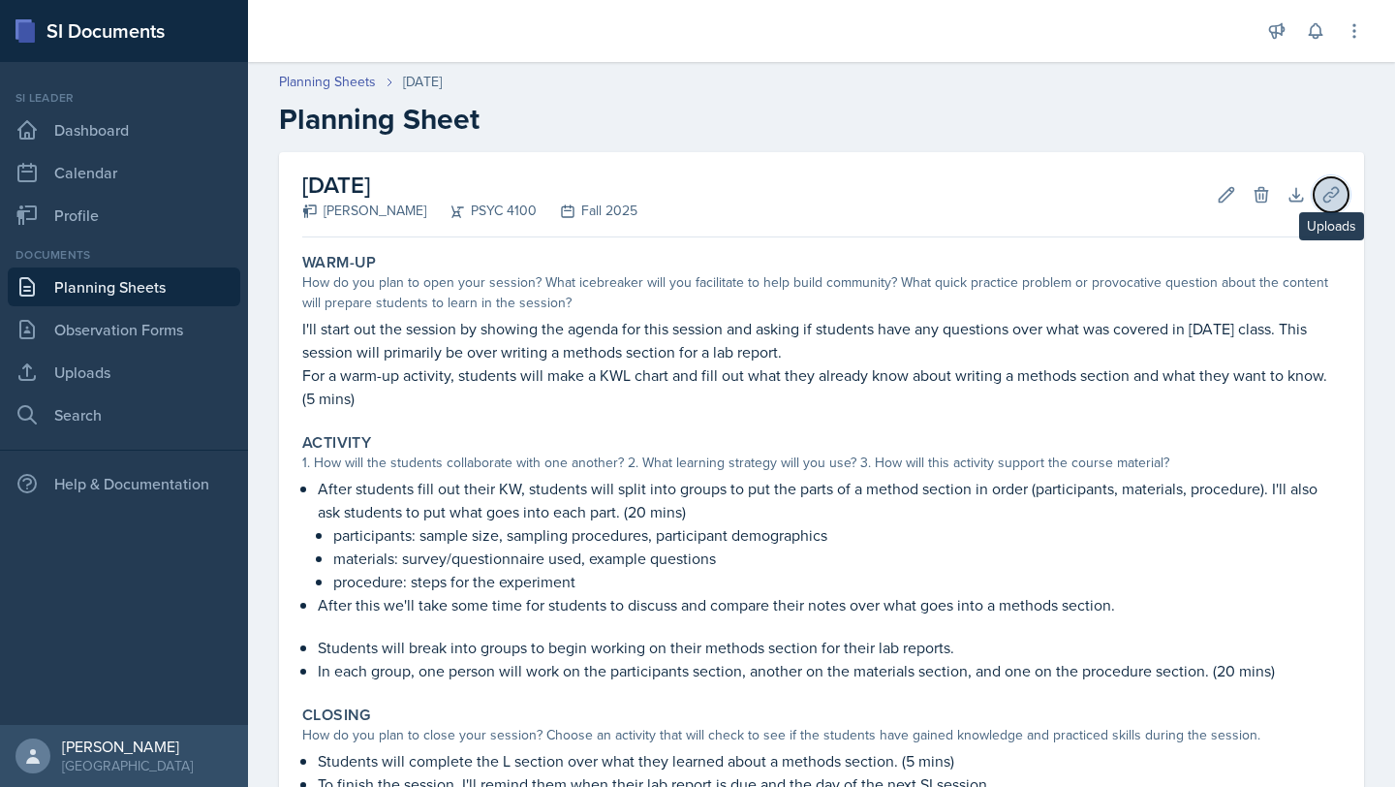
click at [1322, 198] on icon at bounding box center [1331, 194] width 19 height 19
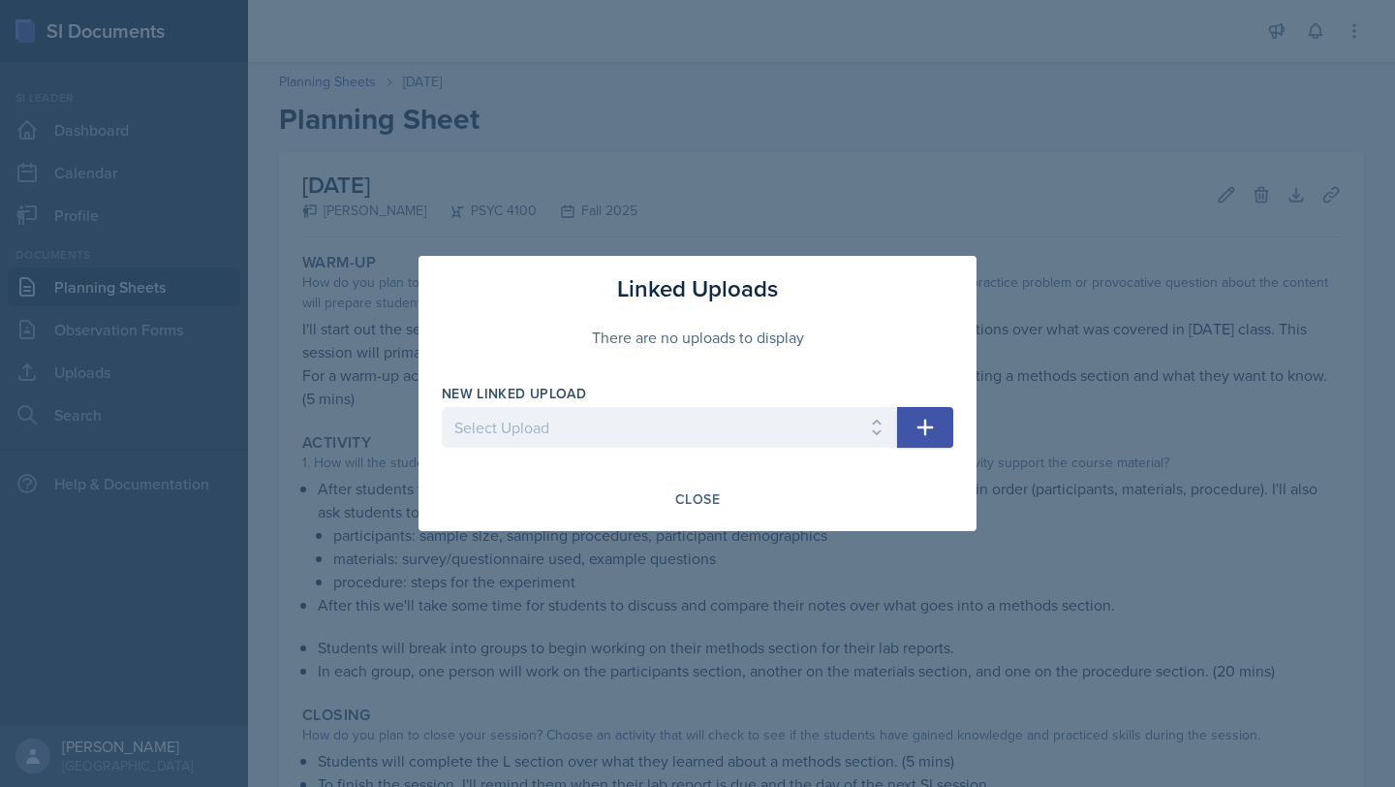
click at [916, 423] on icon "button" at bounding box center [925, 427] width 23 height 23
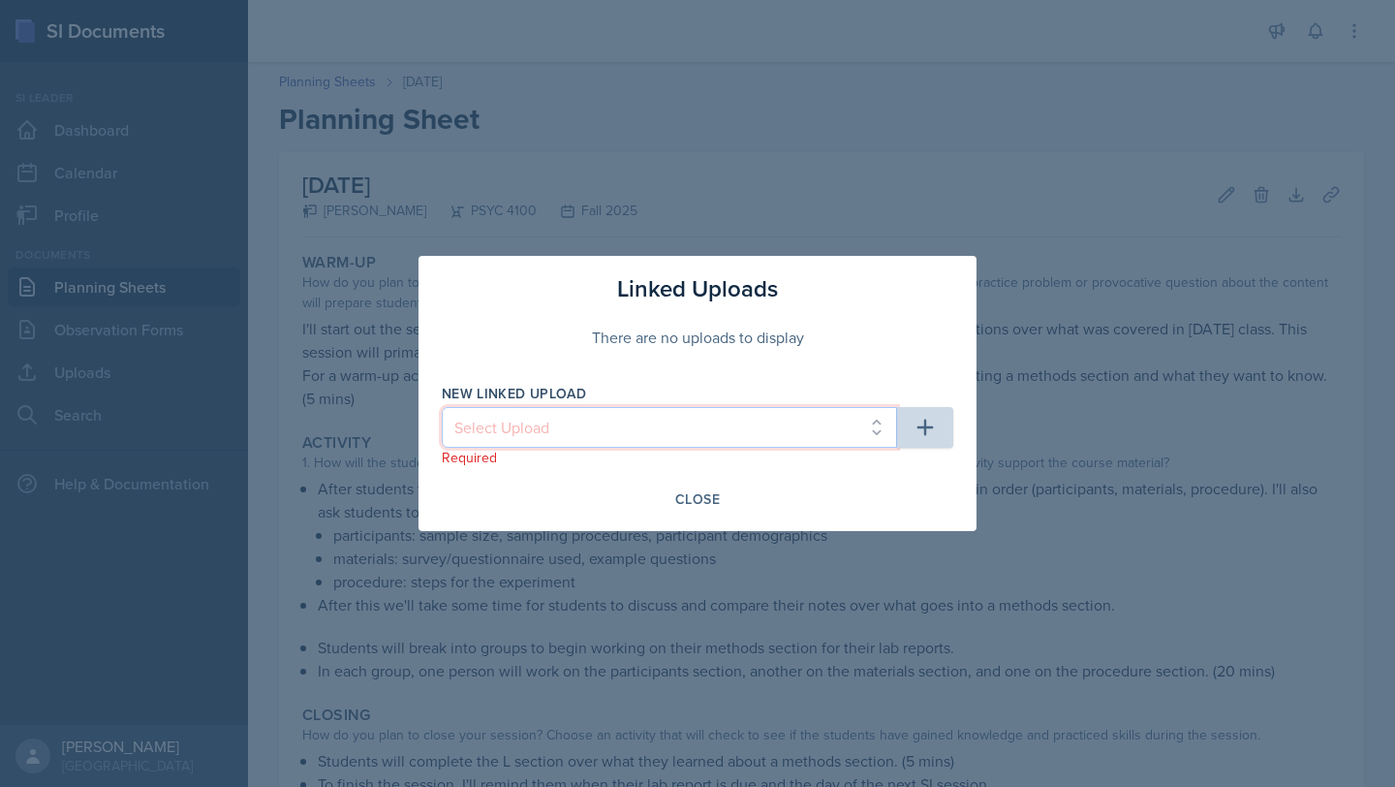
click at [809, 428] on select "Select Upload SI1 Practice Quiz SI1 Powerpoint SI2 Powerpoint SI3 Powerpoint" at bounding box center [669, 427] width 455 height 41
select select "30929018-162b-4df1-acb2-87bee29256fa"
click at [442, 407] on select "Select Upload SI1 Practice Quiz SI1 Powerpoint SI2 Powerpoint SI3 Powerpoint" at bounding box center [669, 427] width 455 height 41
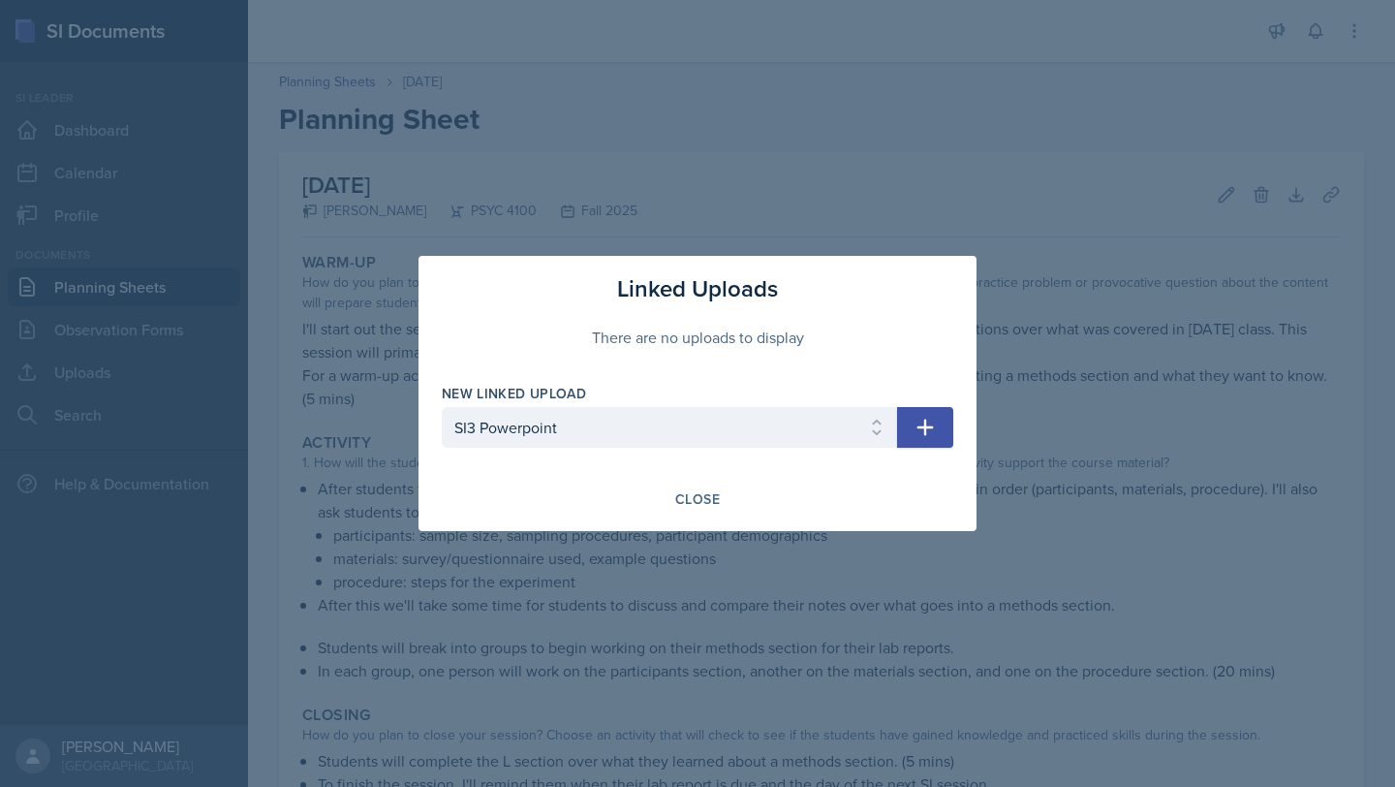
click at [925, 421] on icon "button" at bounding box center [926, 428] width 16 height 16
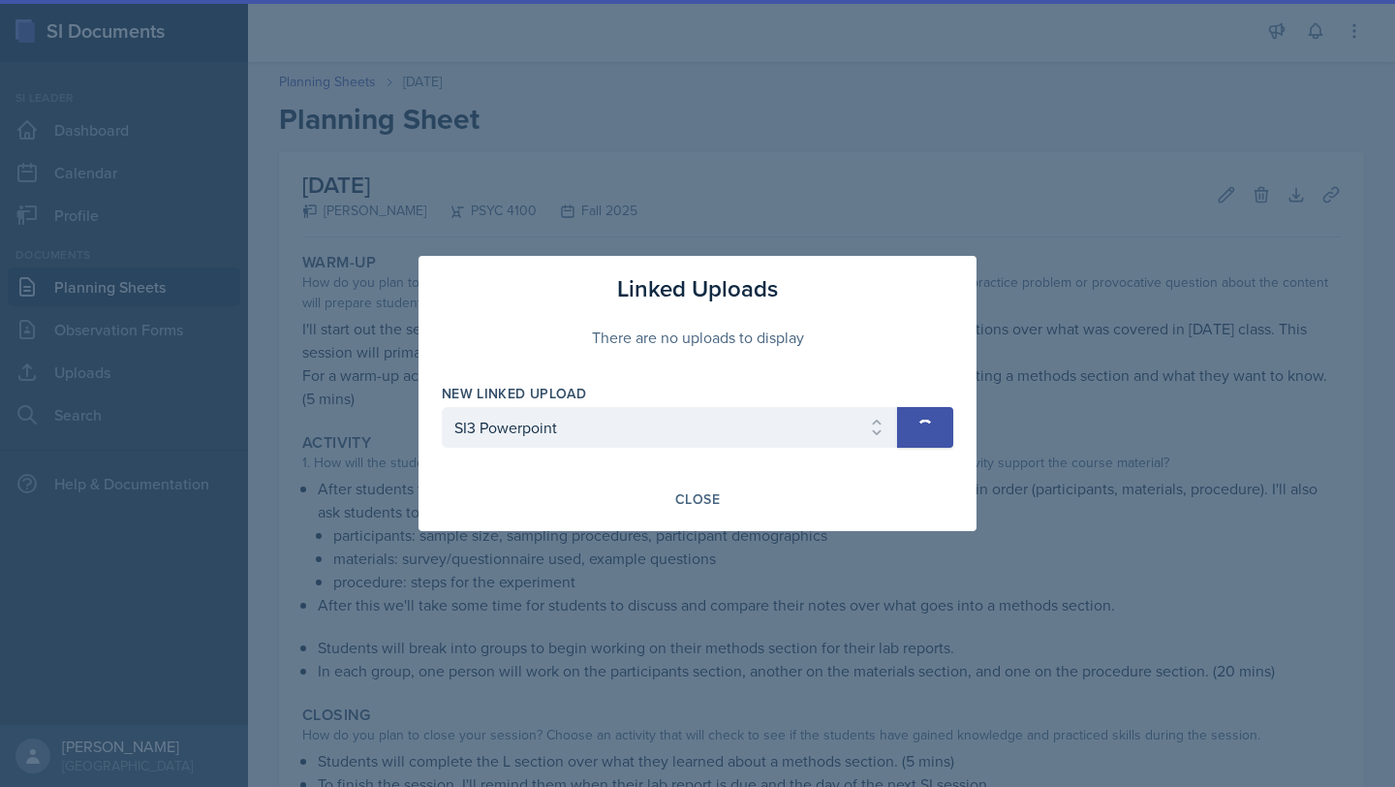
select select
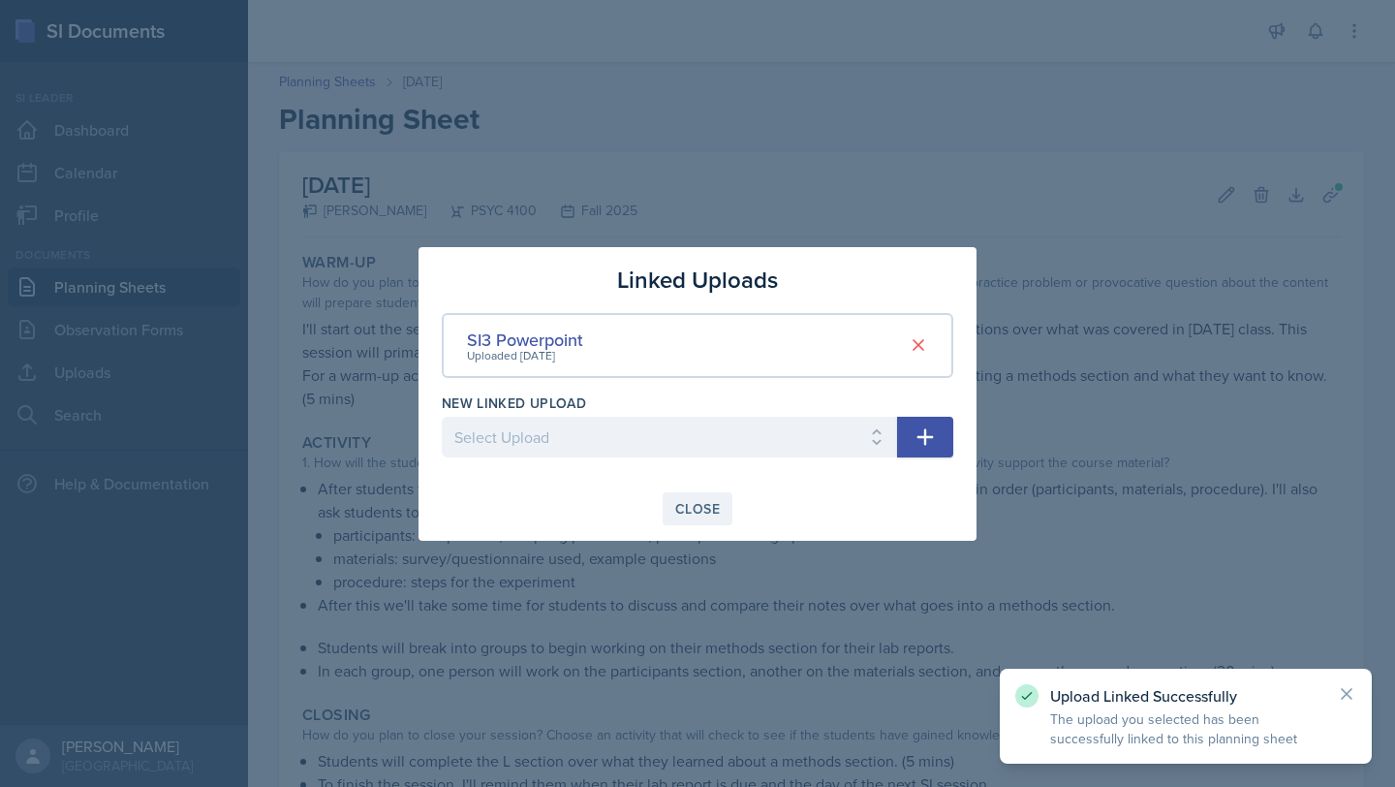
click at [690, 515] on div "Close" at bounding box center [697, 509] width 45 height 16
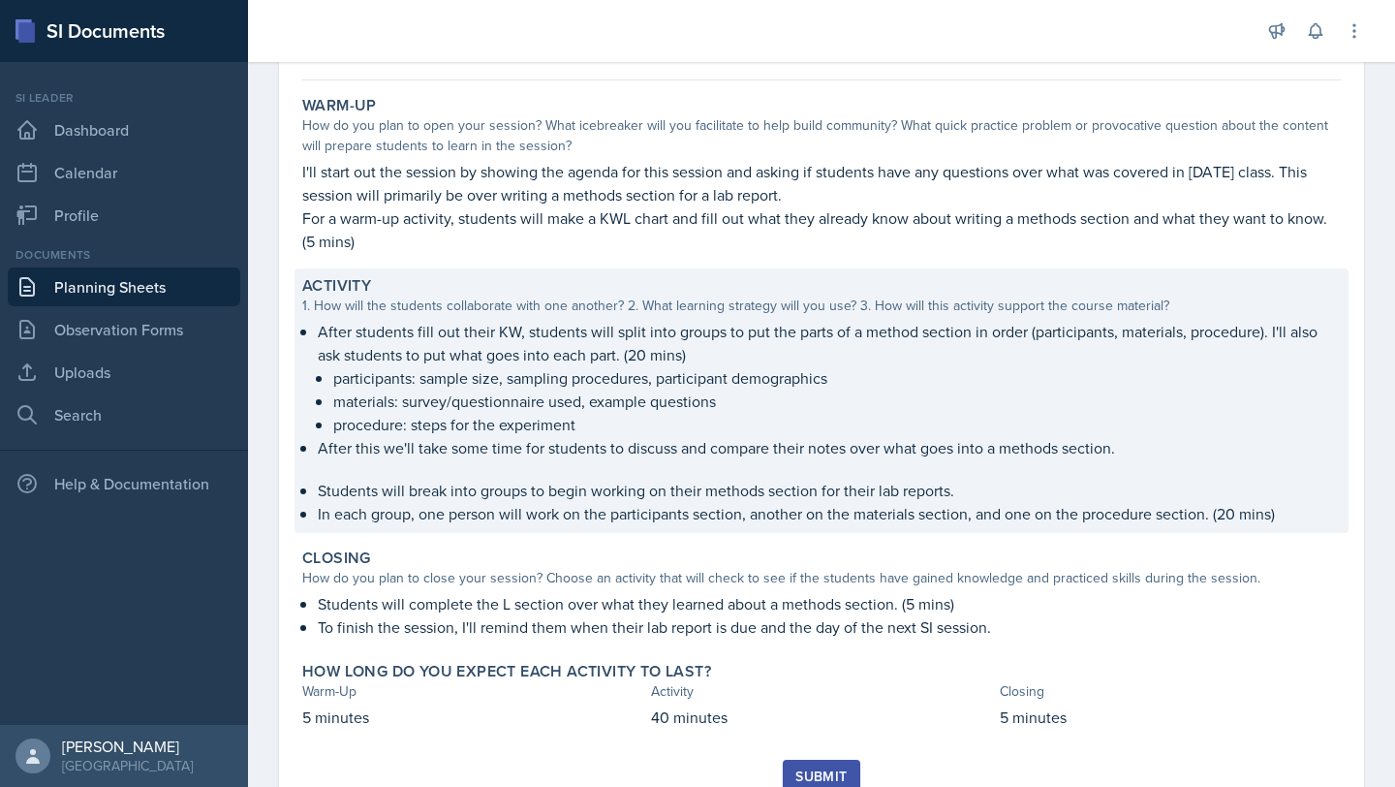
scroll to position [233, 0]
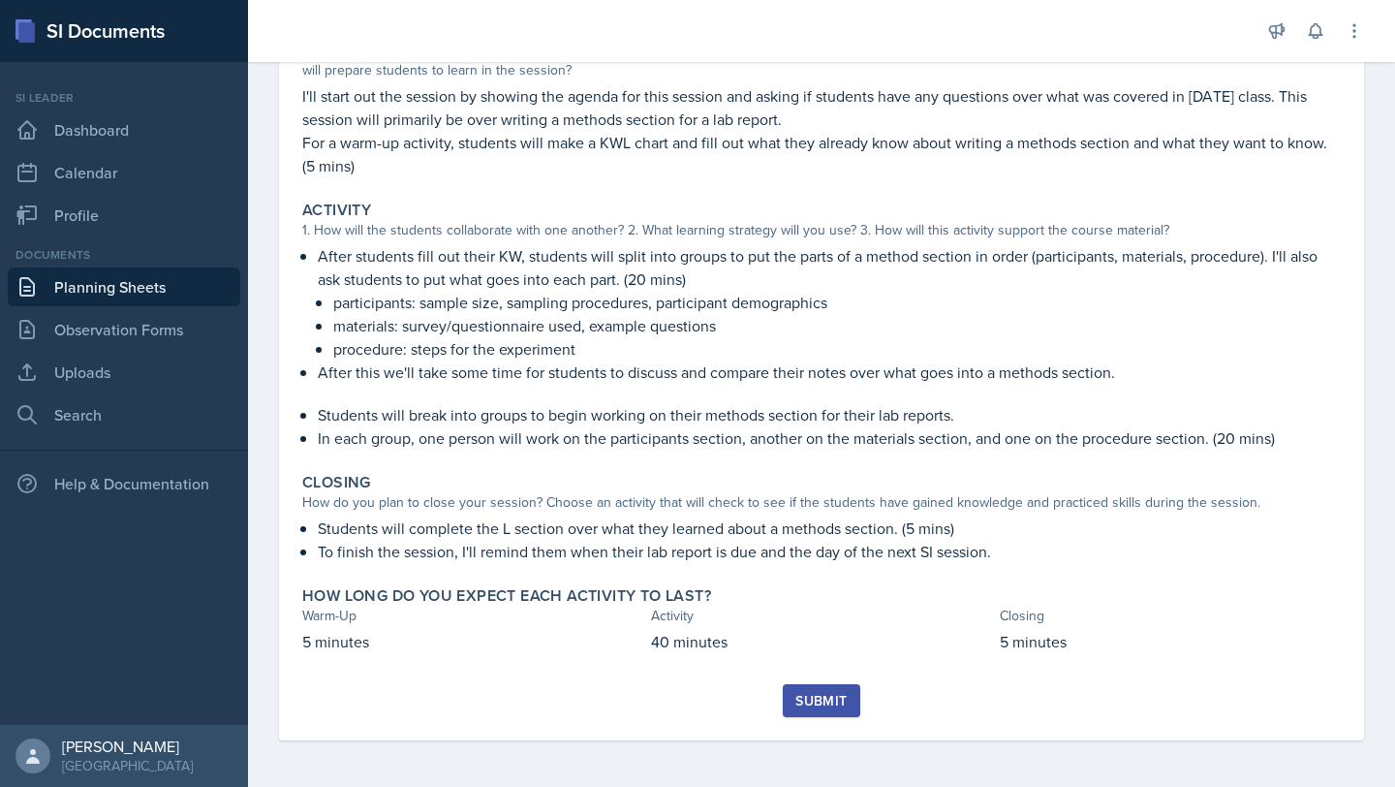
click at [815, 688] on button "Submit" at bounding box center [821, 700] width 77 height 33
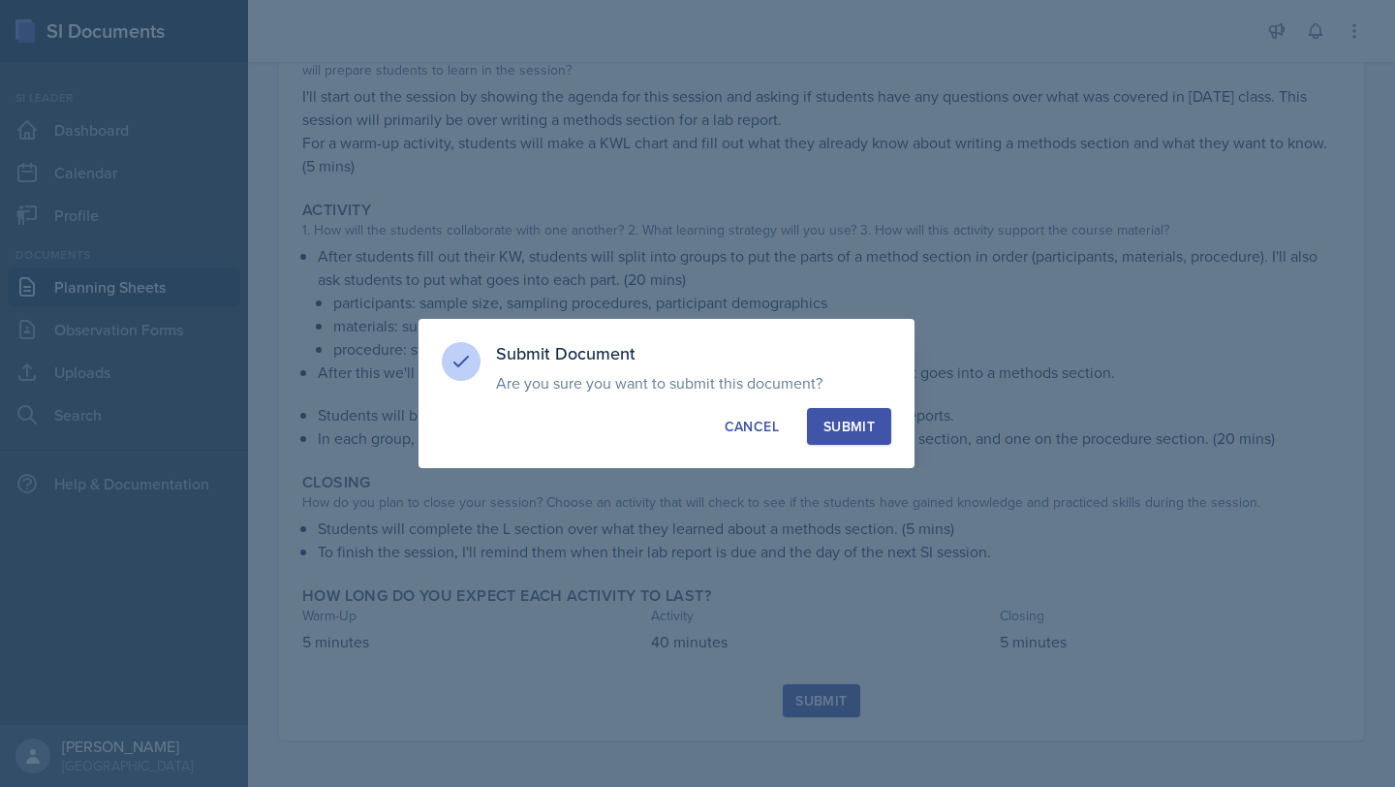
click at [855, 435] on div "Submit" at bounding box center [849, 426] width 51 height 19
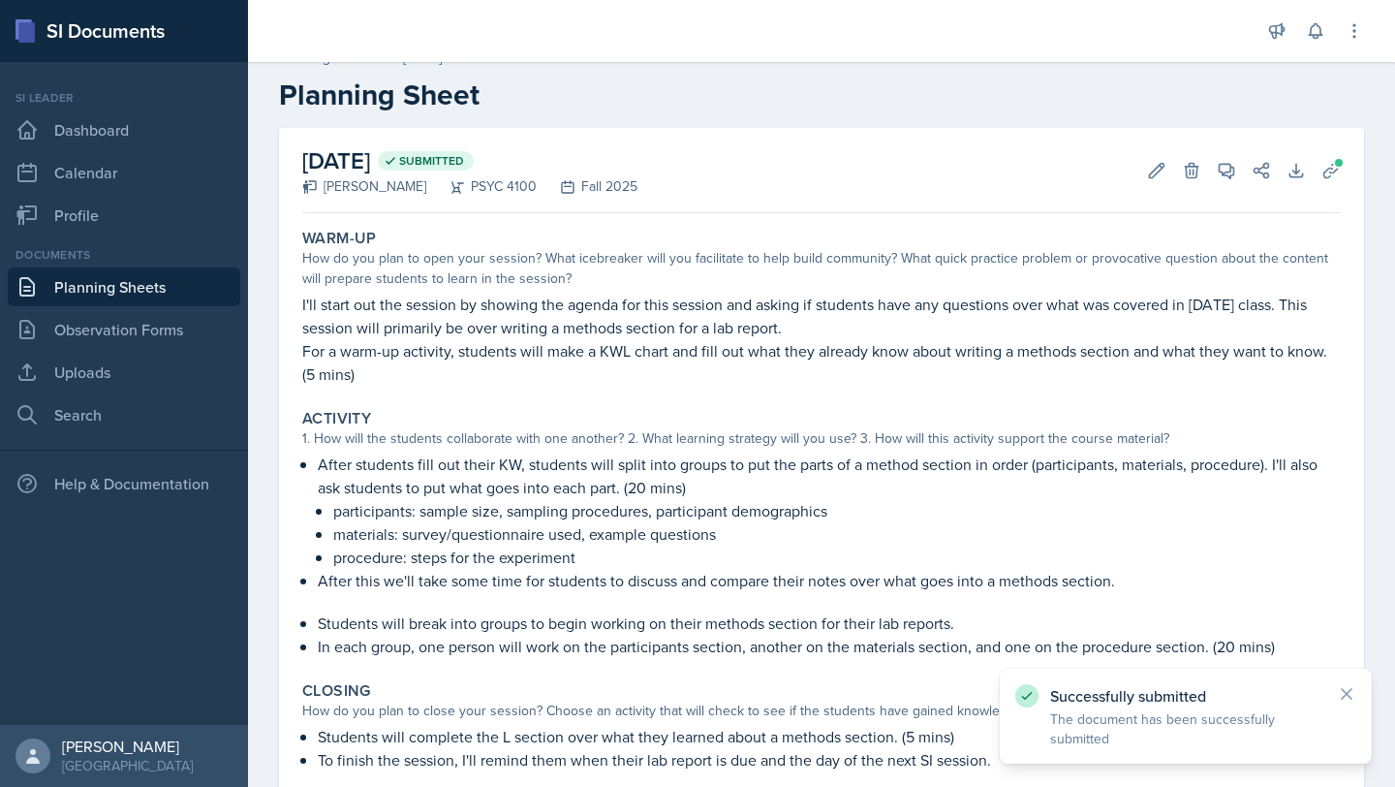
scroll to position [0, 0]
